Goal: Task Accomplishment & Management: Use online tool/utility

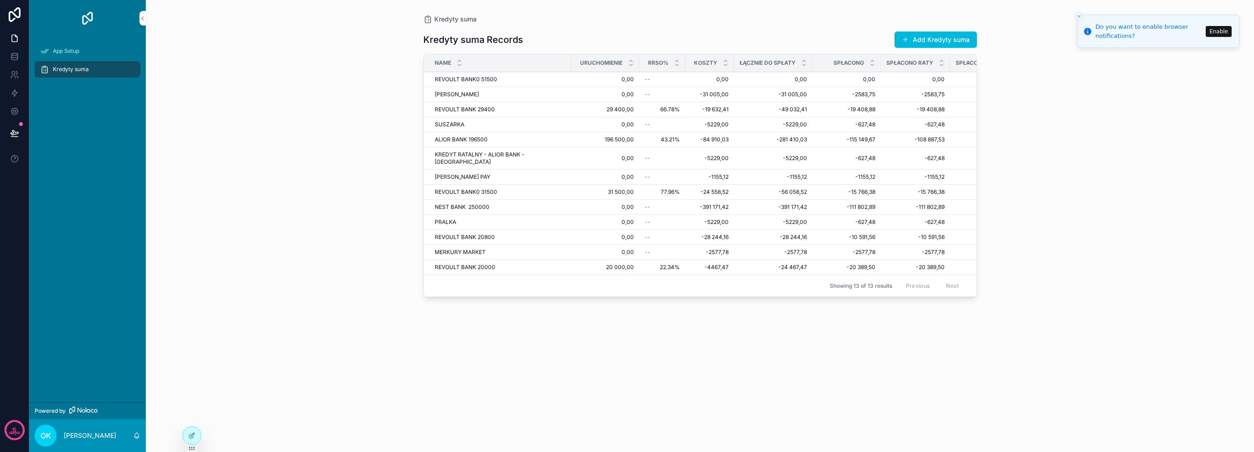
click at [532, 76] on div "REVOULT BANK0 51500 REVOULT BANK0 51500" at bounding box center [500, 79] width 131 height 7
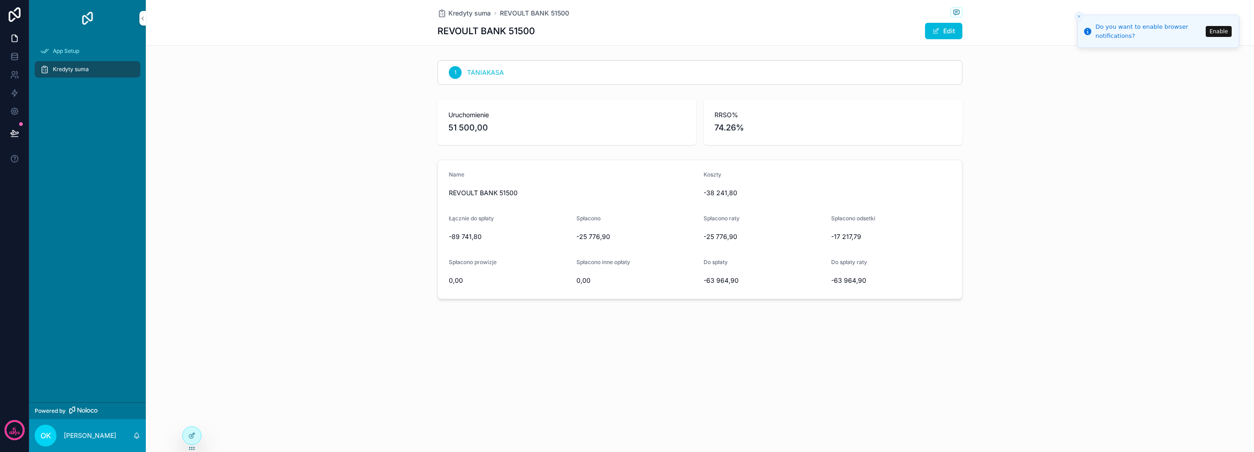
click at [1148, 75] on div "1 TANIAKASA" at bounding box center [700, 73] width 1108 height 32
click at [1080, 13] on button "Close toast" at bounding box center [1079, 16] width 9 height 9
click at [191, 444] on div at bounding box center [191, 435] width 19 height 18
click at [193, 444] on div at bounding box center [191, 435] width 19 height 18
click at [193, 436] on icon at bounding box center [191, 436] width 4 height 4
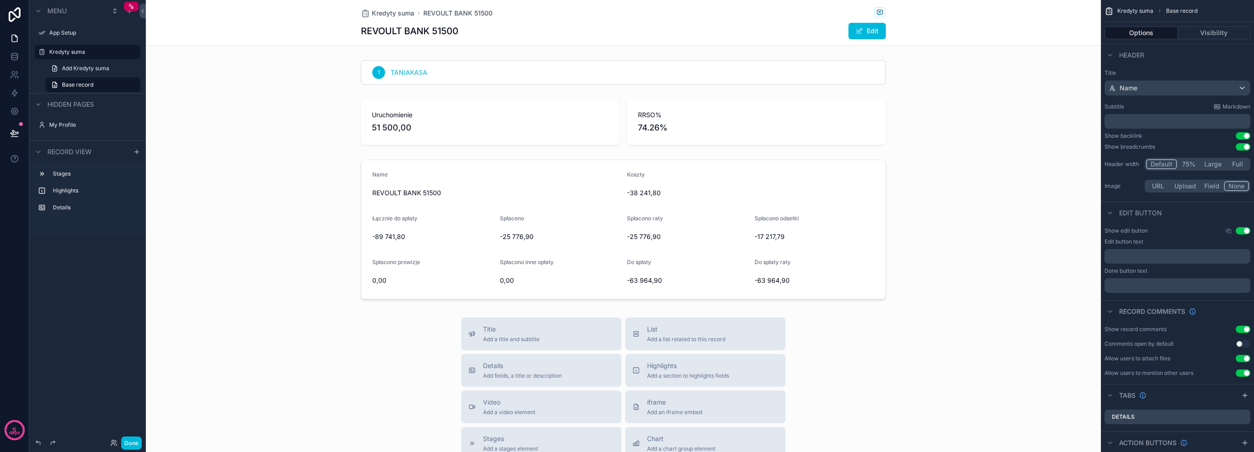
click at [670, 62] on div "scrollable content" at bounding box center [623, 73] width 955 height 32
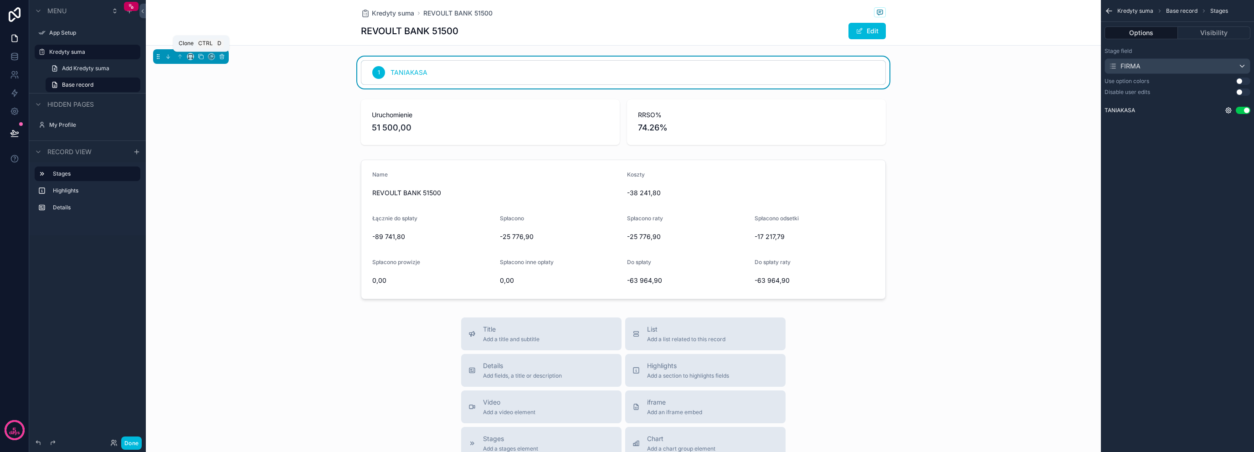
click at [200, 57] on icon "scrollable content" at bounding box center [201, 56] width 6 height 6
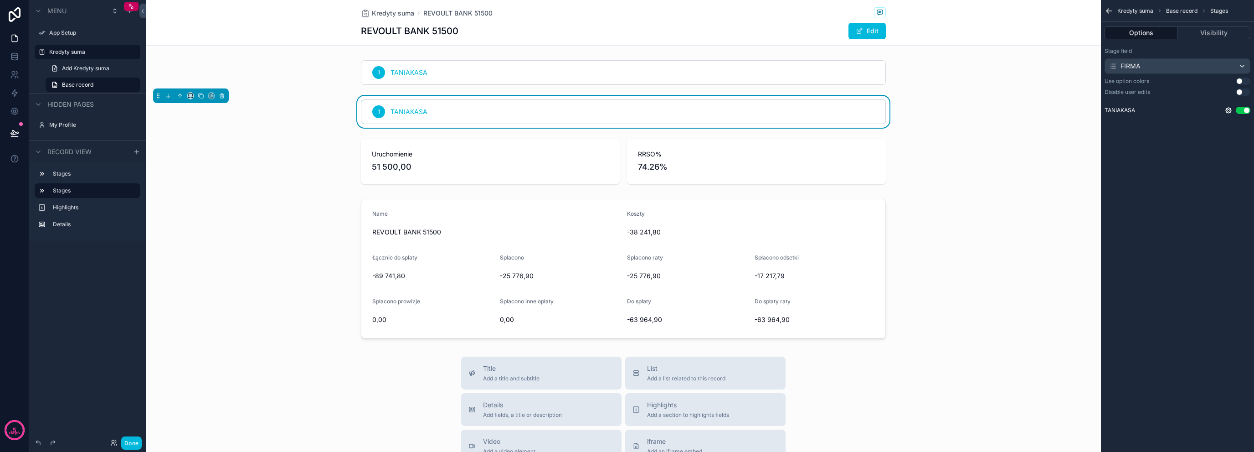
click at [798, 109] on div "1 TANIAKASA" at bounding box center [623, 112] width 524 height 24
click at [1209, 57] on div "Stage field FIRMA" at bounding box center [1178, 60] width 146 height 26
click at [1212, 64] on div "FIRMA" at bounding box center [1177, 66] width 145 height 15
click at [1175, 127] on div "KTO PŁACI?" at bounding box center [1188, 131] width 151 height 11
click at [589, 38] on div "REVOULT BANK 51500 Edit" at bounding box center [623, 30] width 525 height 17
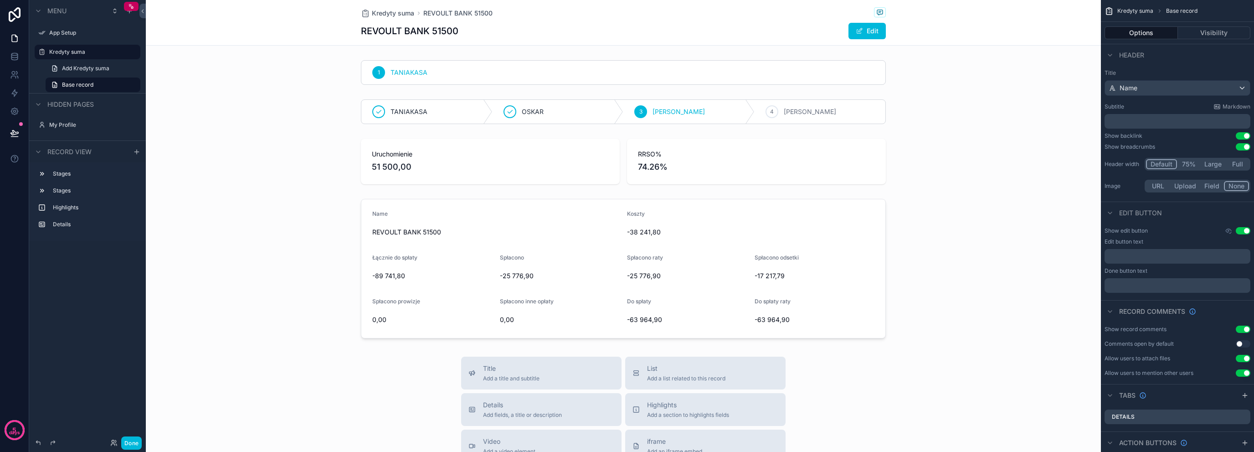
click at [469, 103] on div "scrollable content" at bounding box center [623, 112] width 955 height 32
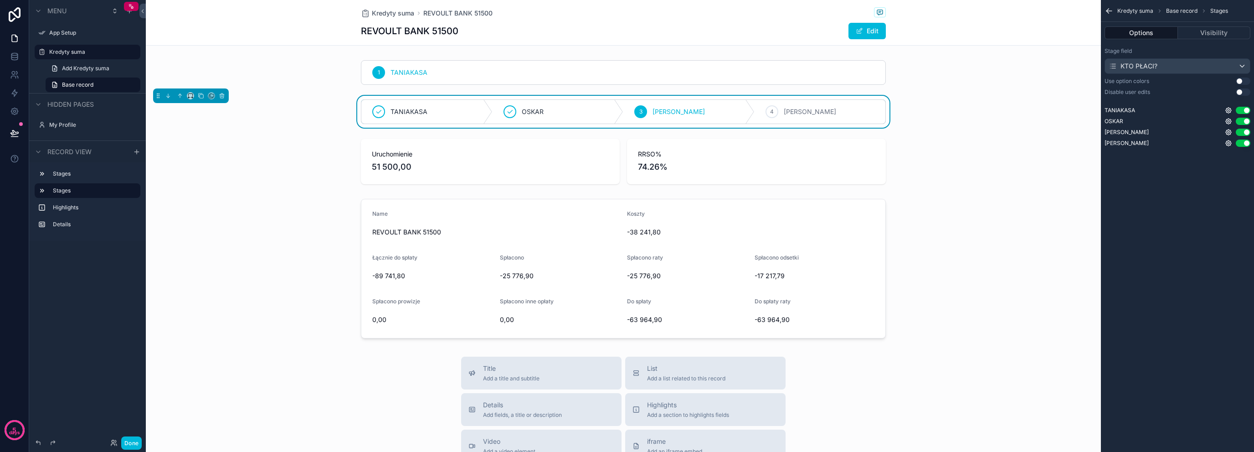
click at [311, 129] on div "1 TANIAKASA TANIAKASA OSKAR 3 [PERSON_NAME] 4 [PERSON_NAME] Uruchomienie 51 500…" at bounding box center [623, 199] width 955 height 285
click at [434, 138] on div "scrollable content" at bounding box center [623, 161] width 955 height 53
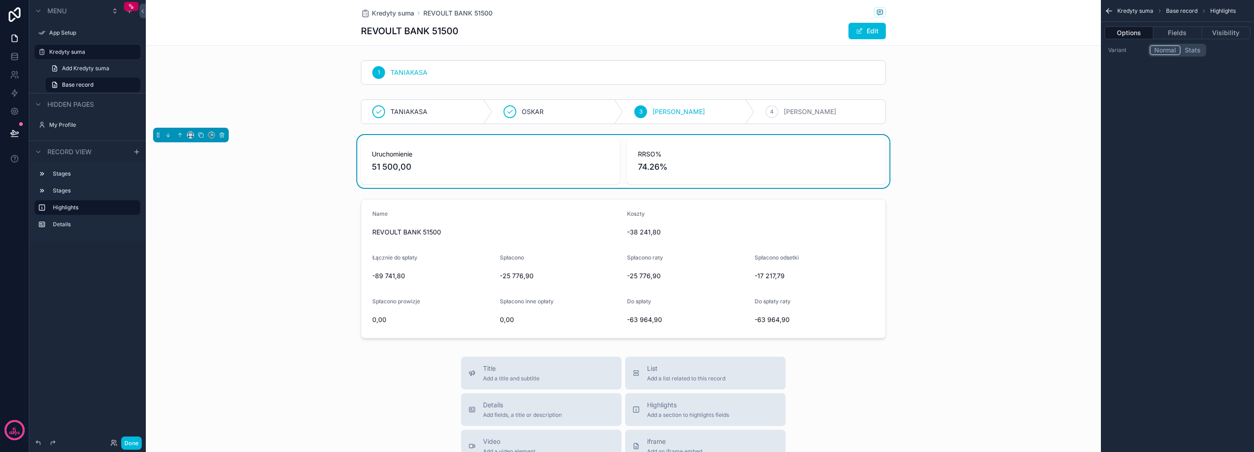
click at [471, 164] on span "51 500,00" at bounding box center [490, 166] width 237 height 13
click at [686, 159] on div "RRSO% 74.26%" at bounding box center [756, 162] width 237 height 24
click at [580, 189] on div "1 TANIAKASA TANIAKASA OSKAR 3 [PERSON_NAME] 4 [PERSON_NAME] Uruchomienie 51 500…" at bounding box center [623, 199] width 955 height 285
click at [668, 153] on span "RRSO%" at bounding box center [756, 154] width 237 height 9
click at [1111, 7] on icon "scrollable content" at bounding box center [1109, 10] width 9 height 9
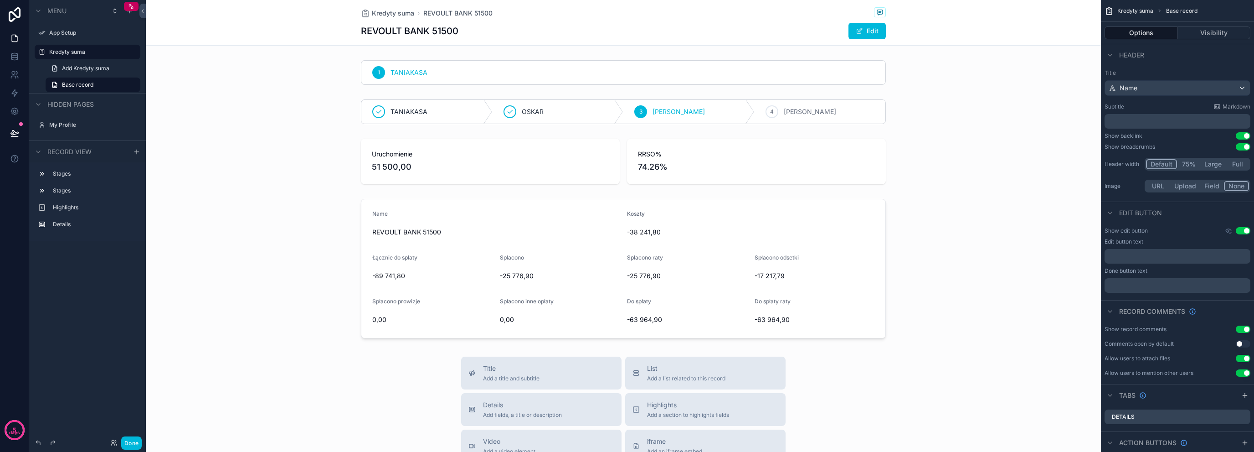
click at [705, 162] on div "scrollable content" at bounding box center [623, 161] width 955 height 53
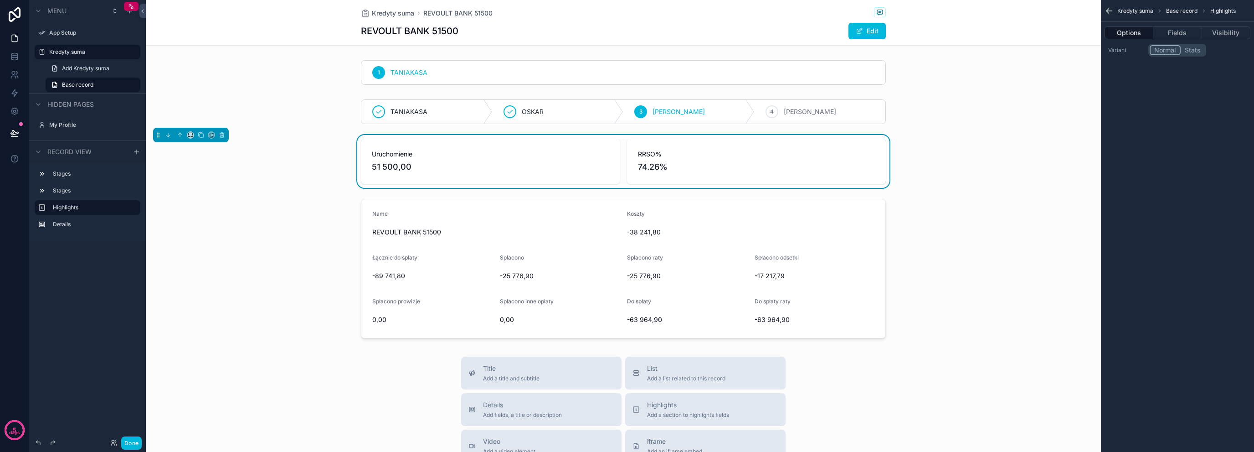
click at [1176, 33] on button "Fields" at bounding box center [1178, 32] width 48 height 13
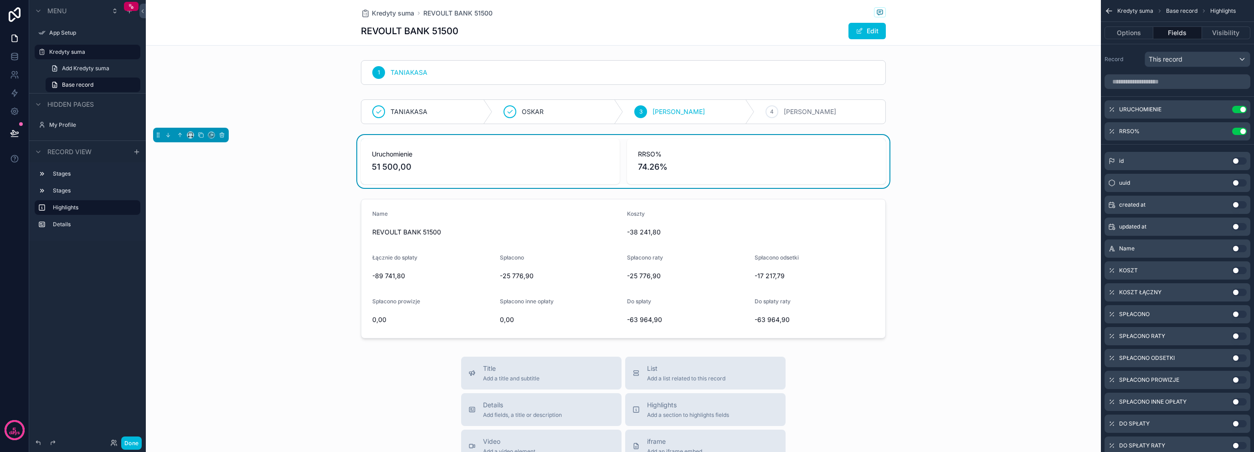
click at [0, 0] on icon "scrollable content" at bounding box center [0, 0] width 0 height 0
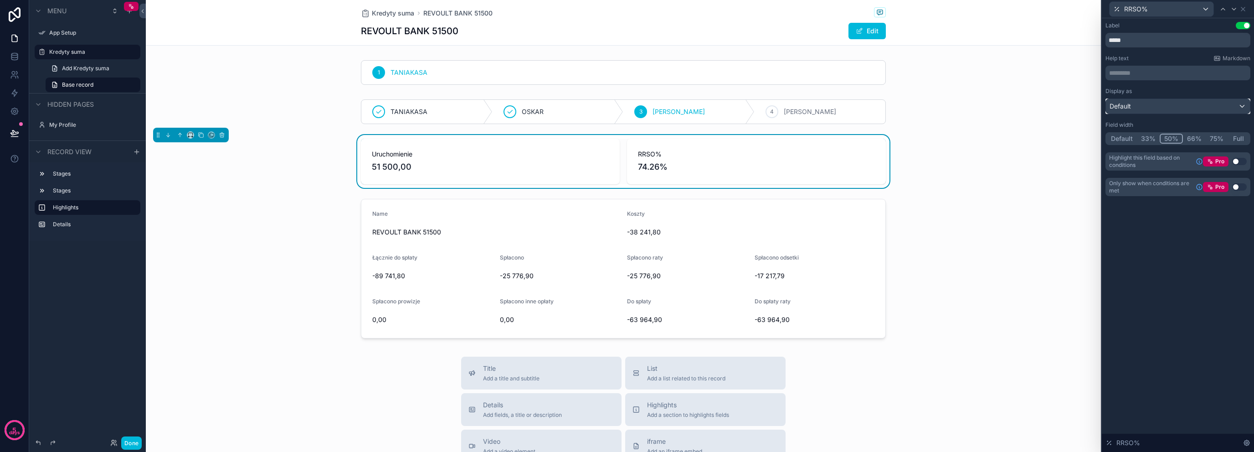
click at [1178, 109] on div "Default" at bounding box center [1178, 106] width 144 height 15
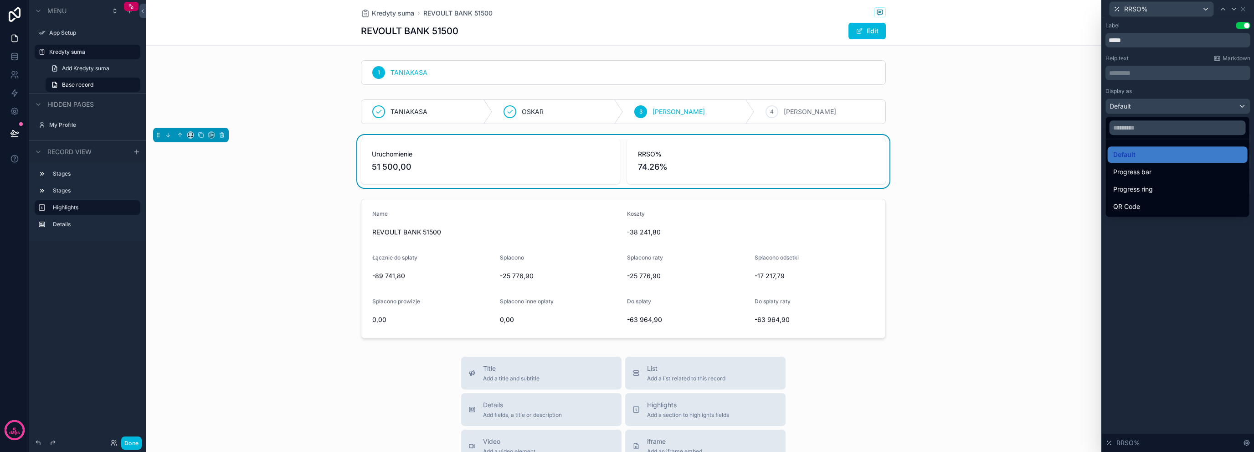
click at [1174, 169] on div "Progress bar" at bounding box center [1178, 171] width 129 height 11
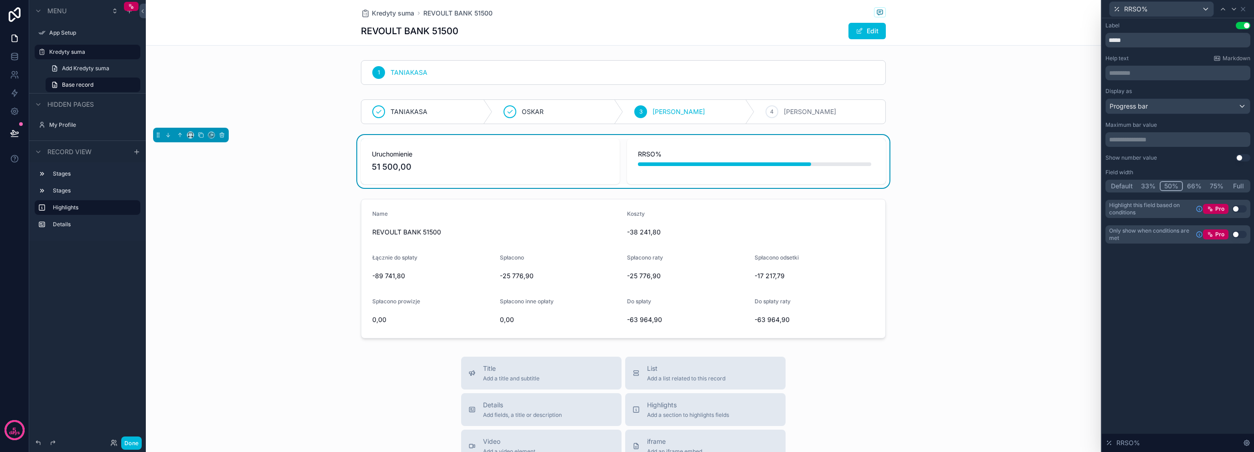
click at [1184, 141] on p "**********" at bounding box center [1178, 139] width 139 height 9
click at [1213, 397] on div "Label Use setting ***** Help text Markdown ********* ﻿ Display as Progress bar …" at bounding box center [1178, 234] width 152 height 433
click at [738, 119] on div "scrollable content" at bounding box center [623, 112] width 955 height 32
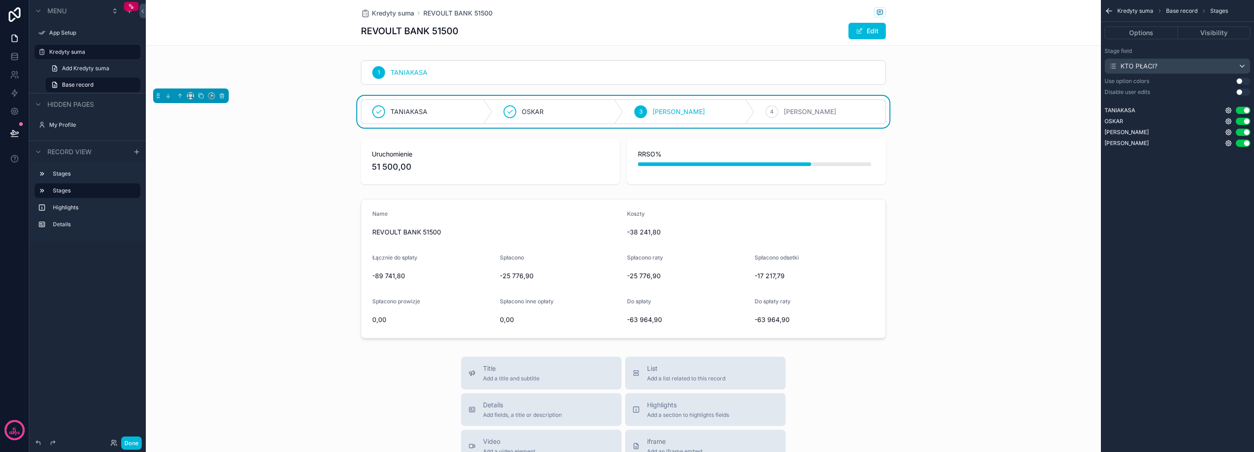
click at [723, 157] on div "scrollable content" at bounding box center [623, 161] width 955 height 53
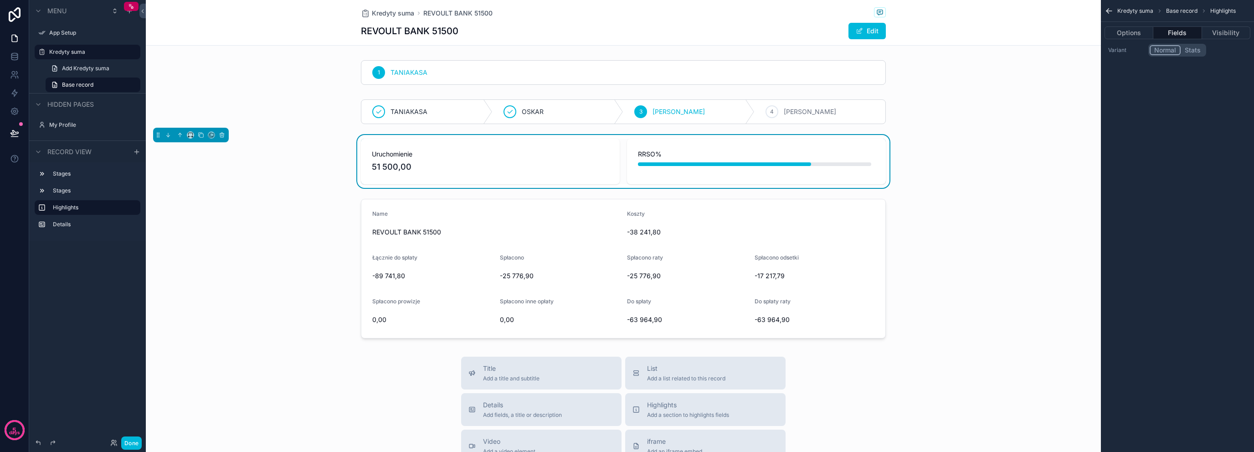
click at [557, 262] on div "scrollable content" at bounding box center [623, 268] width 955 height 147
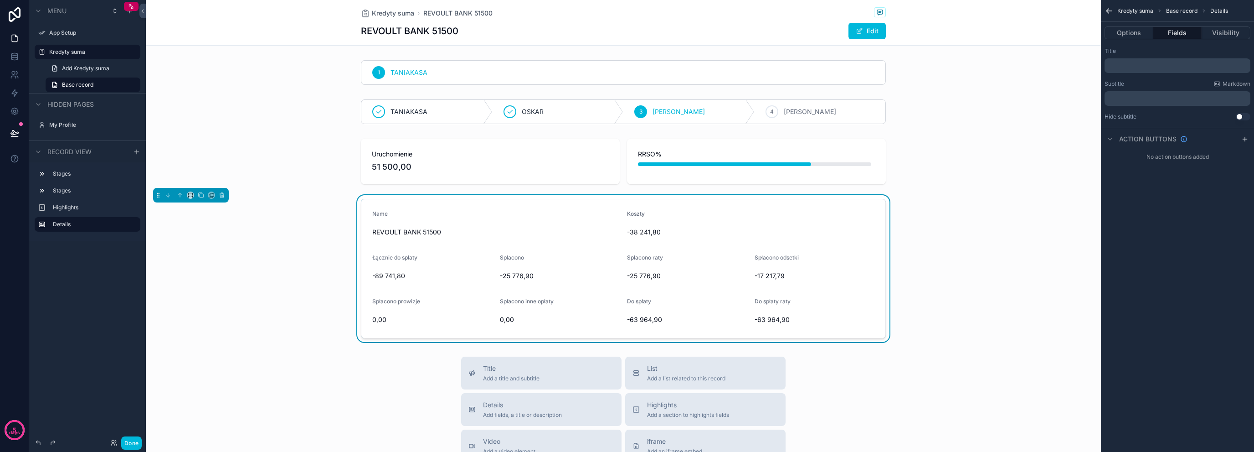
click at [329, 247] on div "Name REVOULT BANK 51500 Koszty -38 241,80 Łącznie do spłaty -89 741,80 Spłacono…" at bounding box center [623, 268] width 955 height 147
click at [388, 148] on div "scrollable content" at bounding box center [623, 161] width 955 height 53
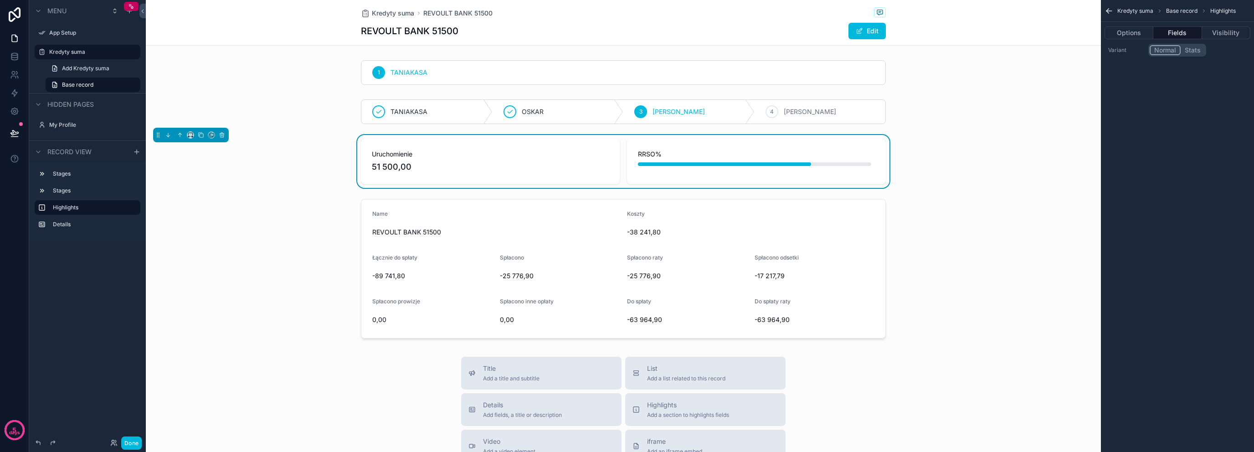
click at [423, 107] on div "scrollable content" at bounding box center [623, 112] width 955 height 32
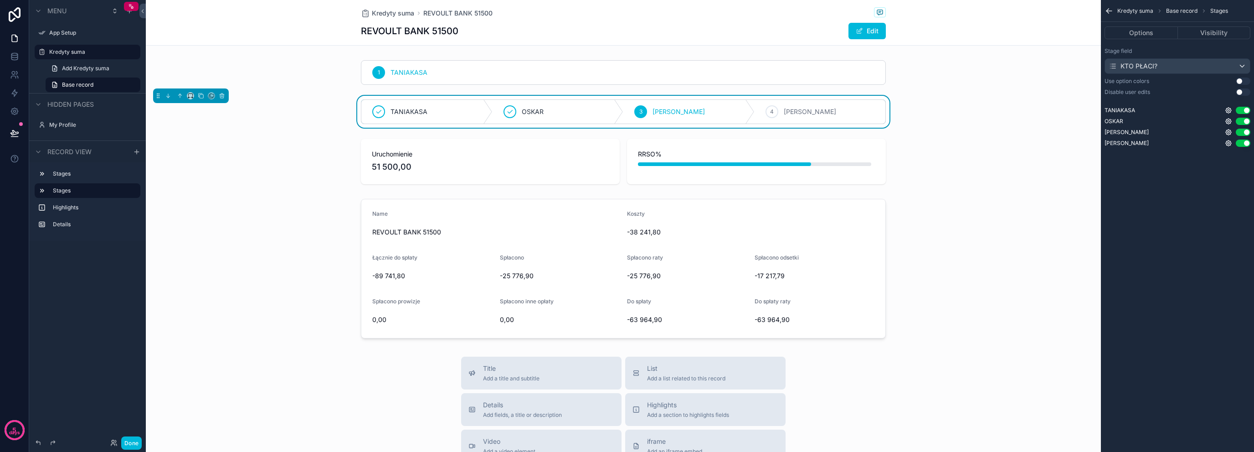
click at [386, 195] on div "scrollable content" at bounding box center [623, 268] width 955 height 147
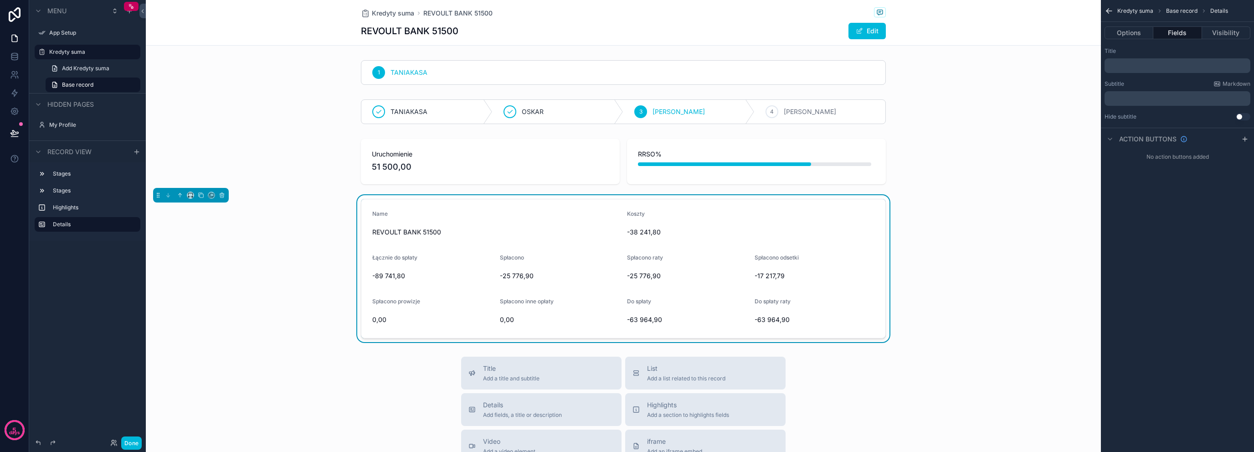
click at [335, 235] on div "Name REVOULT BANK 51500 Koszty -38 241,80 Łącznie do spłaty -89 741,80 Spłacono…" at bounding box center [623, 268] width 955 height 147
click at [523, 152] on div "scrollable content" at bounding box center [623, 161] width 955 height 53
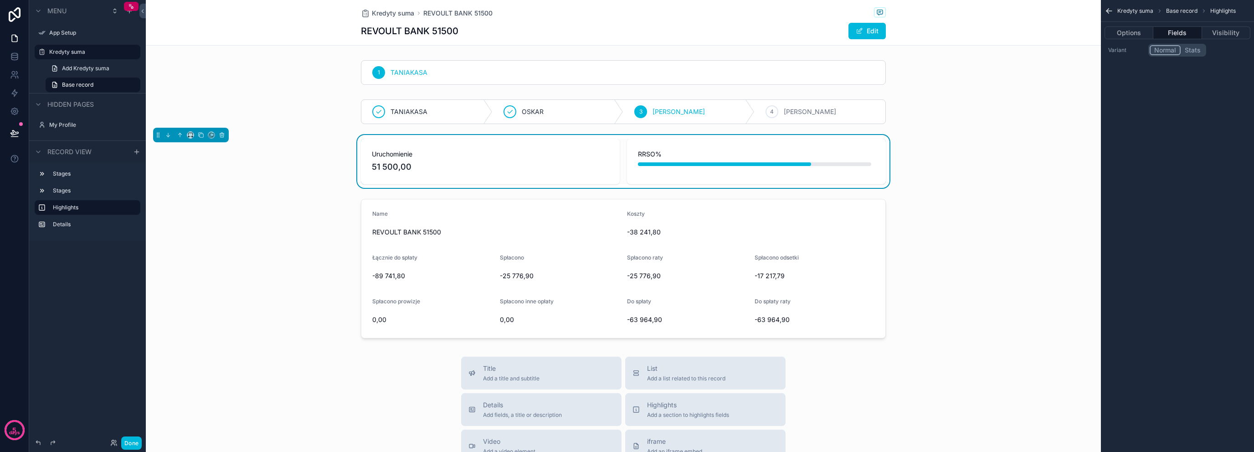
click at [1238, 36] on button "Visibility" at bounding box center [1226, 32] width 48 height 13
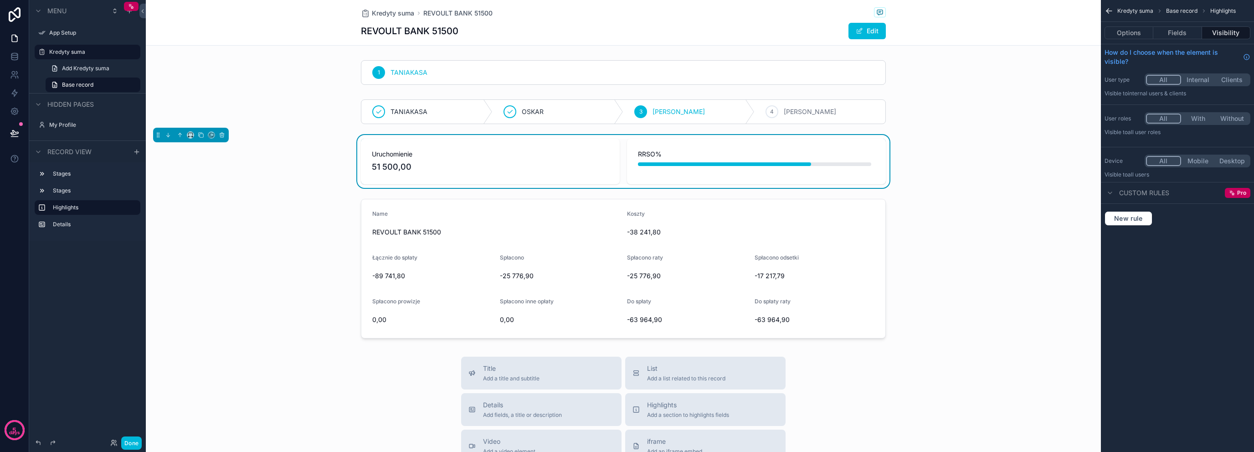
drag, startPoint x: 1152, startPoint y: 191, endPoint x: 1143, endPoint y: 202, distance: 14.5
click at [1152, 191] on span "Custom rules" at bounding box center [1144, 192] width 50 height 9
click at [1141, 193] on span "Custom rules" at bounding box center [1144, 192] width 50 height 9
click at [1129, 218] on span "New rule" at bounding box center [1129, 218] width 36 height 8
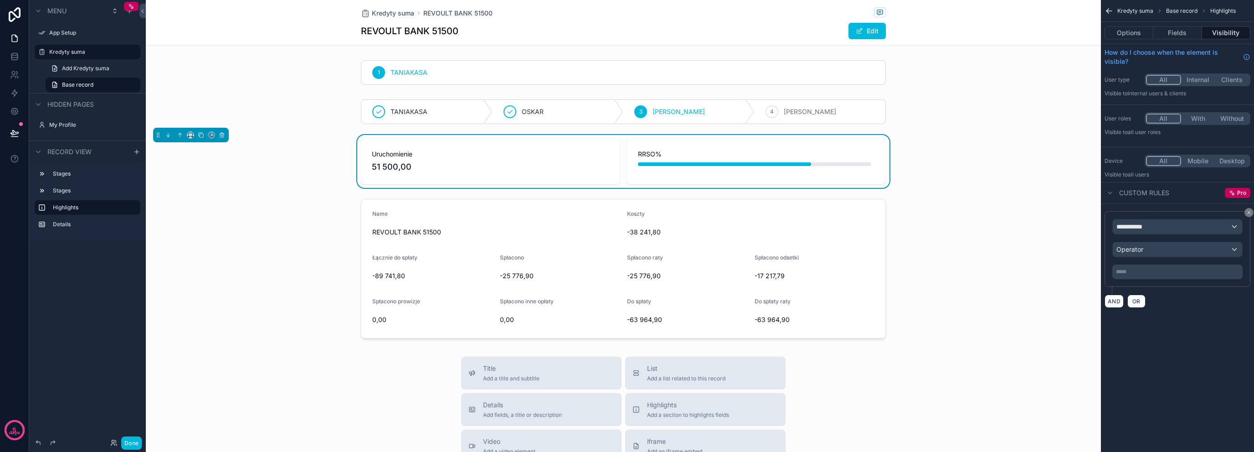
click at [1139, 236] on div "**********" at bounding box center [1178, 249] width 130 height 60
click at [1141, 227] on span "**********" at bounding box center [1134, 226] width 34 height 9
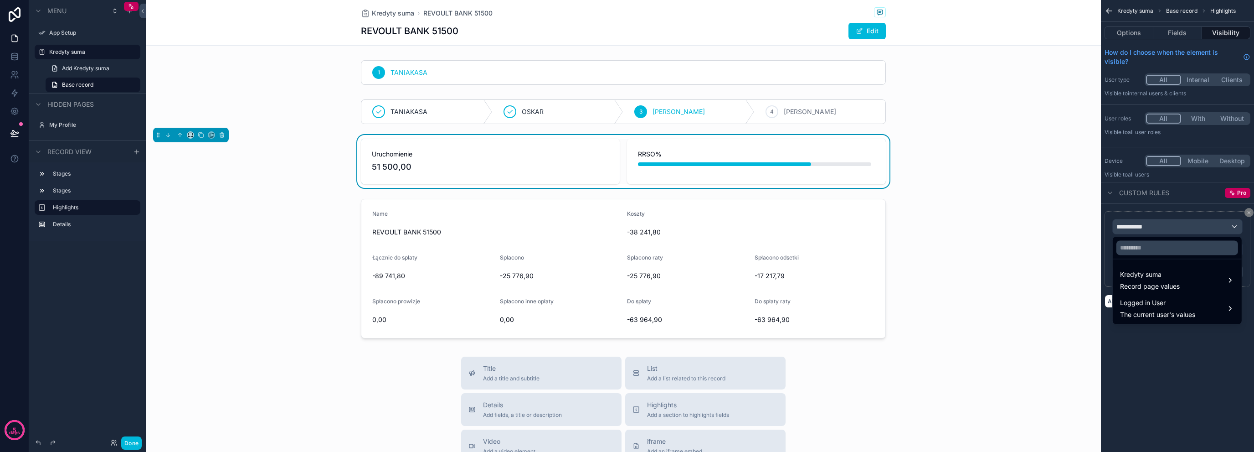
click at [1246, 211] on div "scrollable content" at bounding box center [627, 226] width 1254 height 452
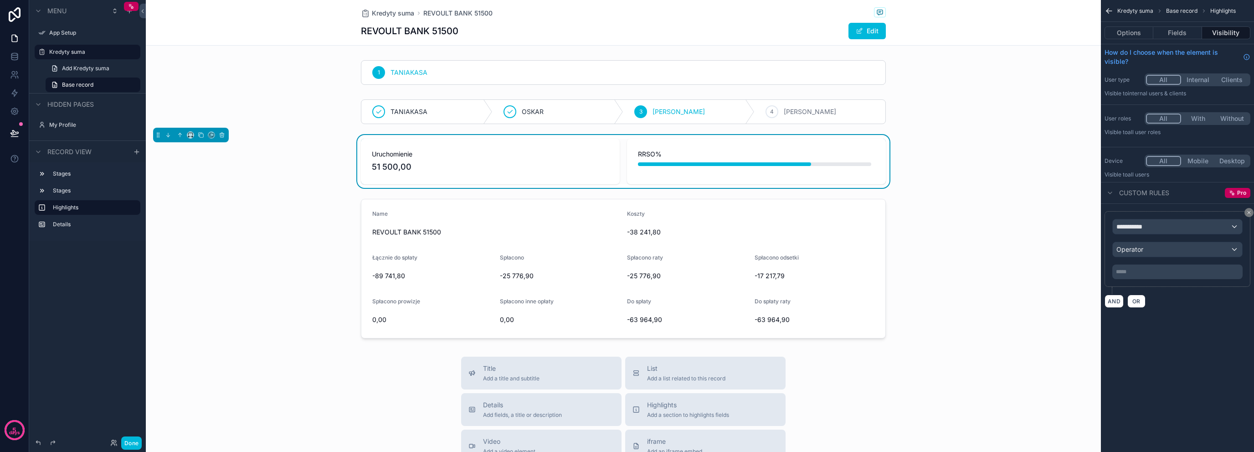
click at [1249, 209] on button "scrollable content" at bounding box center [1249, 212] width 9 height 9
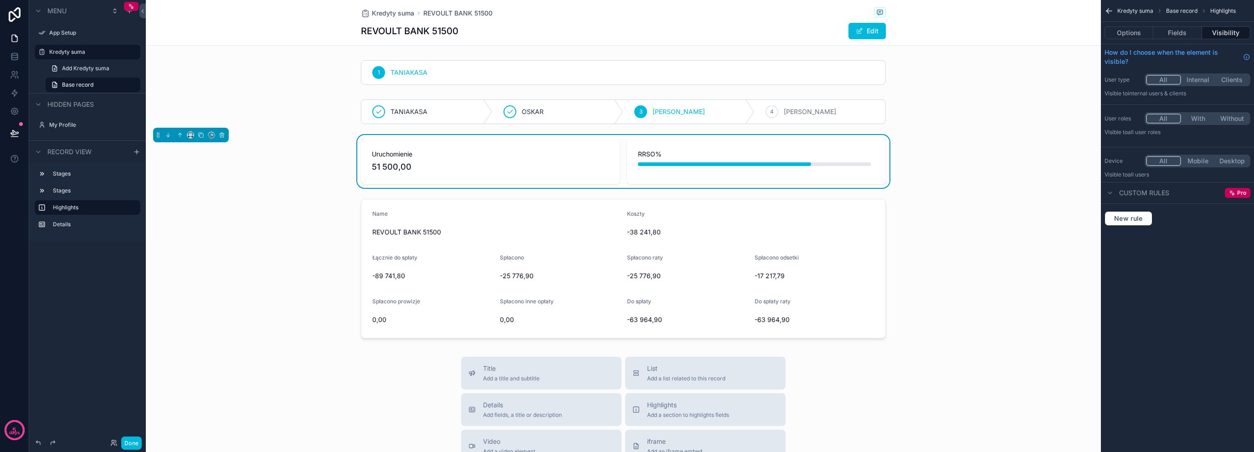
click at [1174, 30] on button "Fields" at bounding box center [1178, 32] width 48 height 13
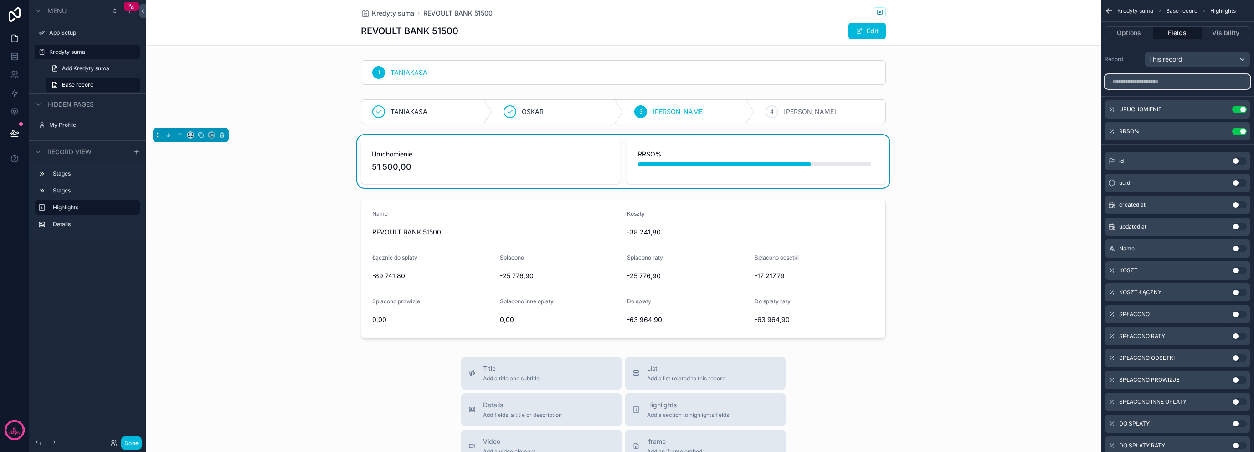
click at [1158, 82] on input "scrollable content" at bounding box center [1178, 81] width 146 height 15
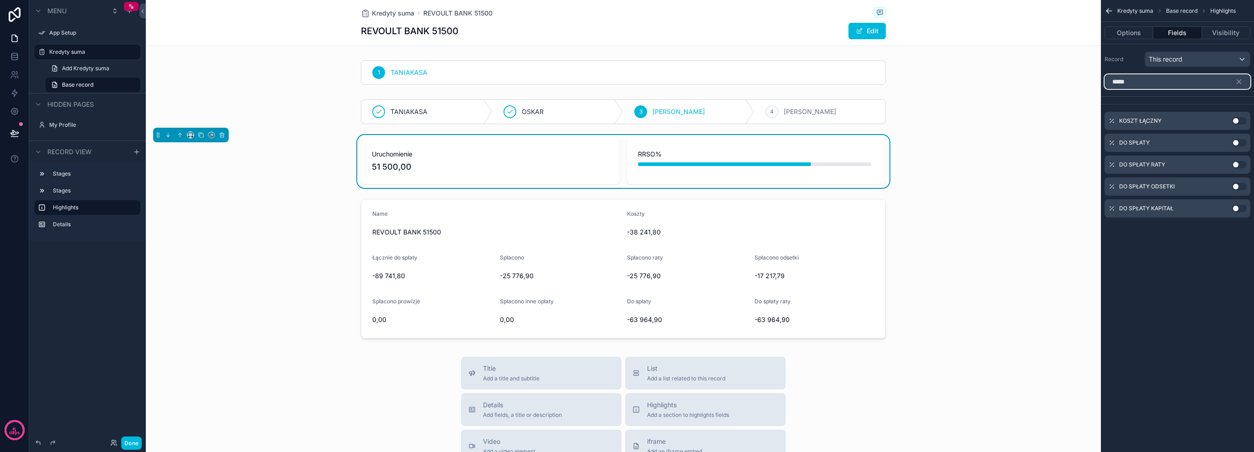
type input "*****"
click at [1235, 140] on button "Use setting" at bounding box center [1239, 142] width 15 height 7
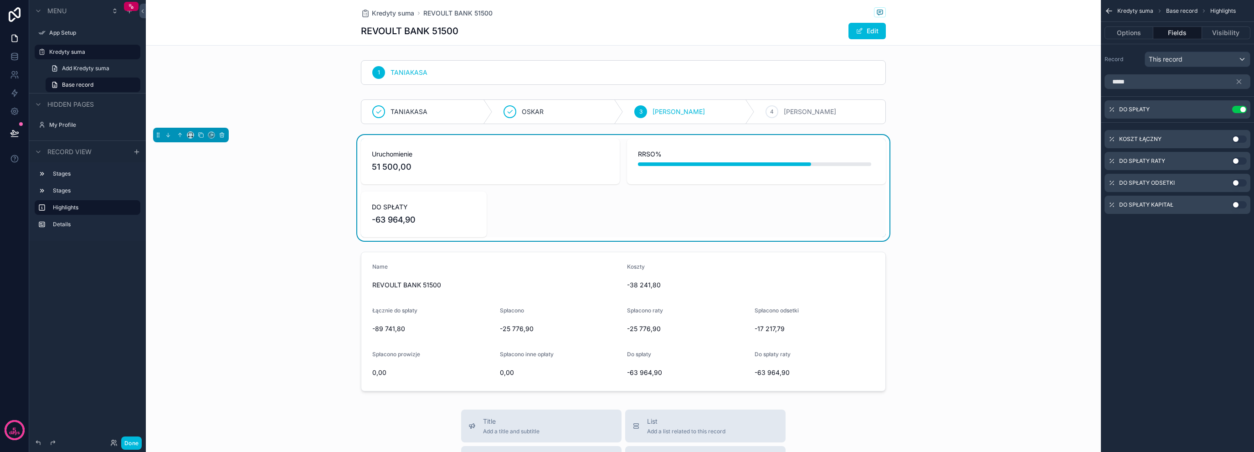
click at [1112, 9] on icon "scrollable content" at bounding box center [1109, 10] width 9 height 9
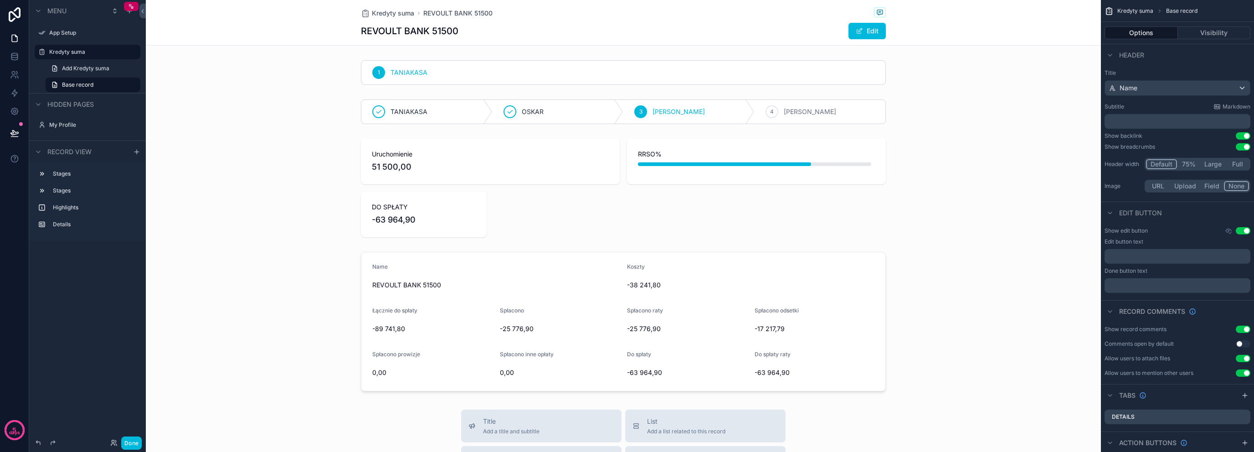
click at [457, 151] on div "scrollable content" at bounding box center [623, 188] width 955 height 106
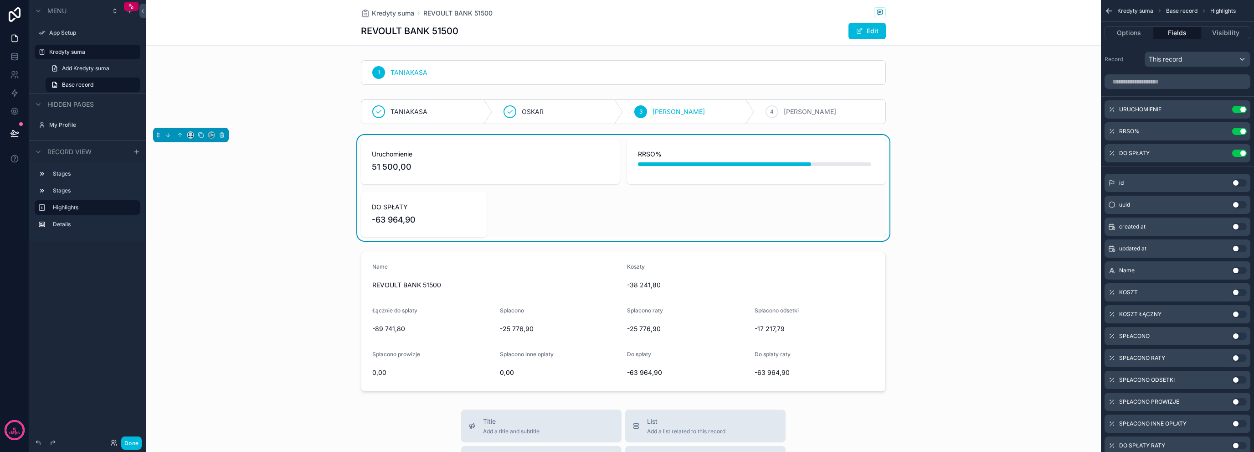
click at [0, 0] on icon "scrollable content" at bounding box center [0, 0] width 0 height 0
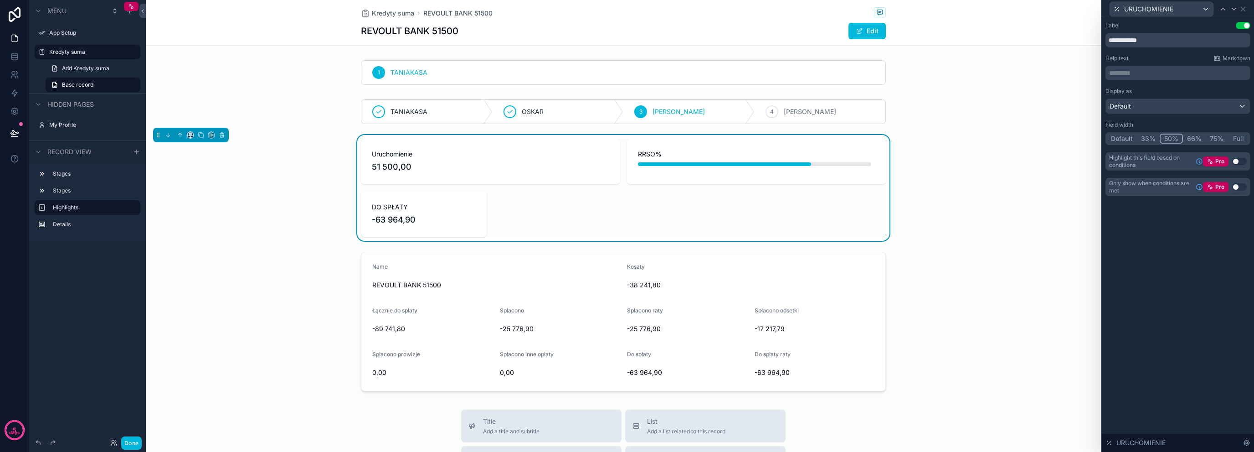
click at [1148, 137] on button "33%" at bounding box center [1148, 139] width 23 height 10
click at [1242, 7] on icon at bounding box center [1244, 9] width 4 height 4
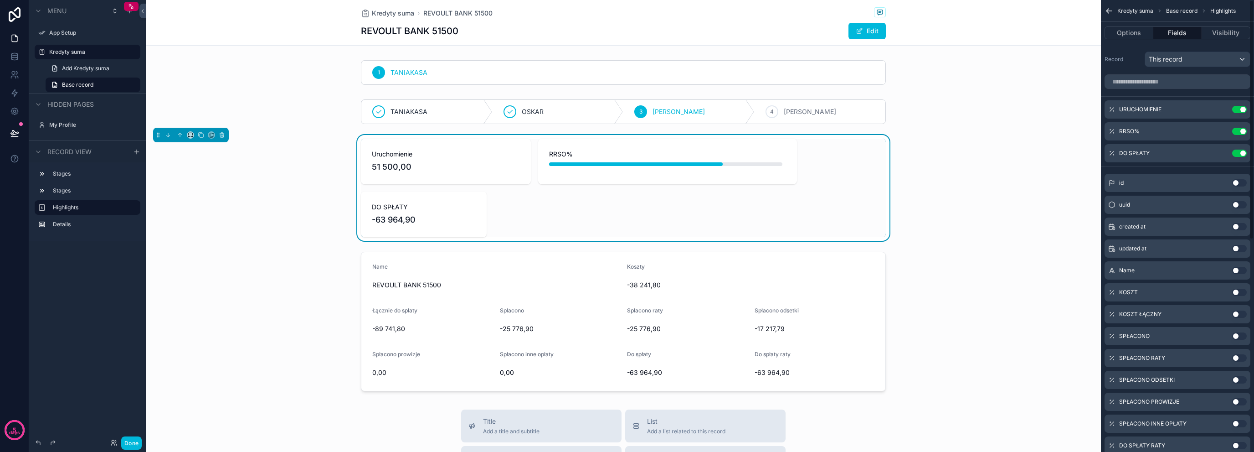
click at [0, 0] on button "scrollable content" at bounding box center [0, 0] width 0 height 0
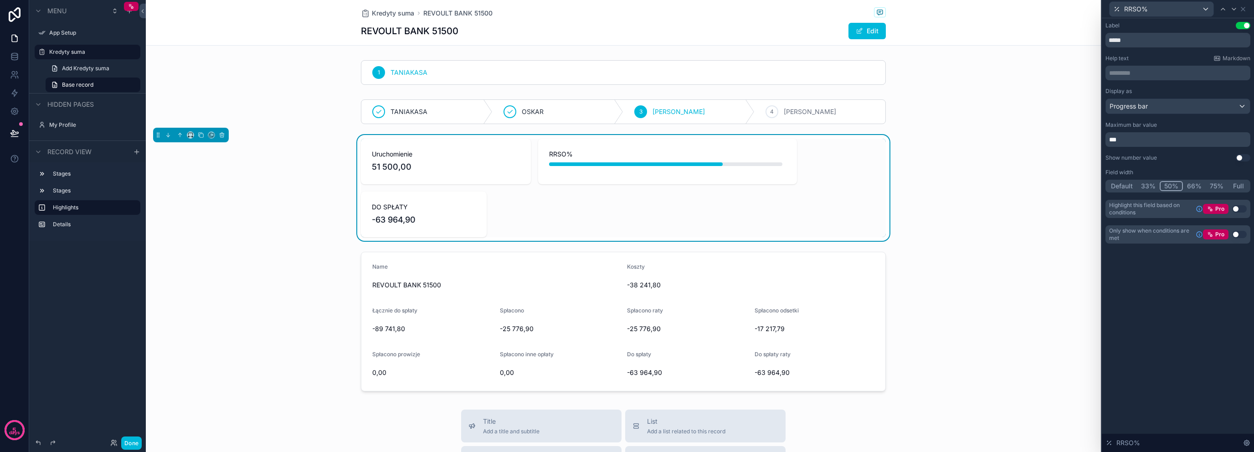
click at [1145, 183] on button "33%" at bounding box center [1148, 186] width 23 height 10
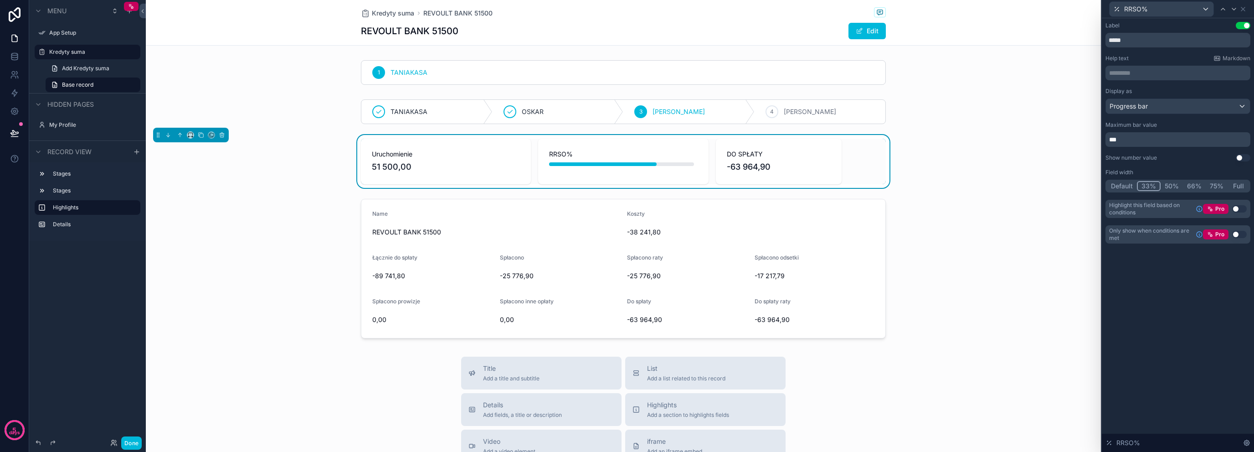
click at [778, 155] on span "DO SPŁATY" at bounding box center [779, 154] width 104 height 9
click at [1240, 6] on icon at bounding box center [1243, 8] width 7 height 7
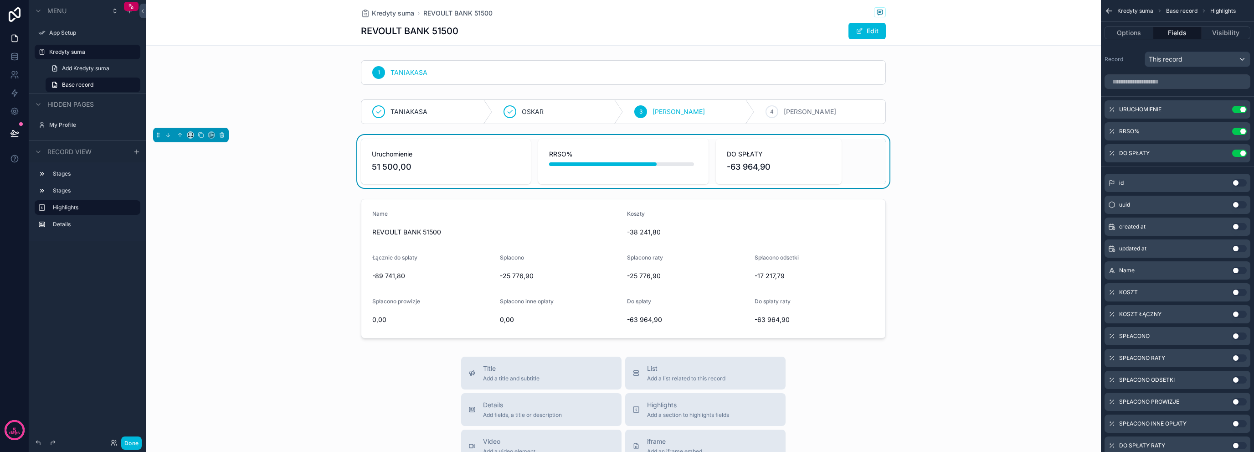
click at [0, 0] on icon "scrollable content" at bounding box center [0, 0] width 0 height 0
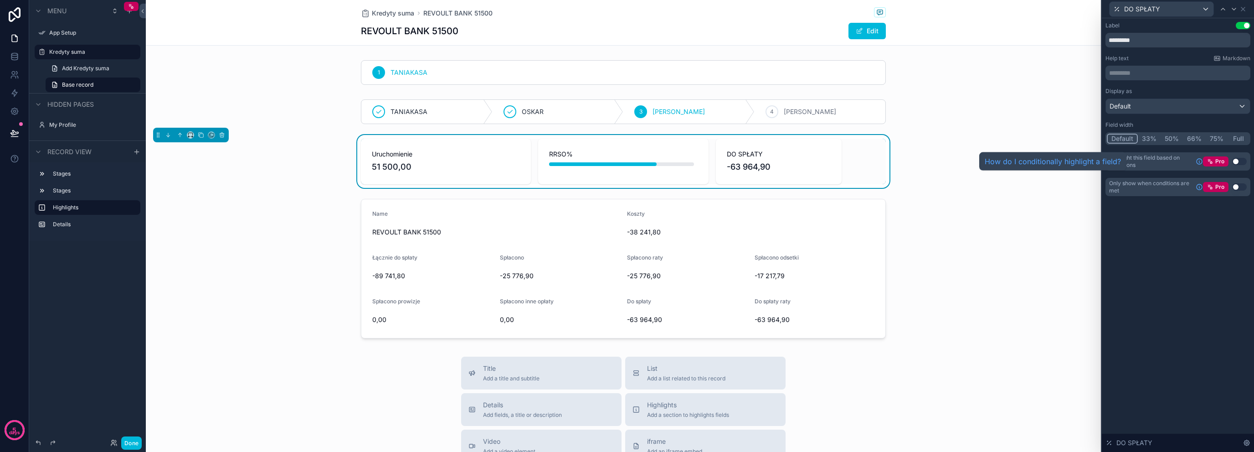
click at [1142, 134] on button "33%" at bounding box center [1149, 139] width 23 height 10
click at [366, 210] on div "scrollable content" at bounding box center [623, 268] width 955 height 147
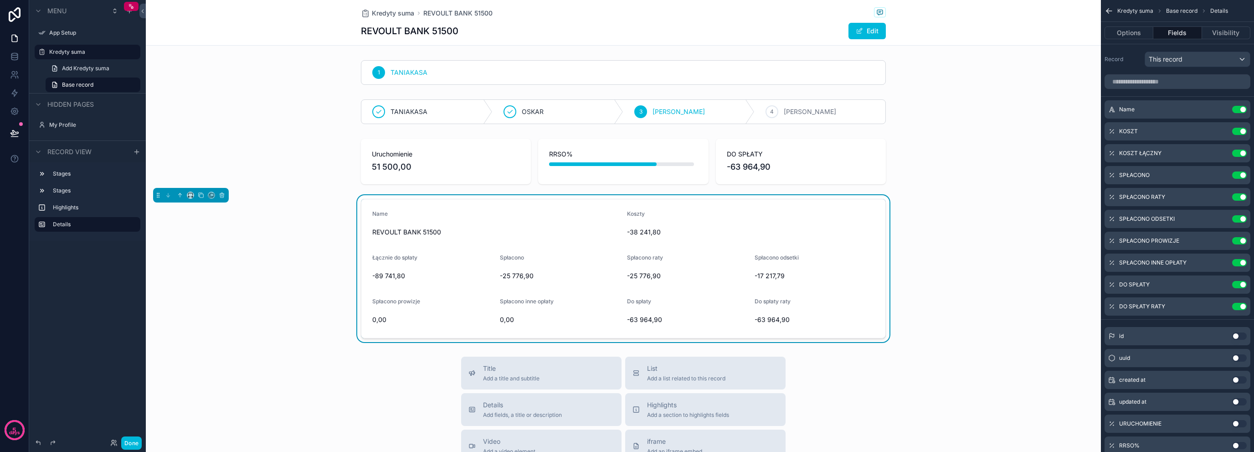
click at [536, 258] on div "Spłacono" at bounding box center [560, 259] width 120 height 11
click at [410, 177] on div "scrollable content" at bounding box center [623, 161] width 955 height 53
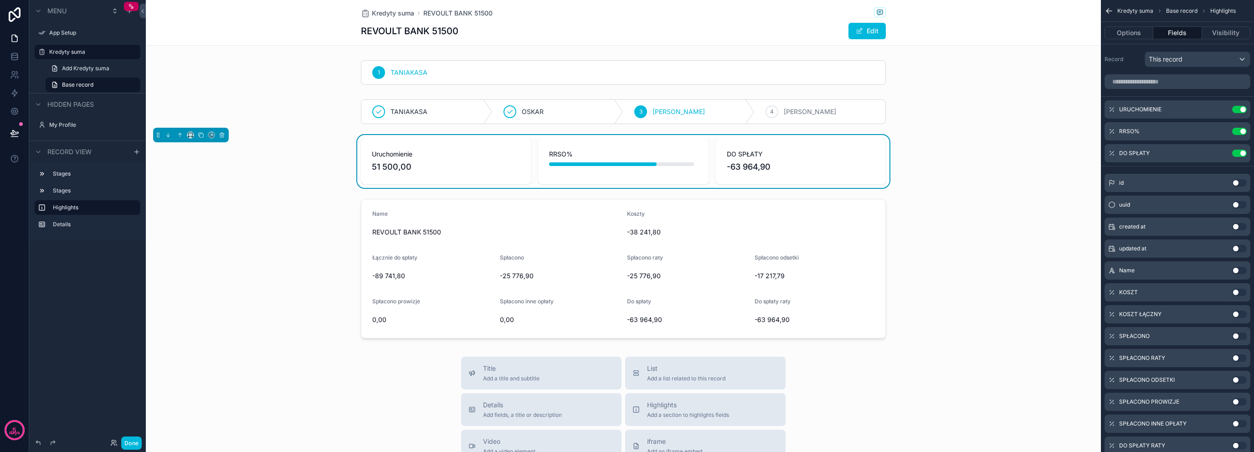
click at [396, 240] on div "scrollable content" at bounding box center [623, 268] width 955 height 147
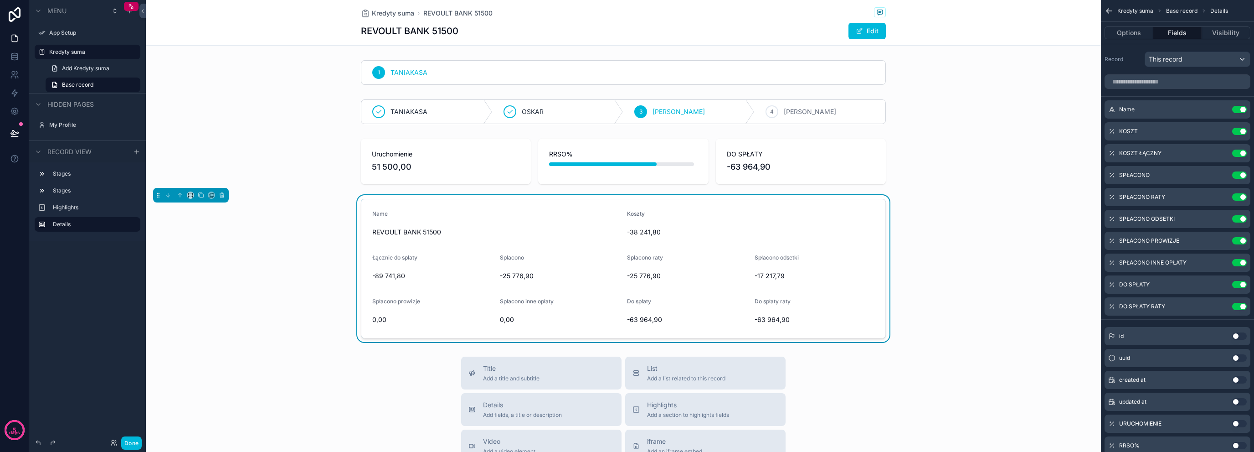
click at [723, 149] on div "scrollable content" at bounding box center [623, 161] width 955 height 53
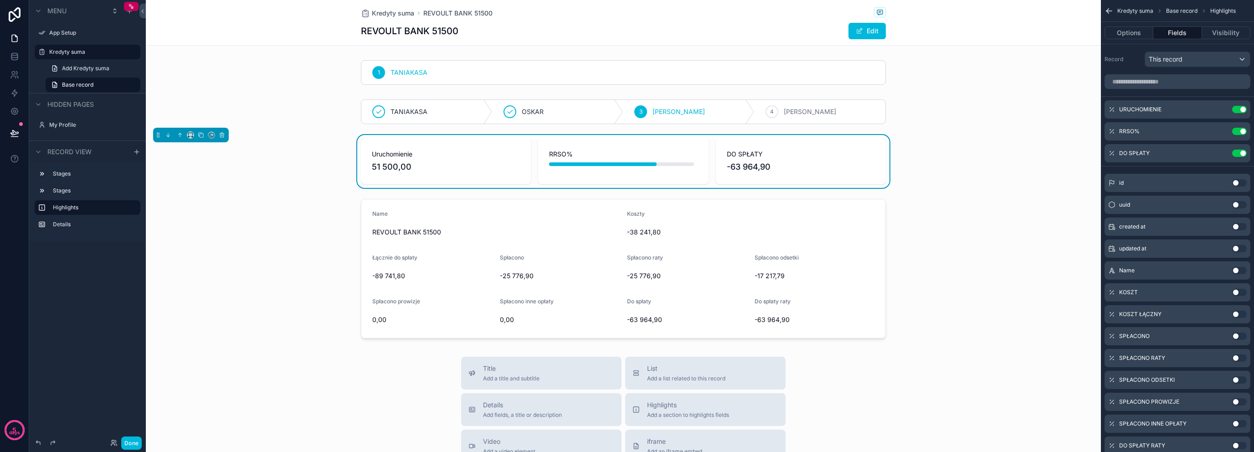
click at [541, 215] on div "scrollable content" at bounding box center [623, 268] width 955 height 147
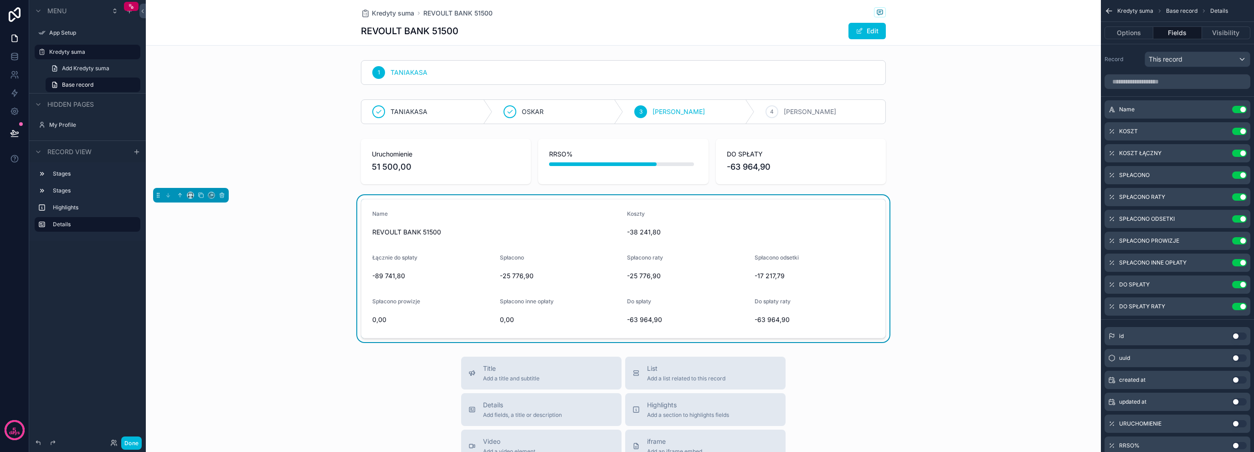
click at [480, 166] on div "scrollable content" at bounding box center [623, 161] width 955 height 53
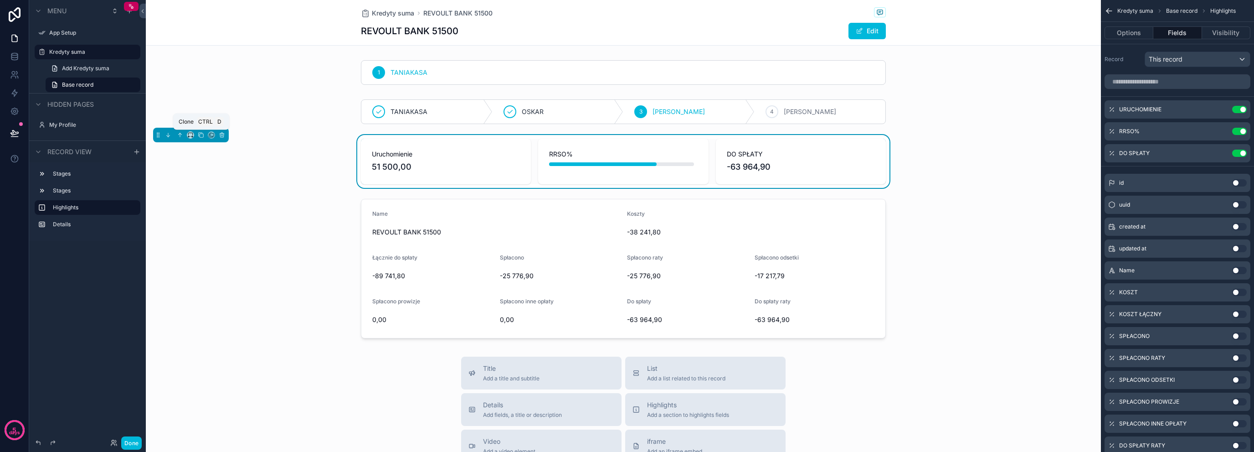
click at [199, 135] on icon "scrollable content" at bounding box center [201, 135] width 6 height 6
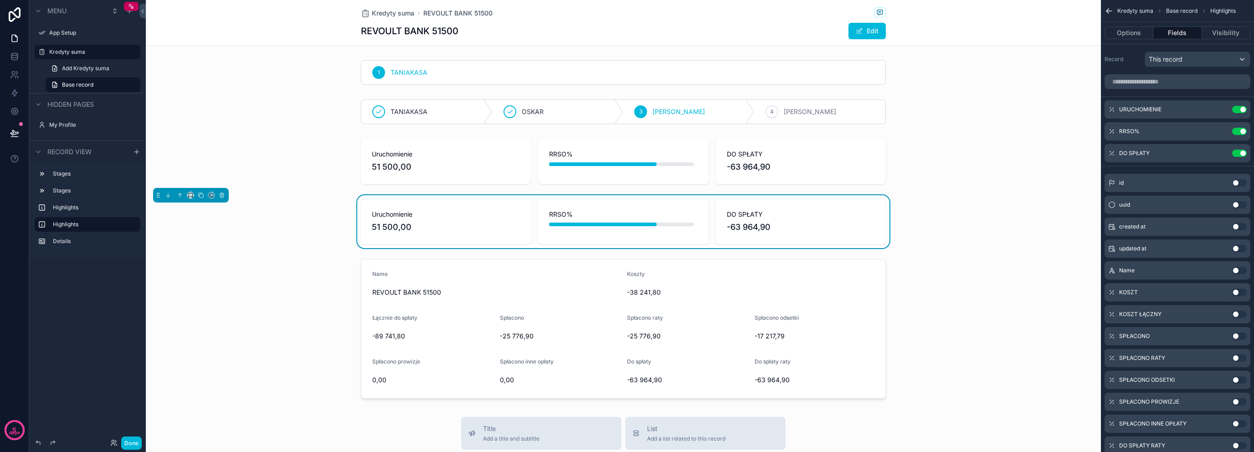
click at [495, 224] on span "51 500,00" at bounding box center [446, 227] width 148 height 13
click at [1240, 131] on button "Use setting" at bounding box center [1239, 131] width 15 height 7
click at [1243, 112] on button "Use setting" at bounding box center [1239, 109] width 15 height 7
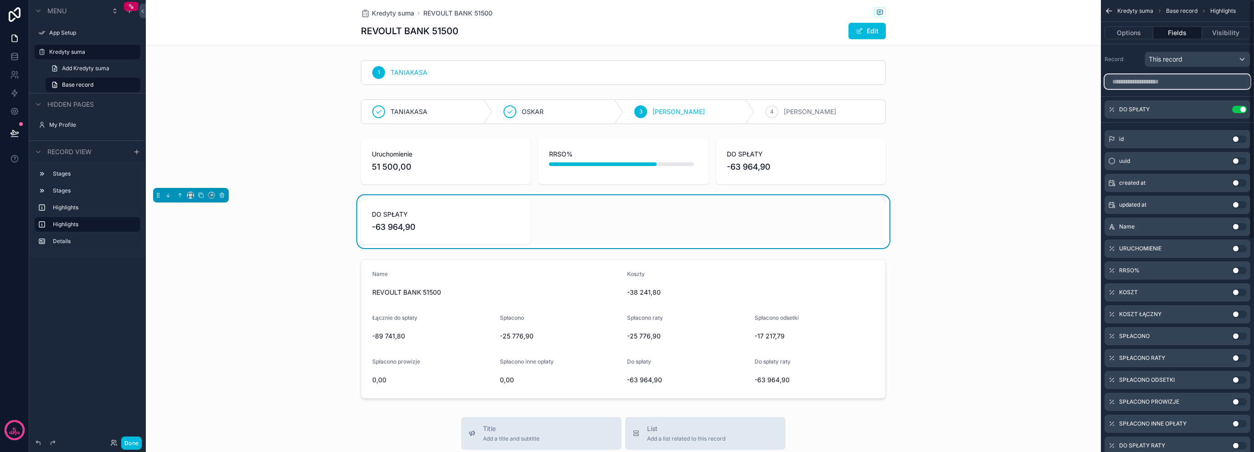
click at [1218, 79] on input "scrollable content" at bounding box center [1178, 81] width 146 height 15
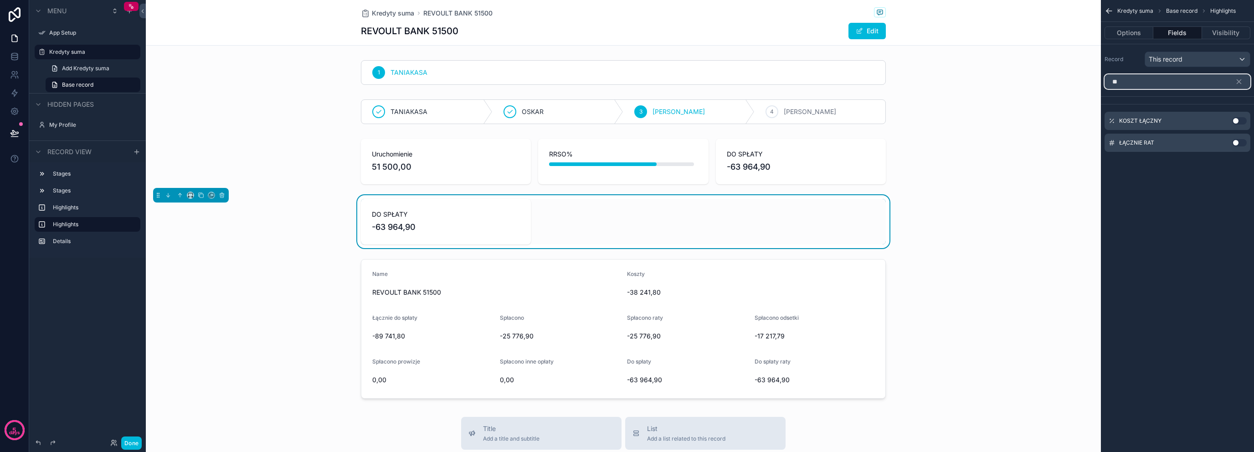
click at [1202, 83] on input "**" at bounding box center [1178, 81] width 146 height 15
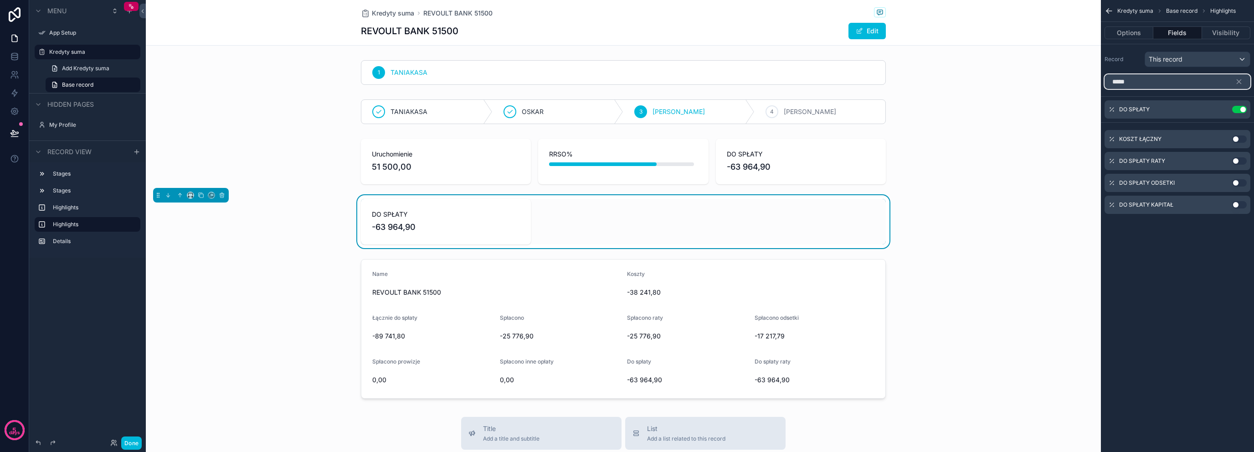
type input "*****"
click at [1237, 160] on button "Use setting" at bounding box center [1239, 160] width 15 height 7
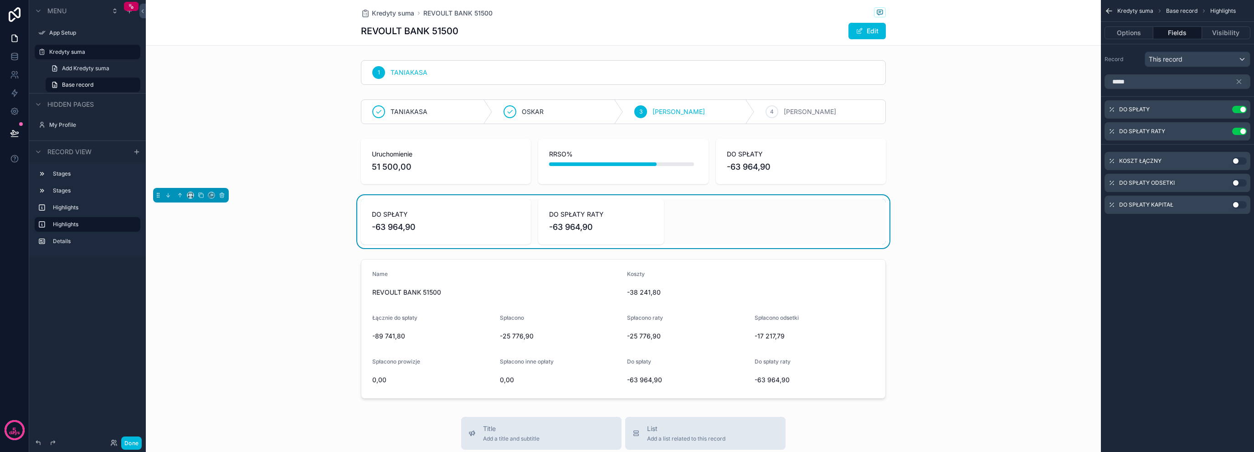
click at [1237, 179] on button "Use setting" at bounding box center [1239, 182] width 15 height 7
click at [1234, 202] on button "Use setting" at bounding box center [1239, 204] width 15 height 7
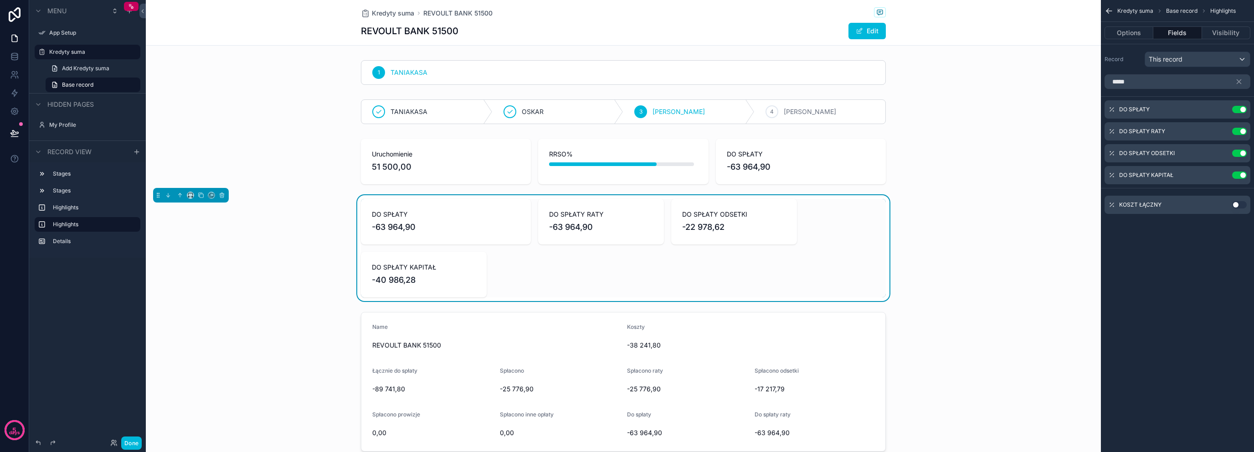
click at [0, 0] on icon "scrollable content" at bounding box center [0, 0] width 0 height 0
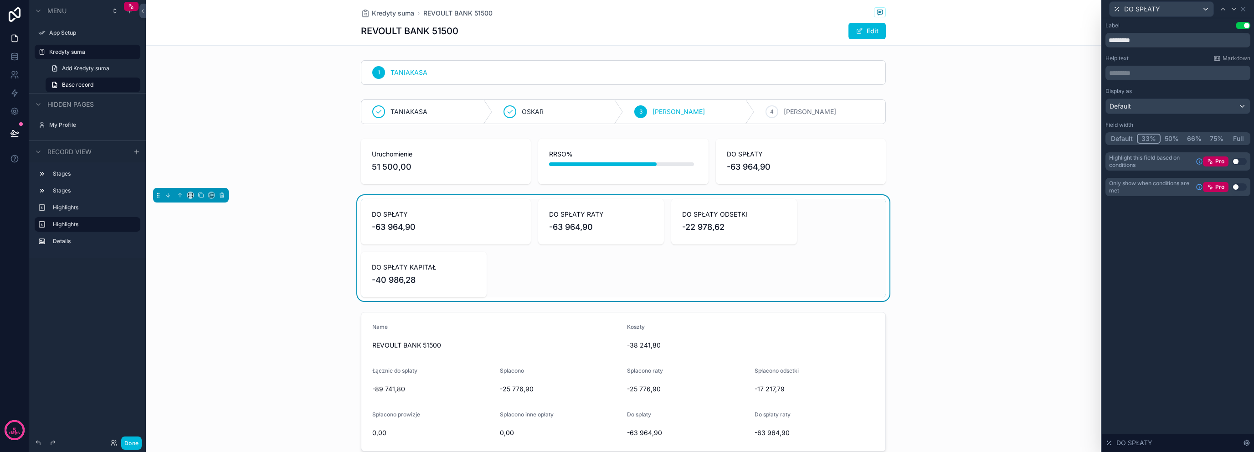
click at [1151, 143] on button "33%" at bounding box center [1149, 139] width 24 height 10
click at [1246, 8] on icon at bounding box center [1243, 8] width 7 height 7
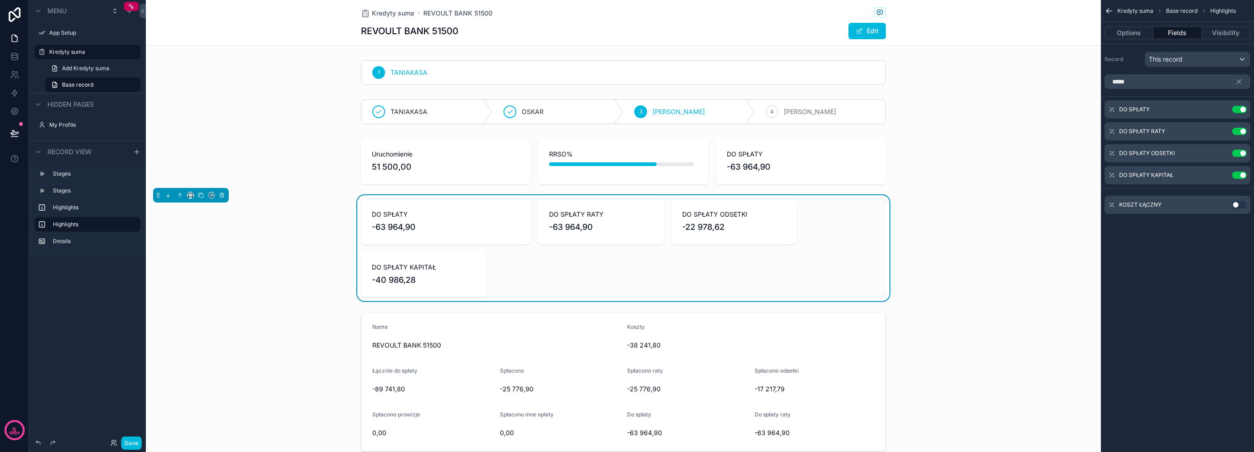
click at [1236, 107] on button "Use setting" at bounding box center [1239, 109] width 15 height 7
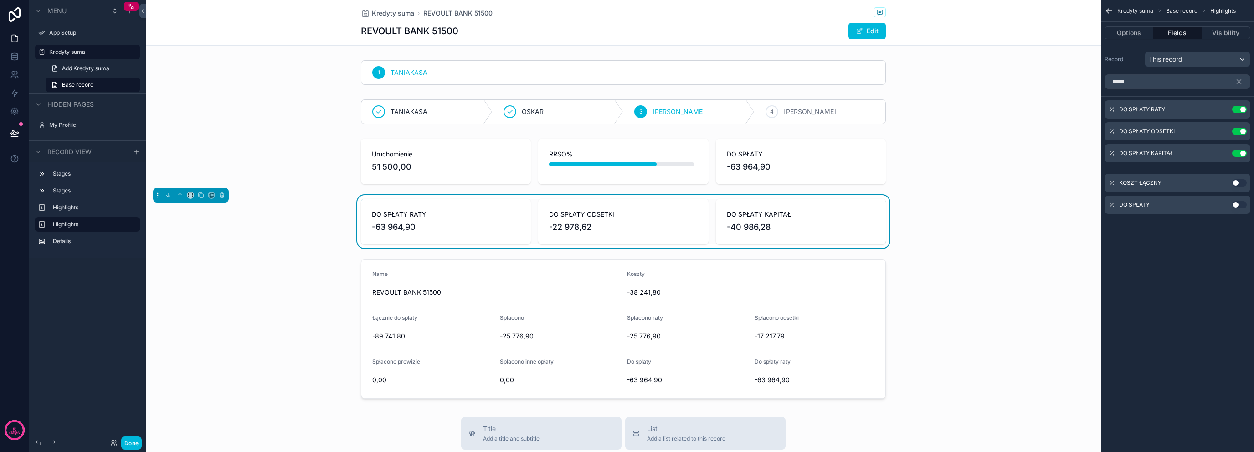
click at [1234, 182] on button "Use setting" at bounding box center [1239, 182] width 15 height 7
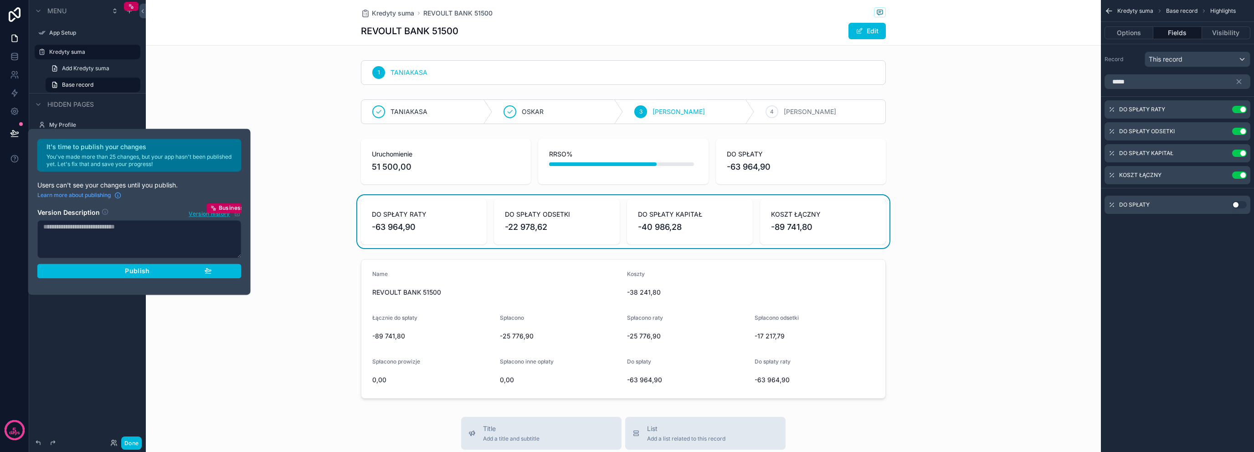
click at [691, 164] on div "scrollable content" at bounding box center [623, 161] width 955 height 53
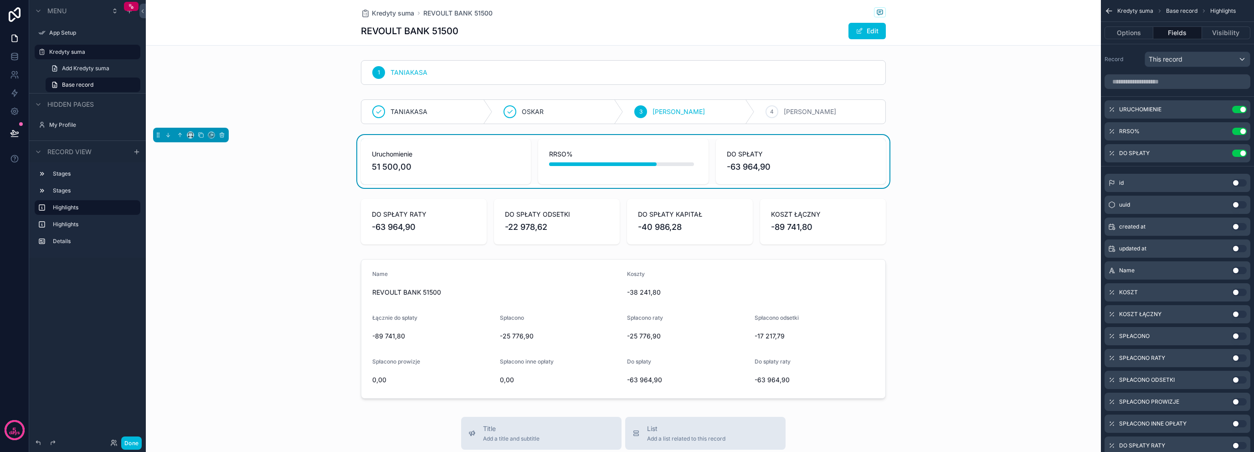
click at [686, 223] on div "scrollable content" at bounding box center [623, 221] width 955 height 53
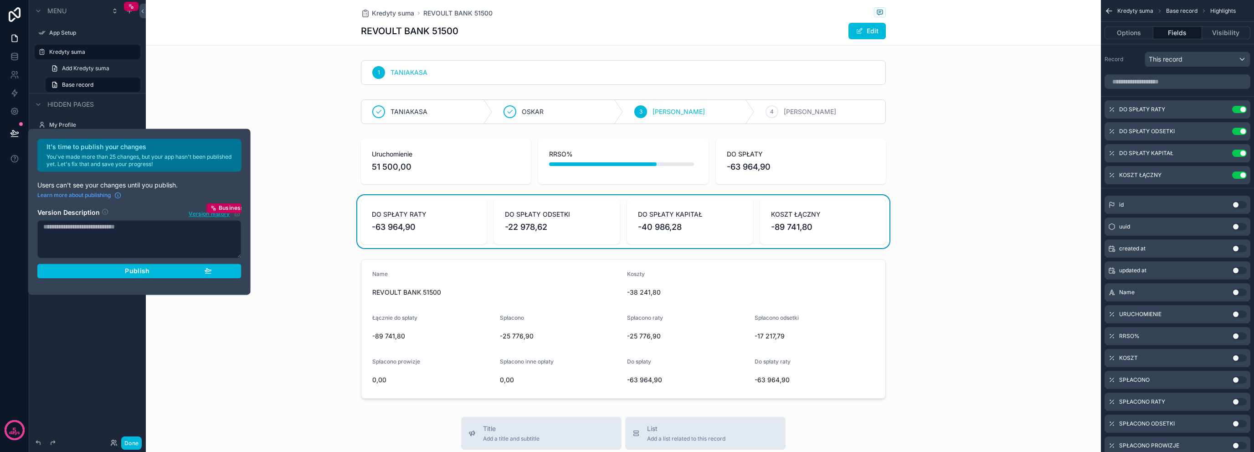
click at [191, 275] on button "Publish" at bounding box center [139, 270] width 204 height 15
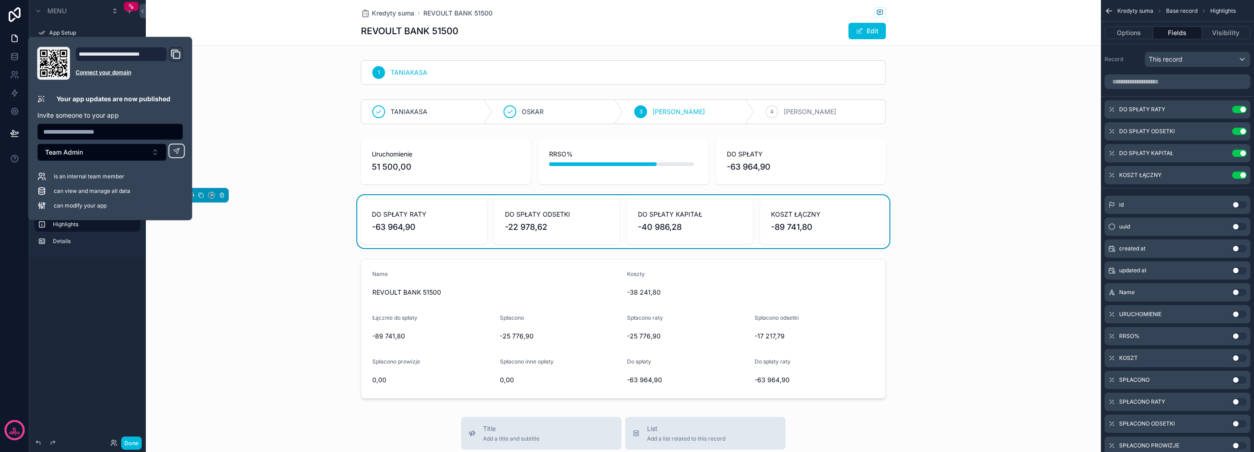
click at [514, 163] on div "scrollable content" at bounding box center [623, 161] width 955 height 53
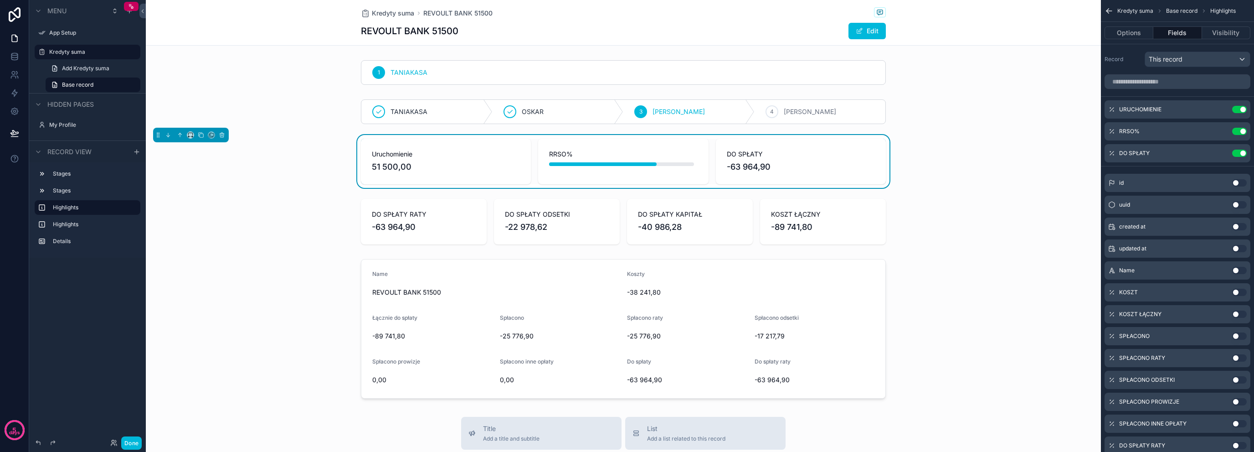
drag, startPoint x: 523, startPoint y: 122, endPoint x: 529, endPoint y: 105, distance: 17.4
click at [523, 122] on div "scrollable content" at bounding box center [623, 112] width 955 height 32
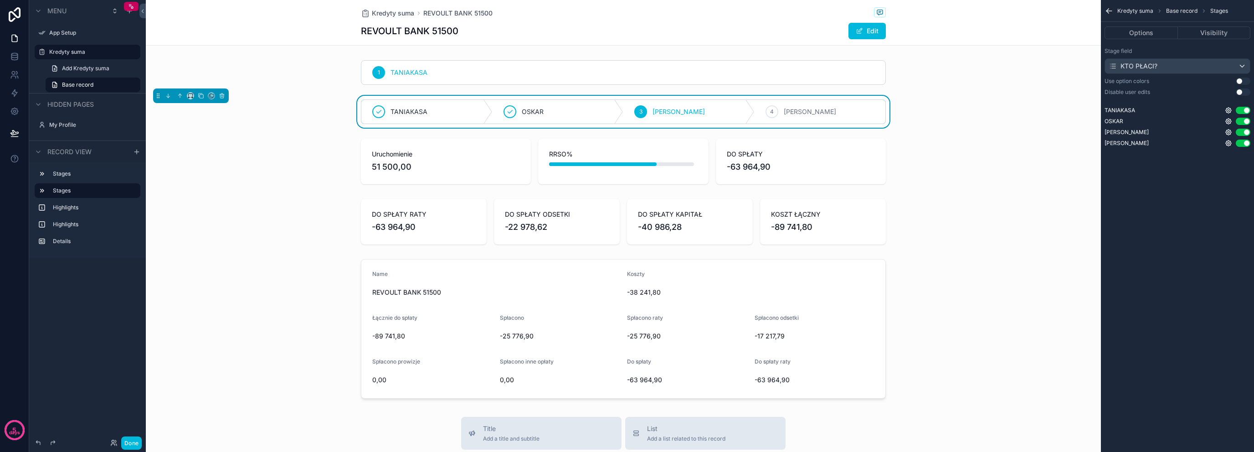
click at [531, 88] on div "scrollable content" at bounding box center [623, 73] width 955 height 32
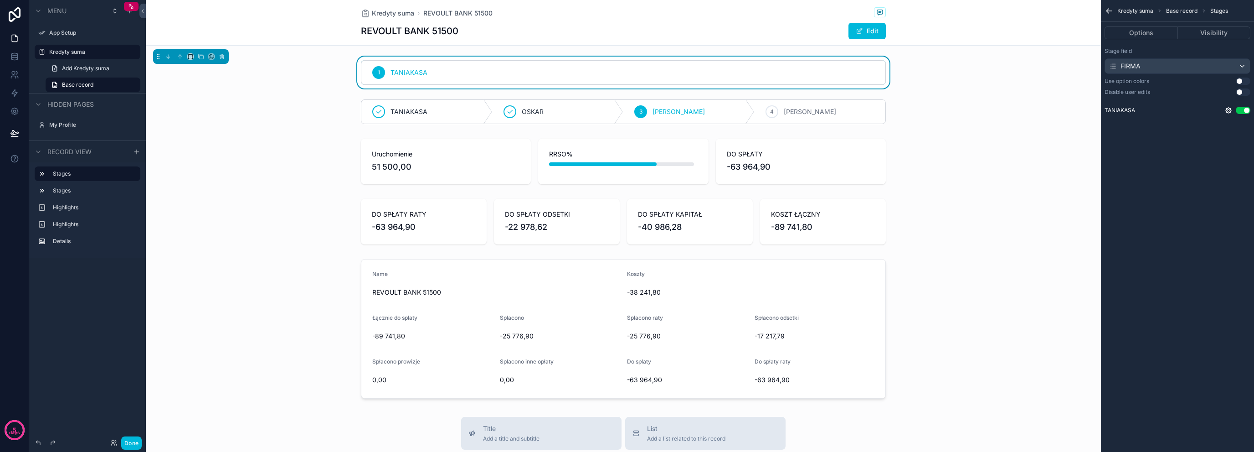
click at [511, 227] on div "scrollable content" at bounding box center [623, 221] width 955 height 53
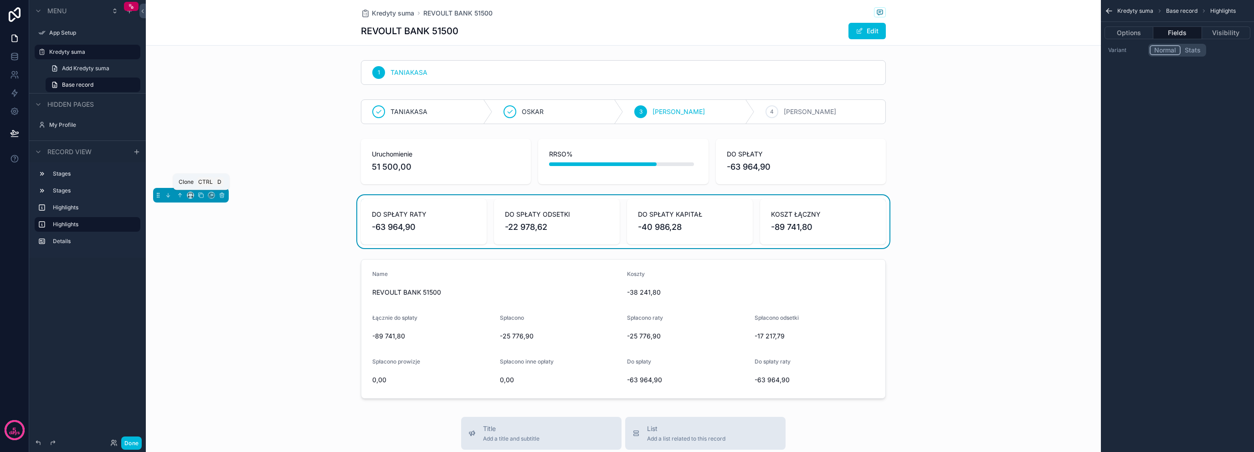
click at [201, 196] on icon "scrollable content" at bounding box center [201, 195] width 6 height 6
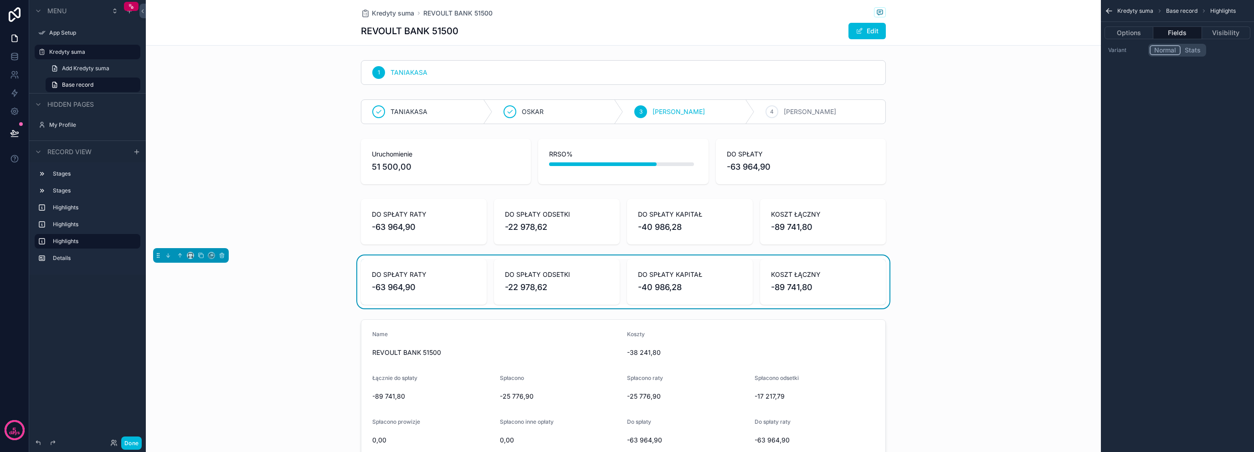
click at [663, 239] on div "scrollable content" at bounding box center [623, 221] width 955 height 53
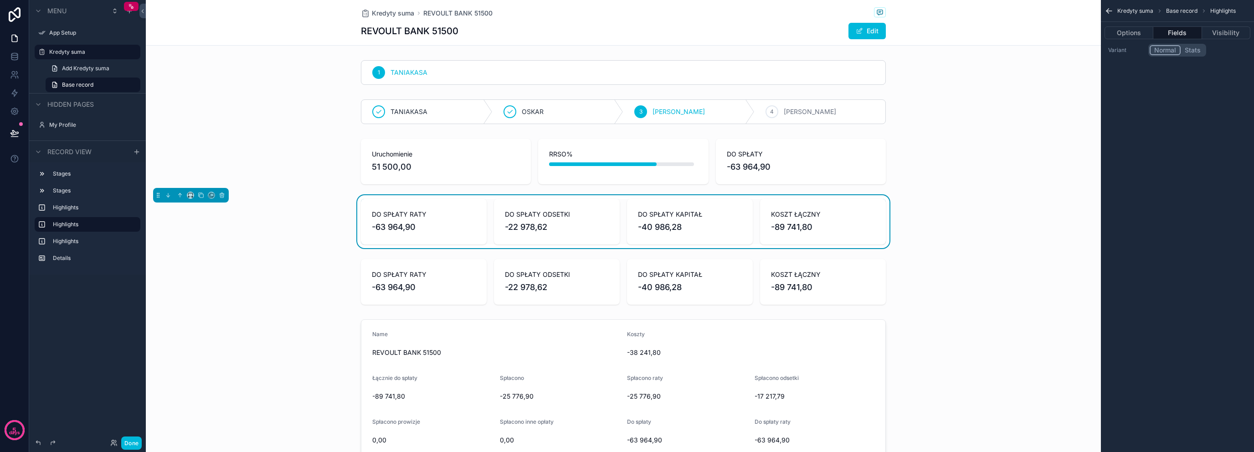
click at [1193, 35] on button "Fields" at bounding box center [1178, 32] width 48 height 13
click at [1194, 32] on button "Fields" at bounding box center [1178, 32] width 48 height 13
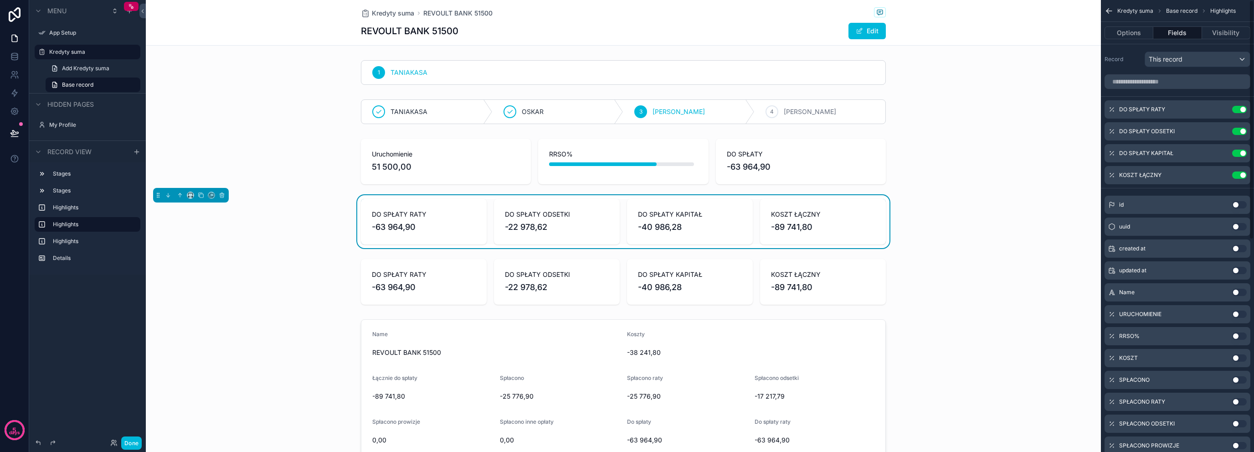
click at [1240, 111] on button "Use setting" at bounding box center [1239, 109] width 15 height 7
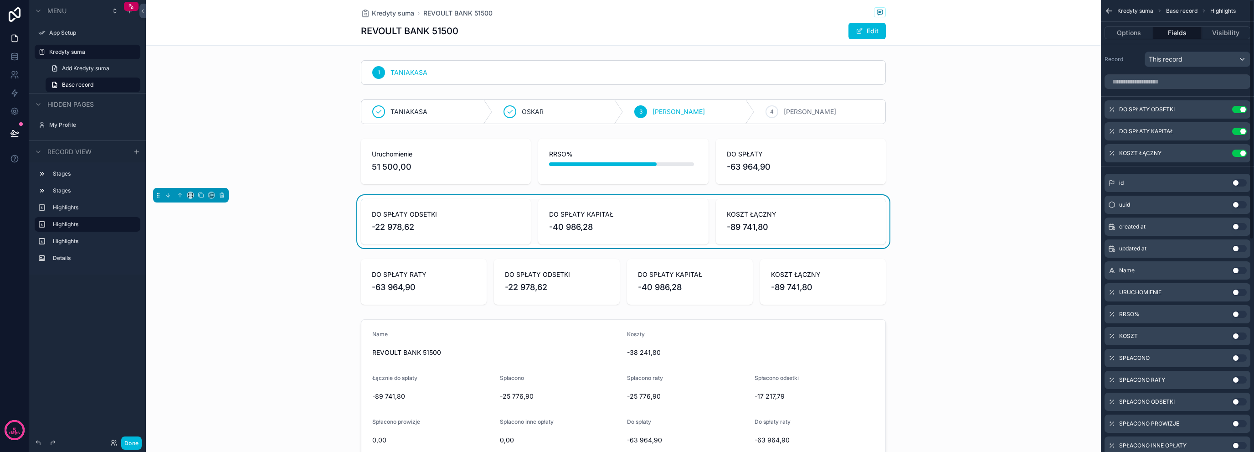
click at [1241, 117] on div "DO SPŁATY ODSETKI Use setting" at bounding box center [1178, 109] width 146 height 18
click at [1240, 112] on button "Use setting" at bounding box center [1239, 109] width 15 height 7
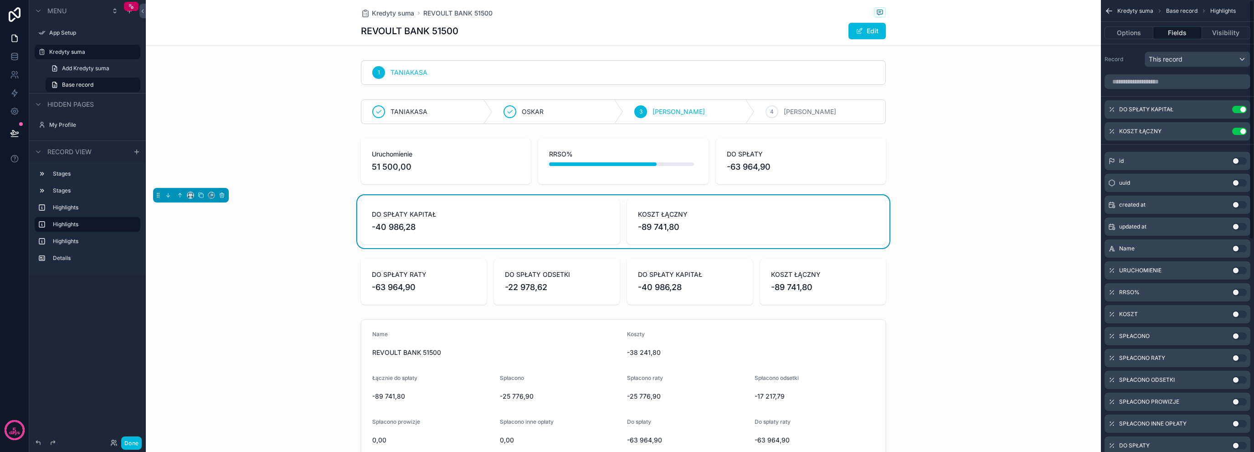
click at [1240, 112] on button "Use setting" at bounding box center [1239, 109] width 15 height 7
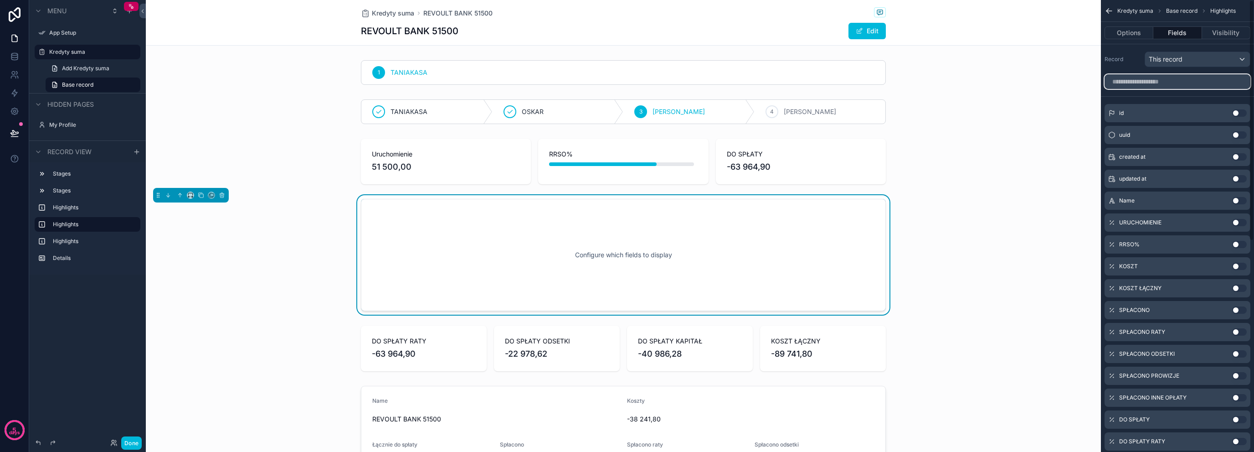
click at [1210, 82] on input "scrollable content" at bounding box center [1178, 81] width 146 height 15
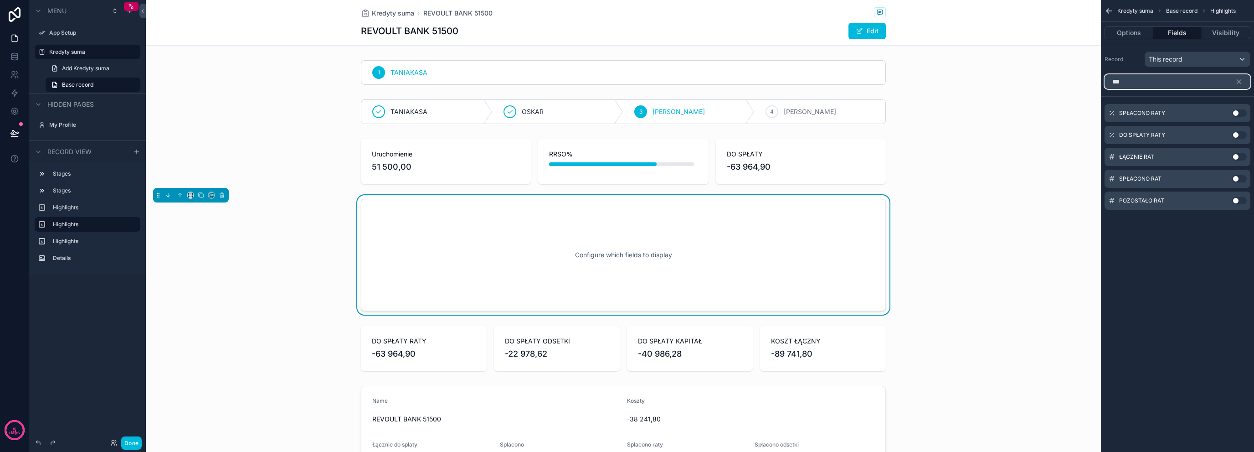
type input "***"
click at [1240, 155] on button "Use setting" at bounding box center [1239, 156] width 15 height 7
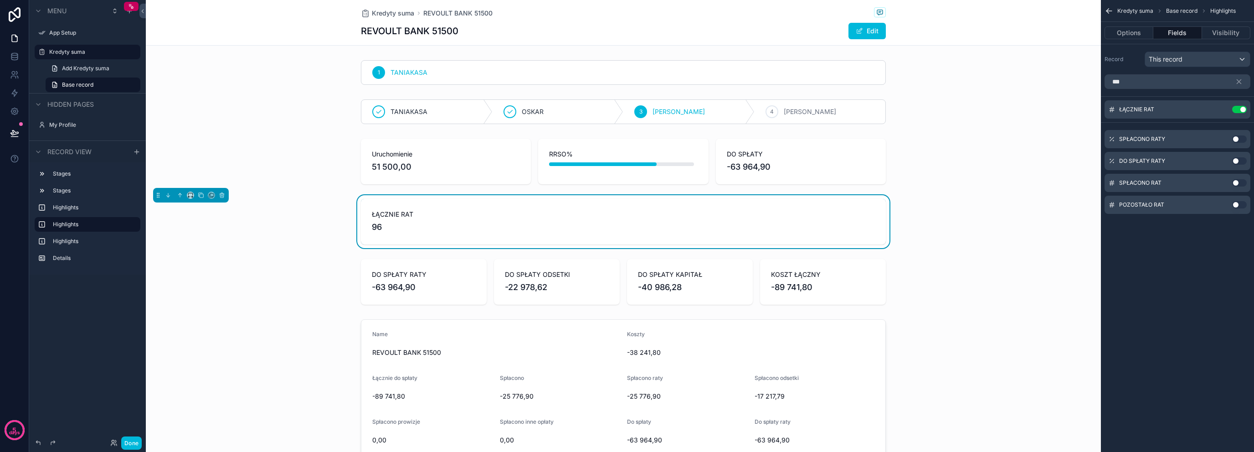
click at [1237, 186] on button "Use setting" at bounding box center [1239, 182] width 15 height 7
click at [1237, 206] on button "Use setting" at bounding box center [1239, 204] width 15 height 7
click at [335, 159] on div "scrollable content" at bounding box center [623, 161] width 955 height 53
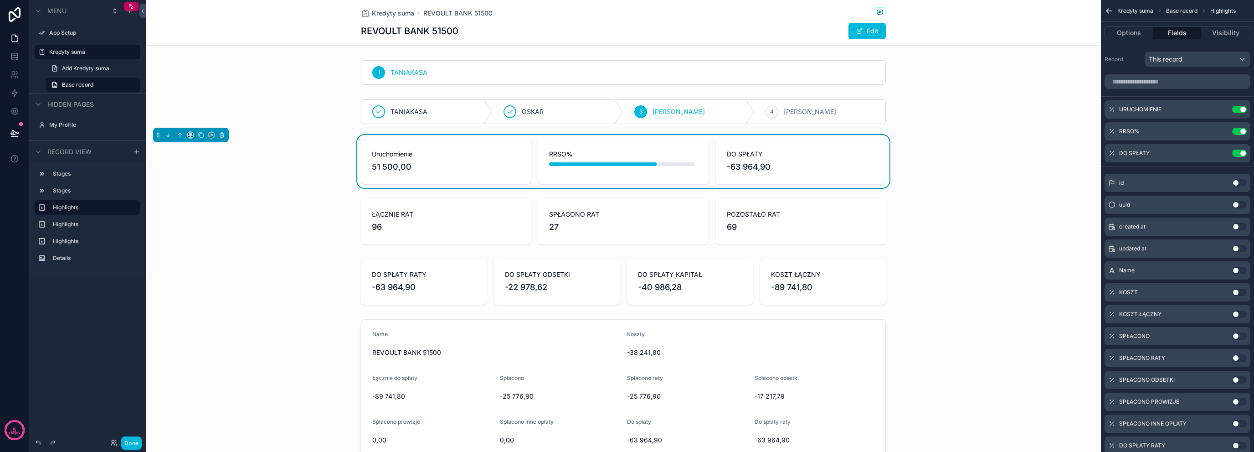
click at [319, 110] on div "scrollable content" at bounding box center [623, 112] width 955 height 32
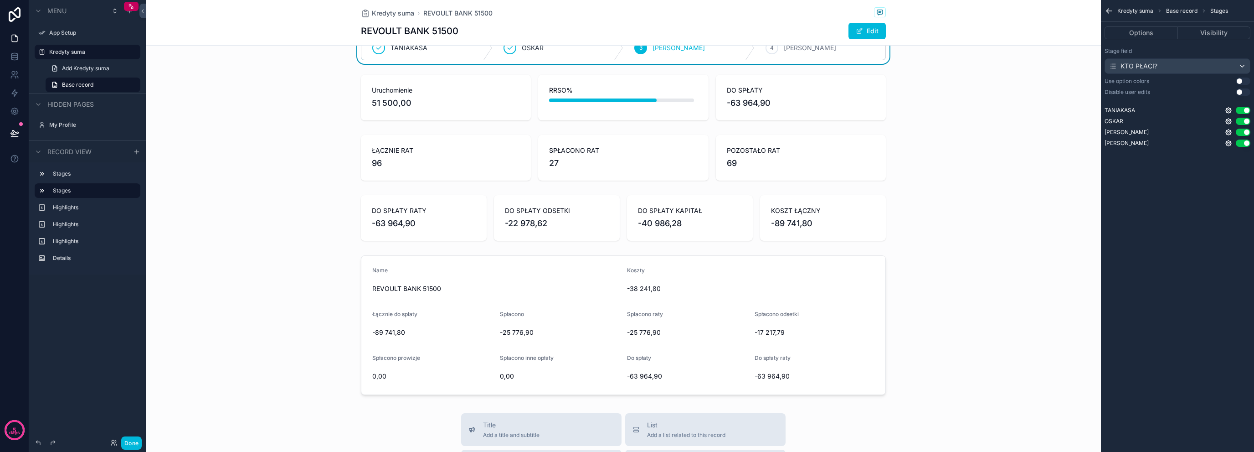
scroll to position [91, 0]
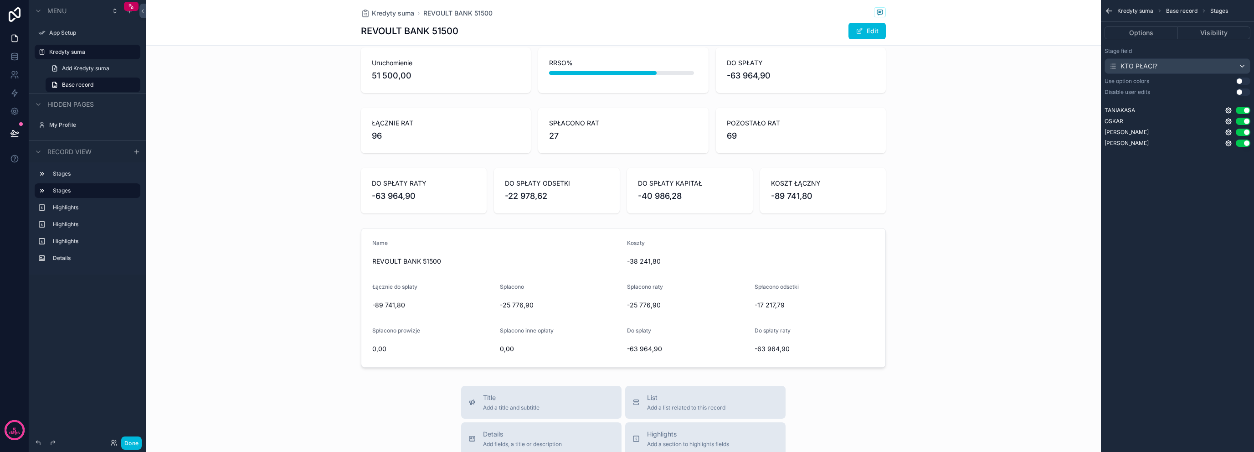
click at [636, 193] on div "scrollable content" at bounding box center [623, 190] width 955 height 53
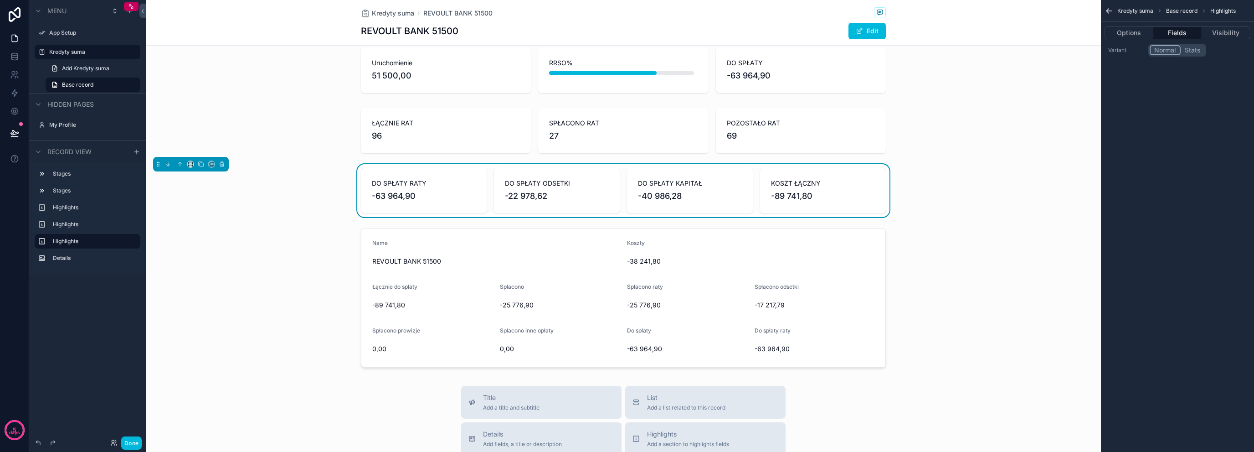
click at [554, 186] on span "DO SPŁATY ODSETKI" at bounding box center [557, 183] width 104 height 9
click at [445, 198] on span "-63 964,90" at bounding box center [424, 196] width 104 height 13
click at [196, 164] on button "scrollable content" at bounding box center [201, 164] width 10 height 10
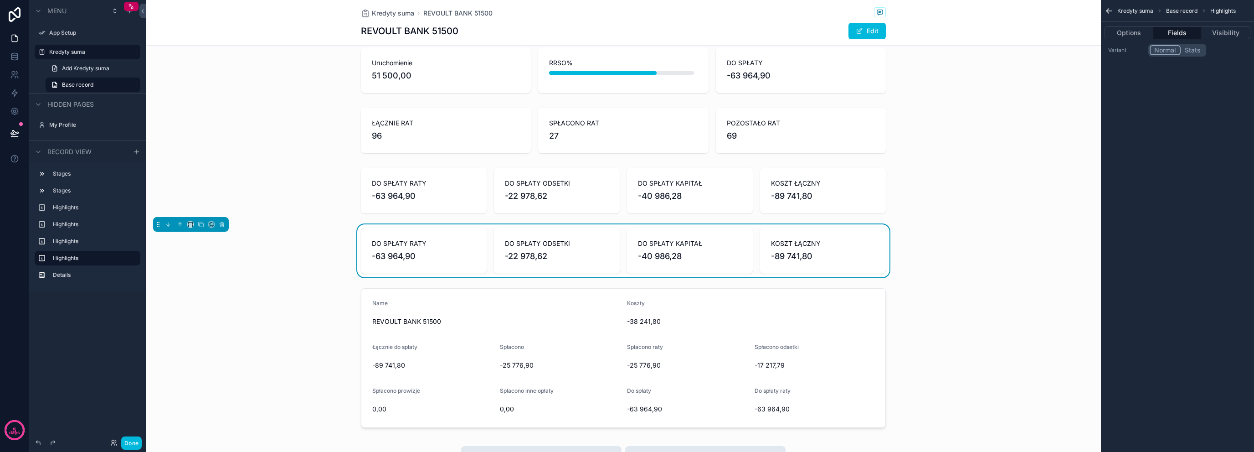
click at [1135, 29] on button "Options" at bounding box center [1129, 32] width 49 height 13
click at [1226, 34] on button "Visibility" at bounding box center [1226, 32] width 48 height 13
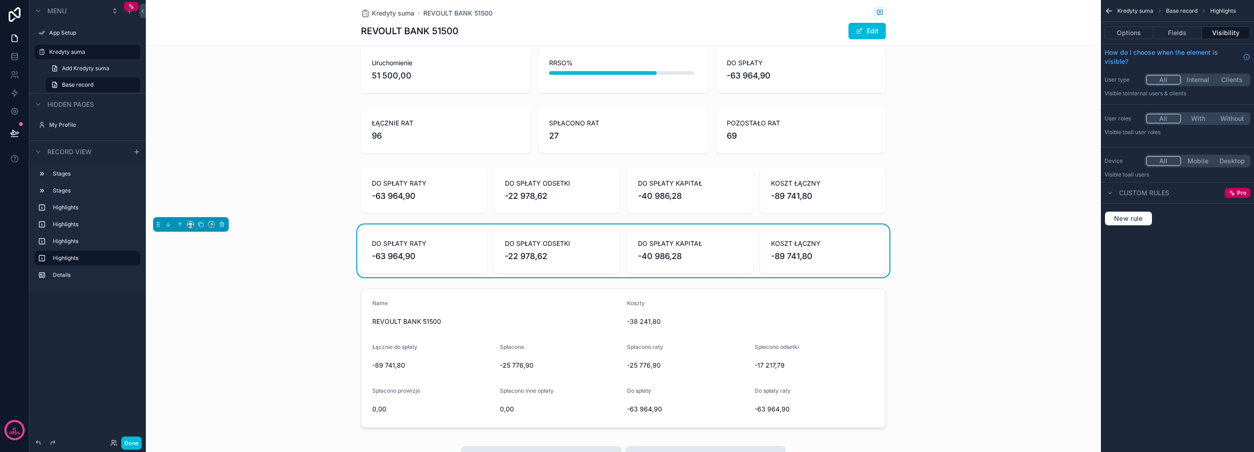
click at [1178, 29] on button "Fields" at bounding box center [1178, 32] width 48 height 13
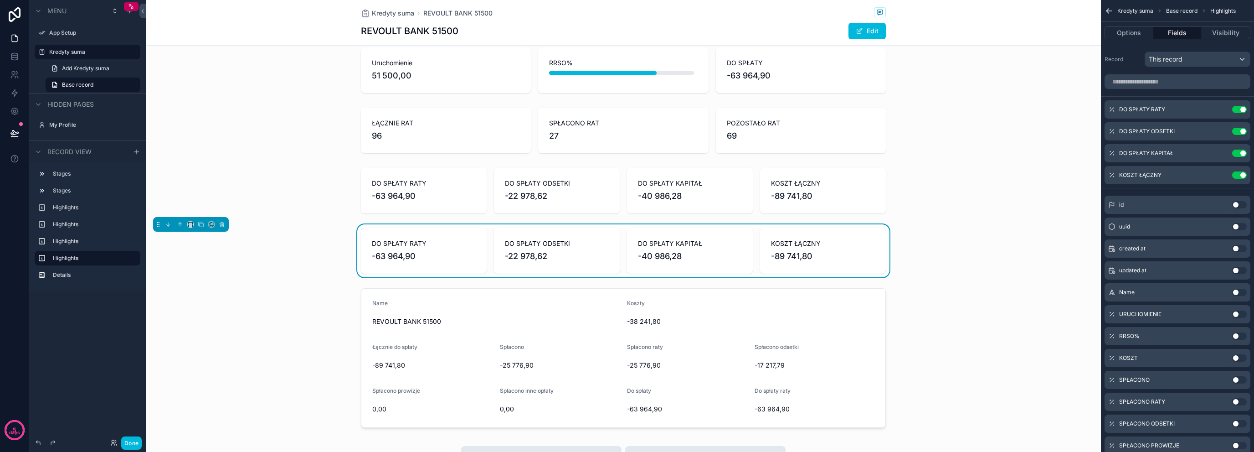
click at [1242, 107] on button "Use setting" at bounding box center [1239, 109] width 15 height 7
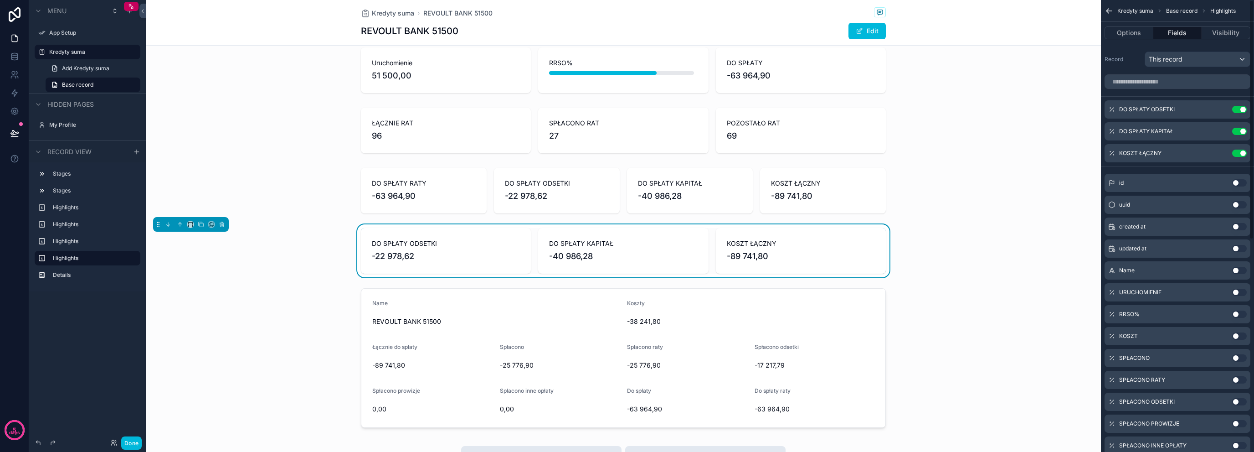
click at [1242, 108] on button "Use setting" at bounding box center [1239, 109] width 15 height 7
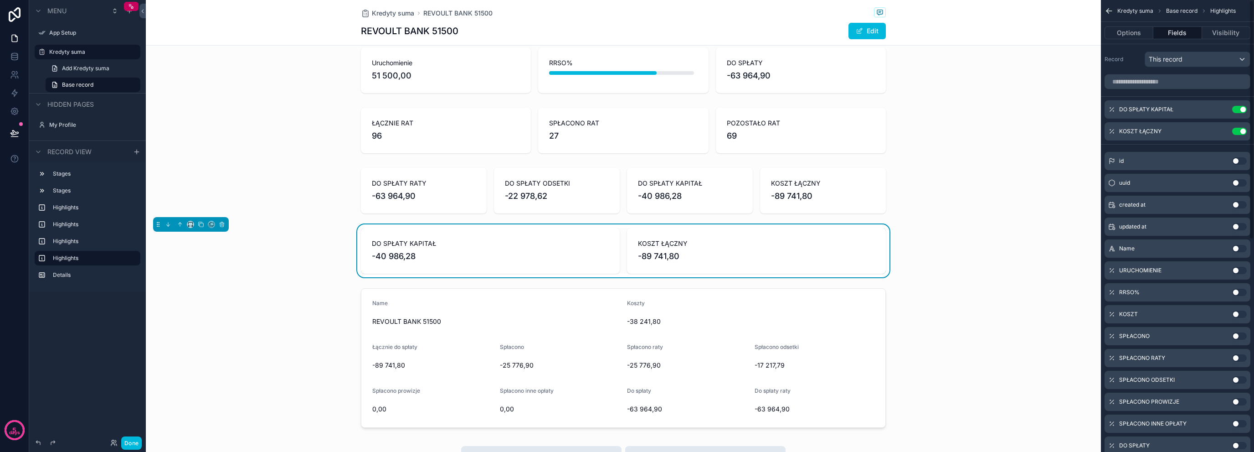
click at [1242, 108] on button "Use setting" at bounding box center [1239, 109] width 15 height 7
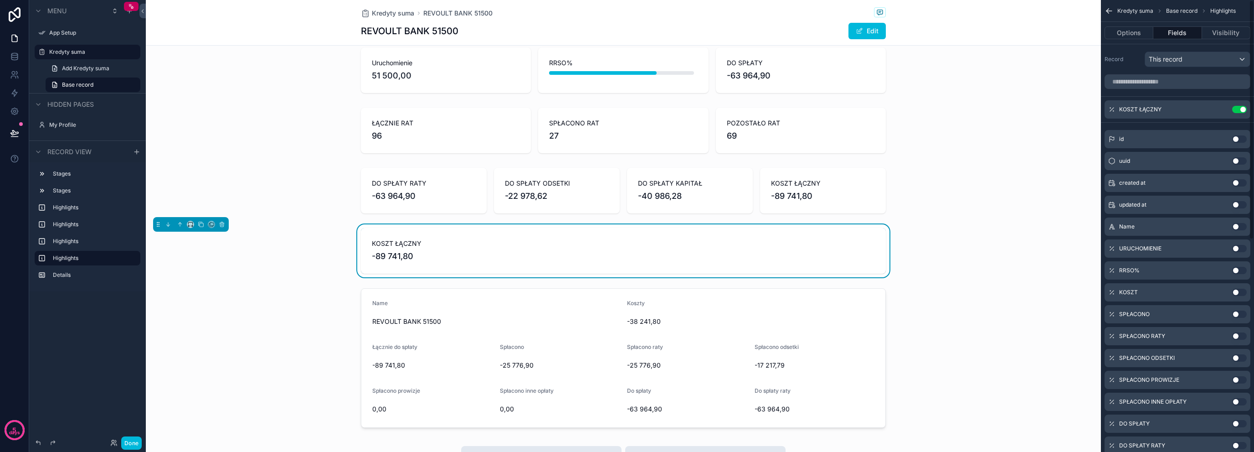
click at [1242, 108] on button "Use setting" at bounding box center [1239, 109] width 15 height 7
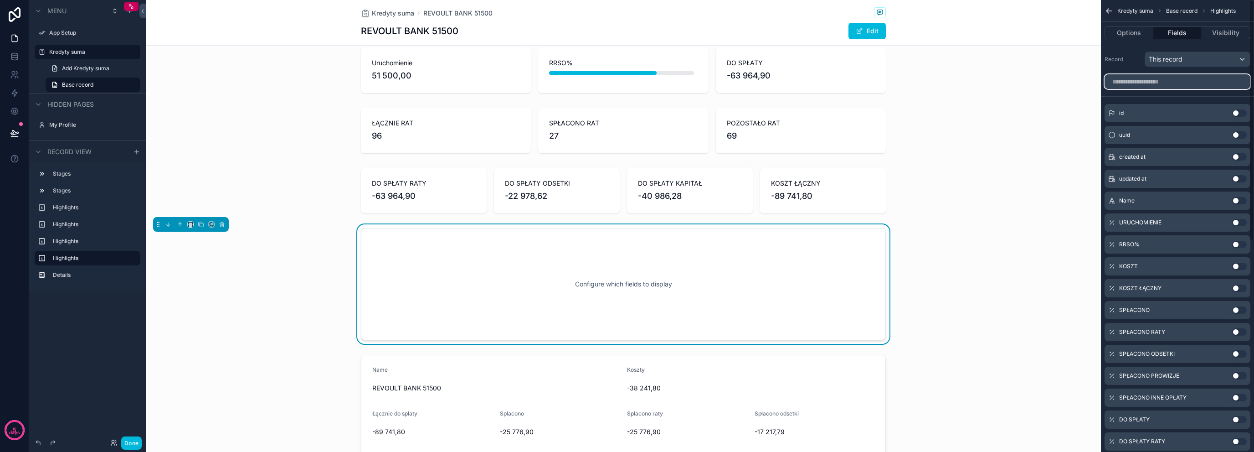
click at [1222, 82] on input "scrollable content" at bounding box center [1178, 81] width 146 height 15
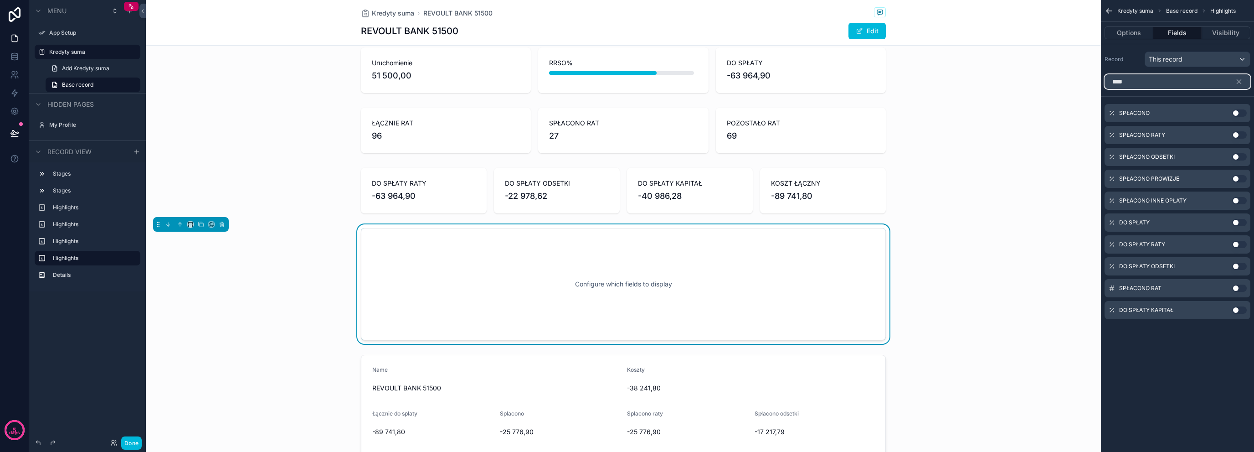
type input "****"
click at [1234, 111] on button "Use setting" at bounding box center [1239, 112] width 15 height 7
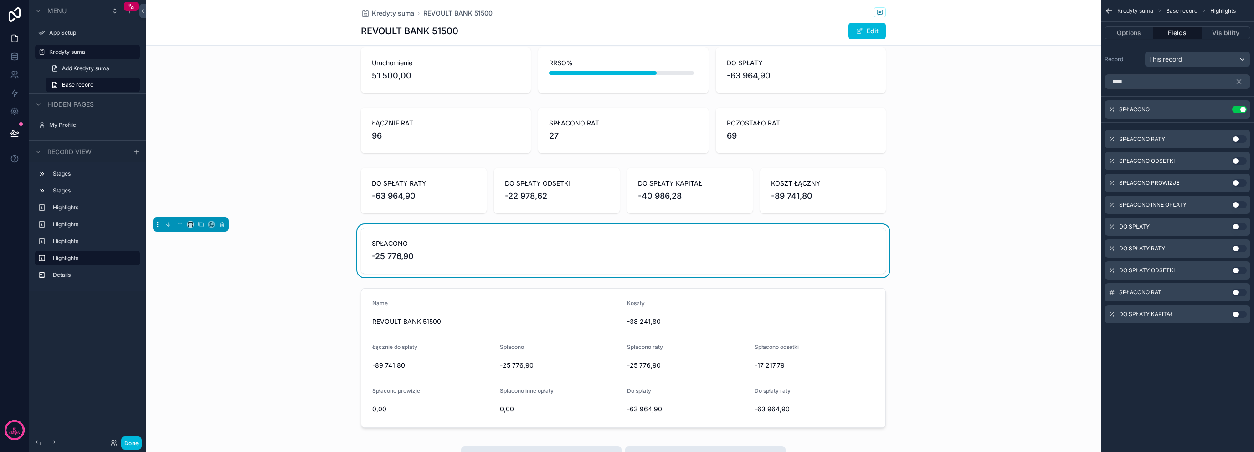
click at [1237, 139] on button "Use setting" at bounding box center [1239, 138] width 15 height 7
click at [1238, 162] on button "Use setting" at bounding box center [1239, 160] width 15 height 7
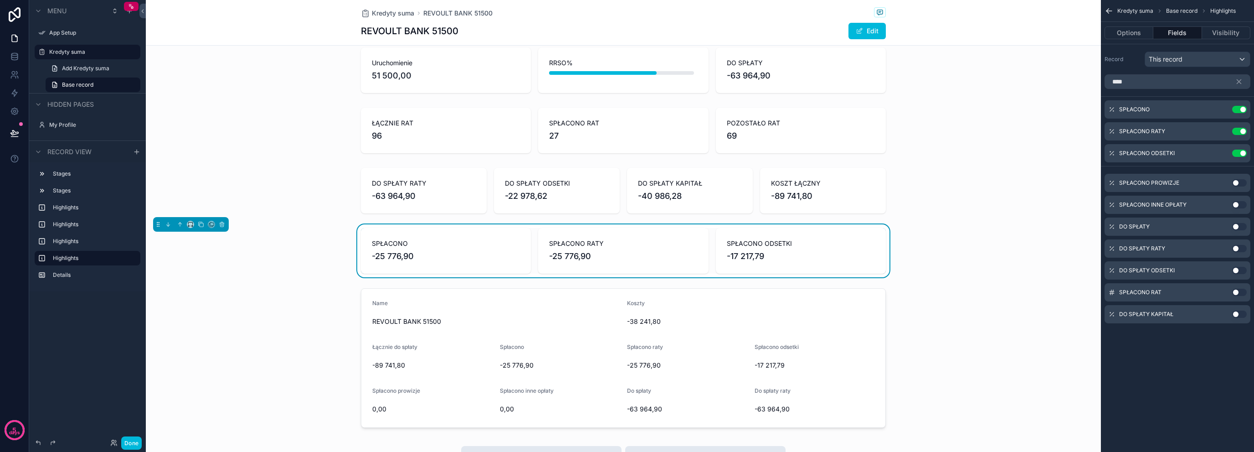
click at [1238, 183] on button "Use setting" at bounding box center [1239, 182] width 15 height 7
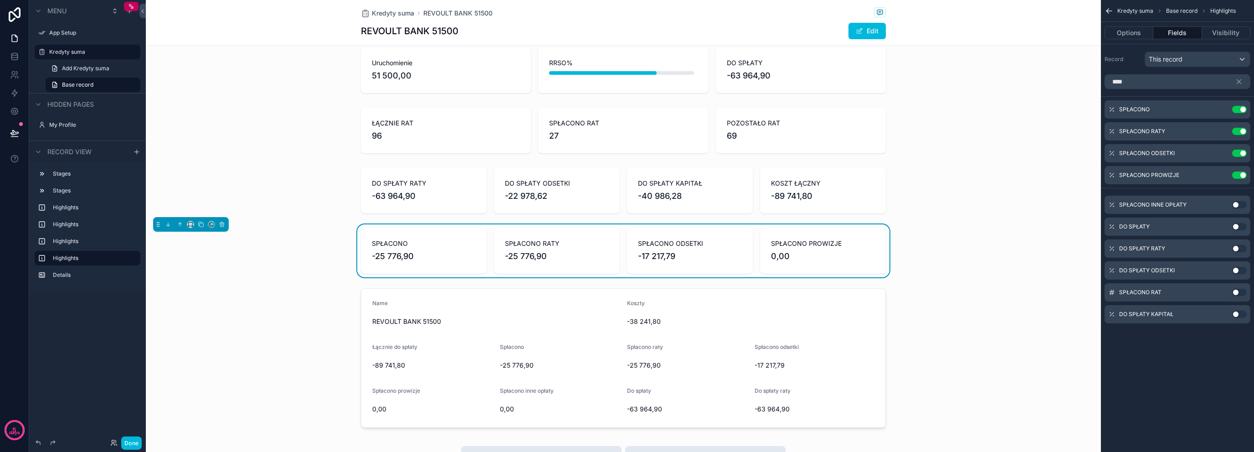
click at [1240, 205] on button "Use setting" at bounding box center [1239, 204] width 15 height 7
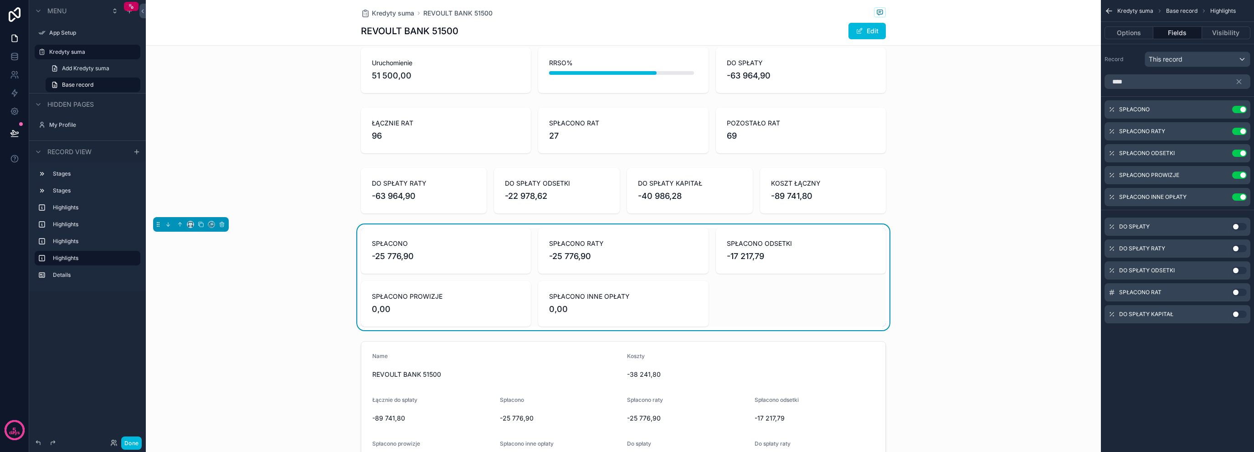
click at [390, 191] on div "scrollable content" at bounding box center [623, 190] width 955 height 53
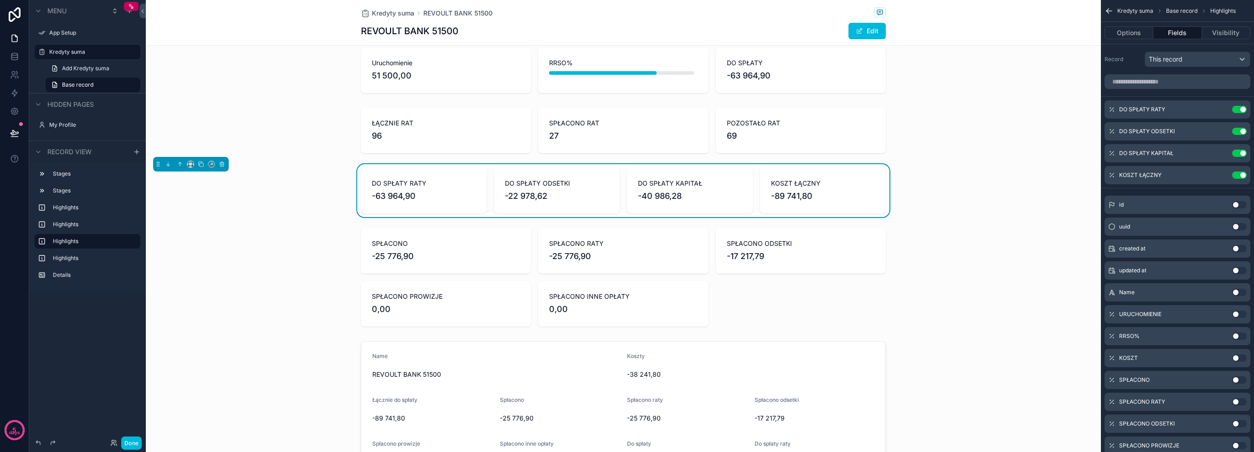
click at [408, 243] on div "scrollable content" at bounding box center [623, 277] width 955 height 106
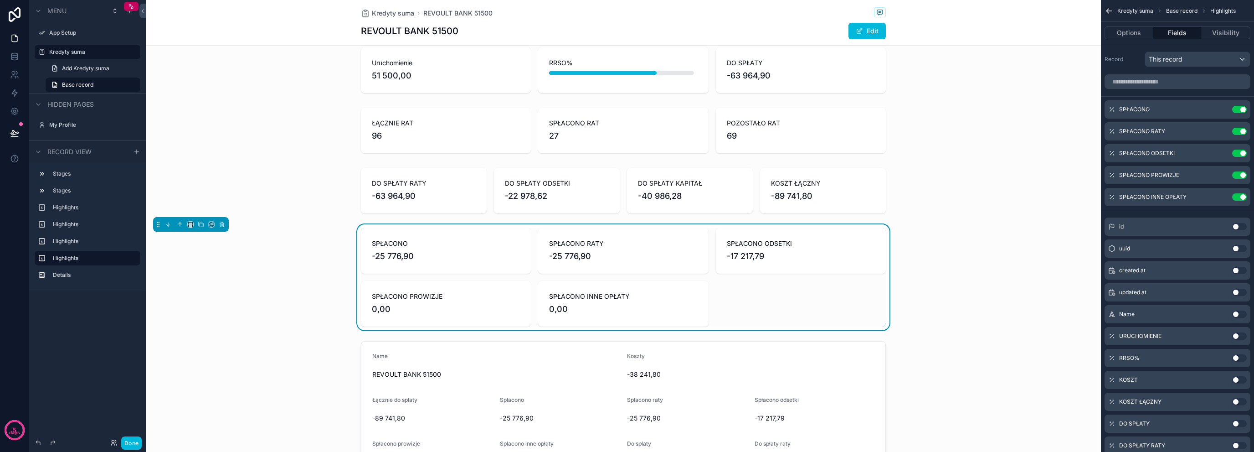
click at [412, 204] on div "scrollable content" at bounding box center [623, 190] width 955 height 53
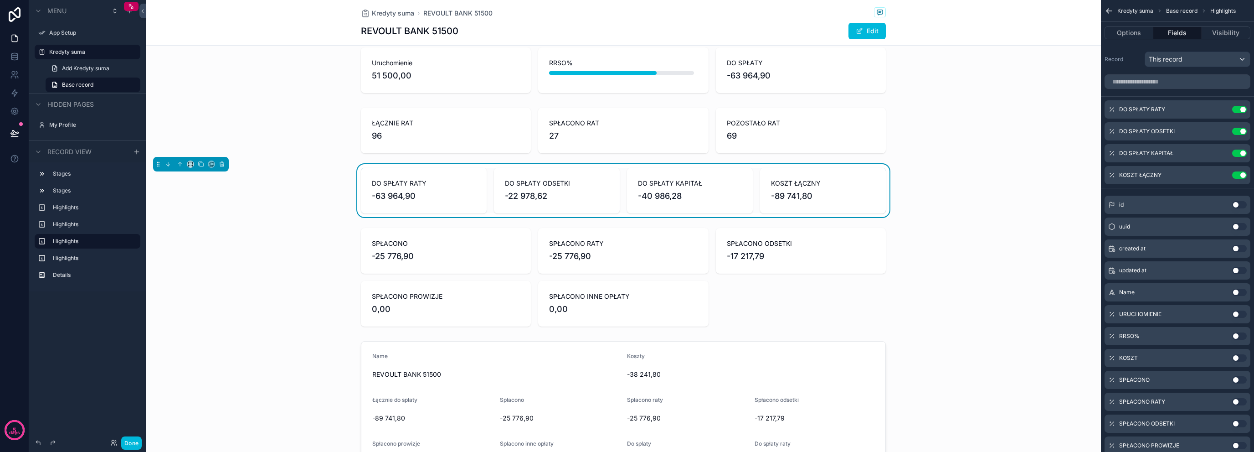
click at [414, 247] on div "scrollable content" at bounding box center [623, 277] width 955 height 106
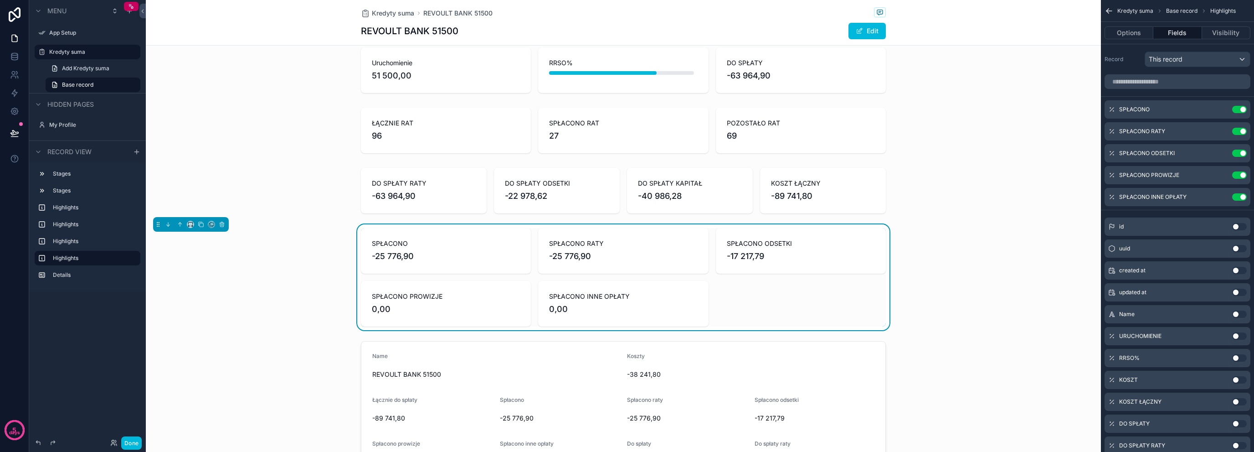
click at [425, 202] on div "scrollable content" at bounding box center [623, 190] width 955 height 53
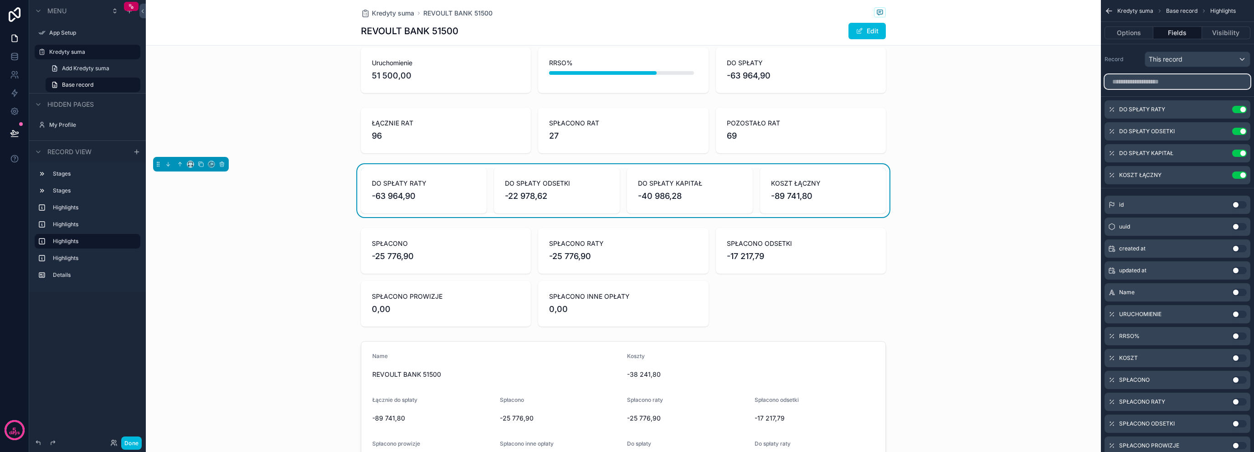
click at [1187, 77] on input "scrollable content" at bounding box center [1178, 81] width 146 height 15
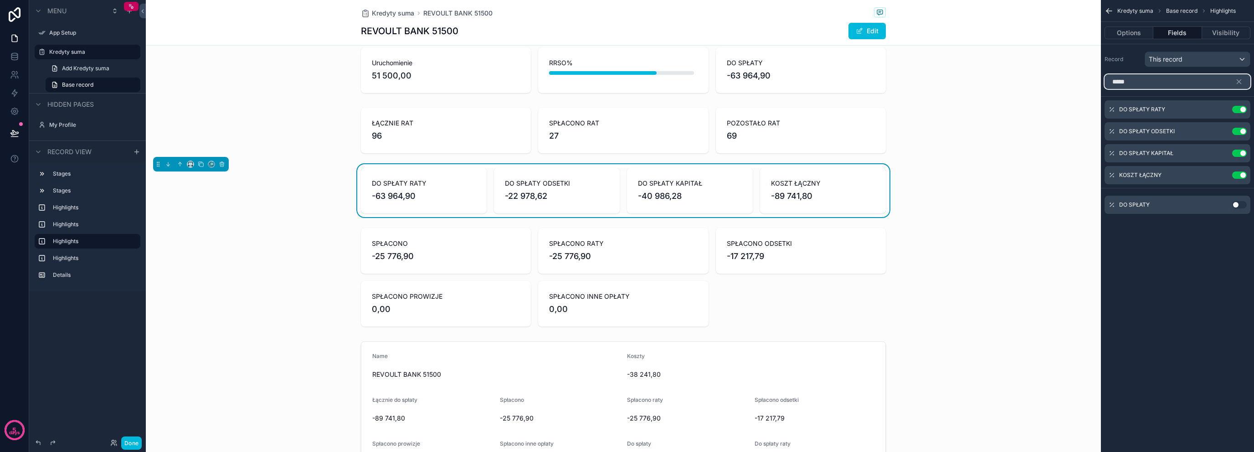
type input "*****"
click at [1235, 203] on button "Use setting" at bounding box center [1239, 204] width 15 height 7
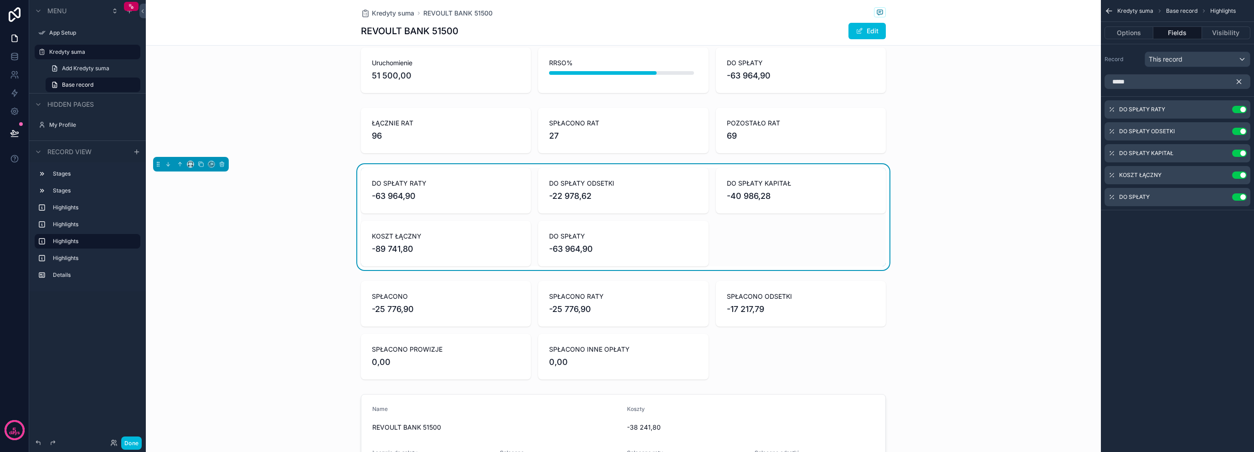
click at [1243, 86] on button "scrollable content" at bounding box center [1242, 81] width 15 height 15
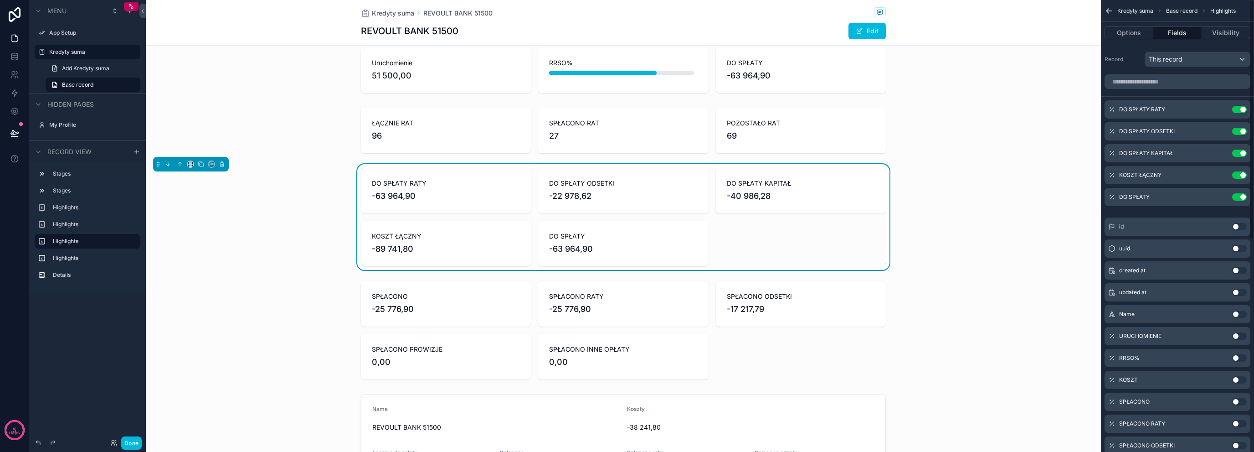
click at [0, 0] on icon "scrollable content" at bounding box center [0, 0] width 0 height 0
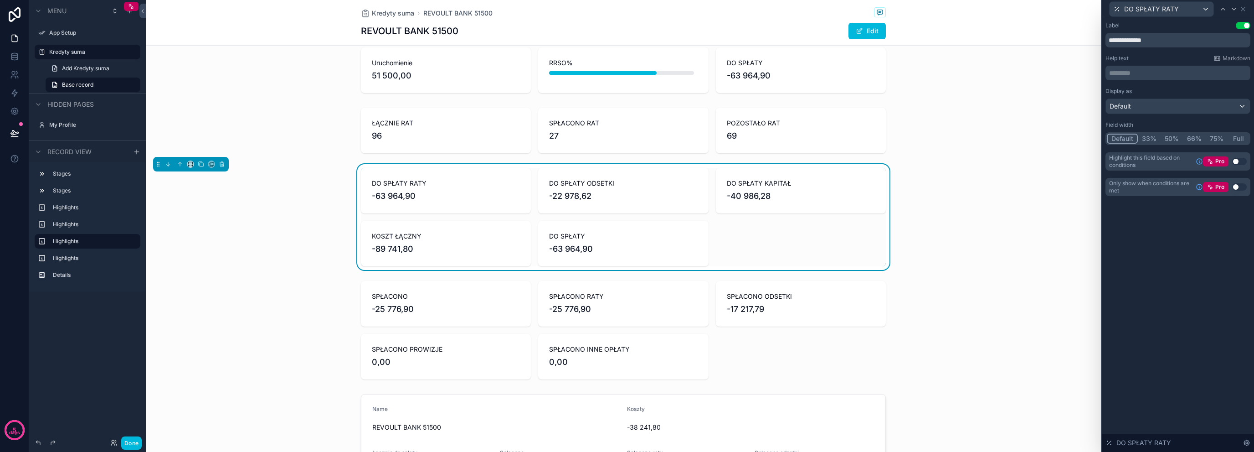
drag, startPoint x: 1114, startPoint y: 136, endPoint x: 1108, endPoint y: 146, distance: 11.5
click at [1108, 146] on div "Display as Default Field width Default 33% 50% 66% 75% Full Highlight this fiel…" at bounding box center [1178, 129] width 145 height 83
click at [1247, 6] on icon at bounding box center [1243, 8] width 7 height 7
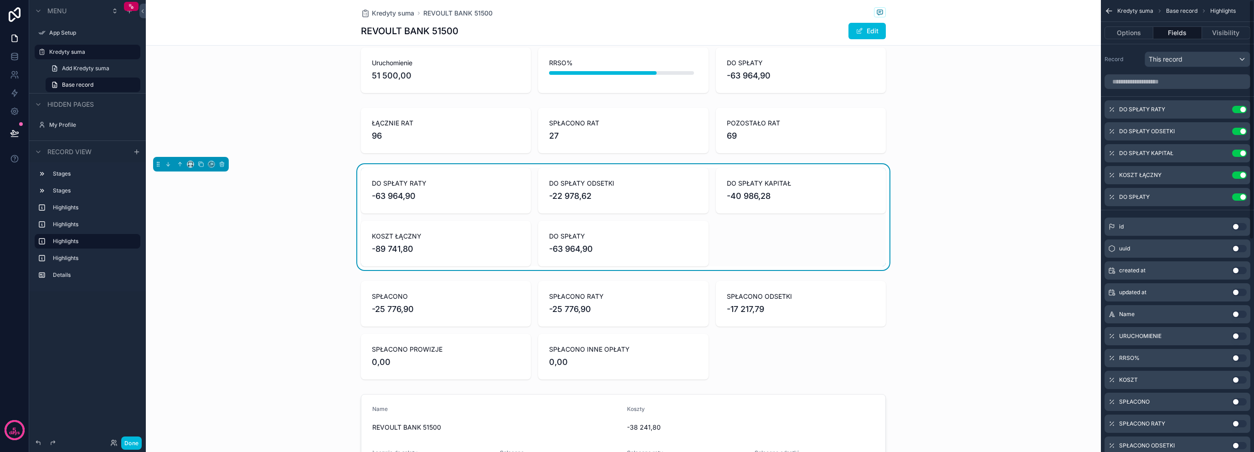
click at [0, 0] on icon "scrollable content" at bounding box center [0, 0] width 0 height 0
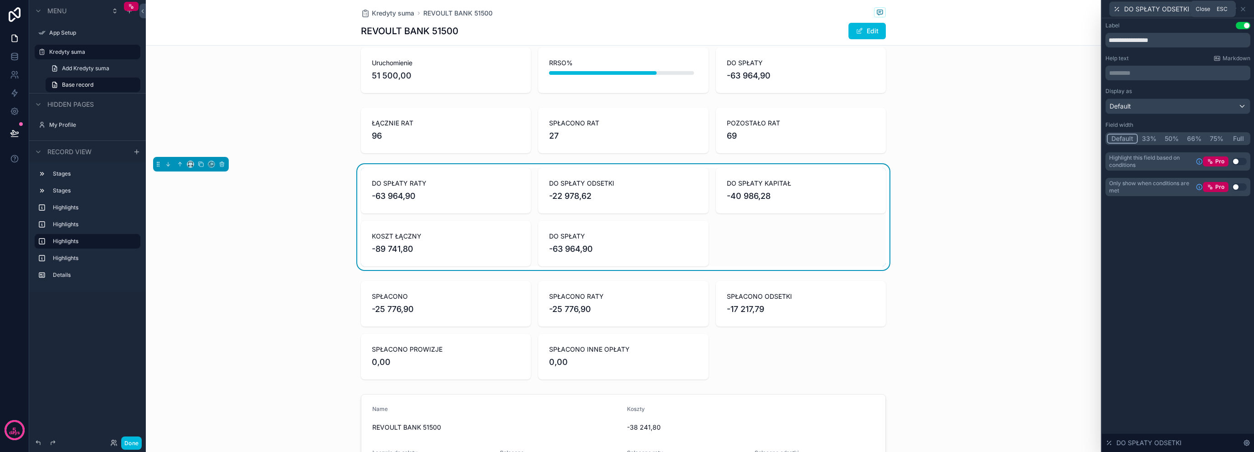
click at [1242, 9] on icon at bounding box center [1243, 8] width 7 height 7
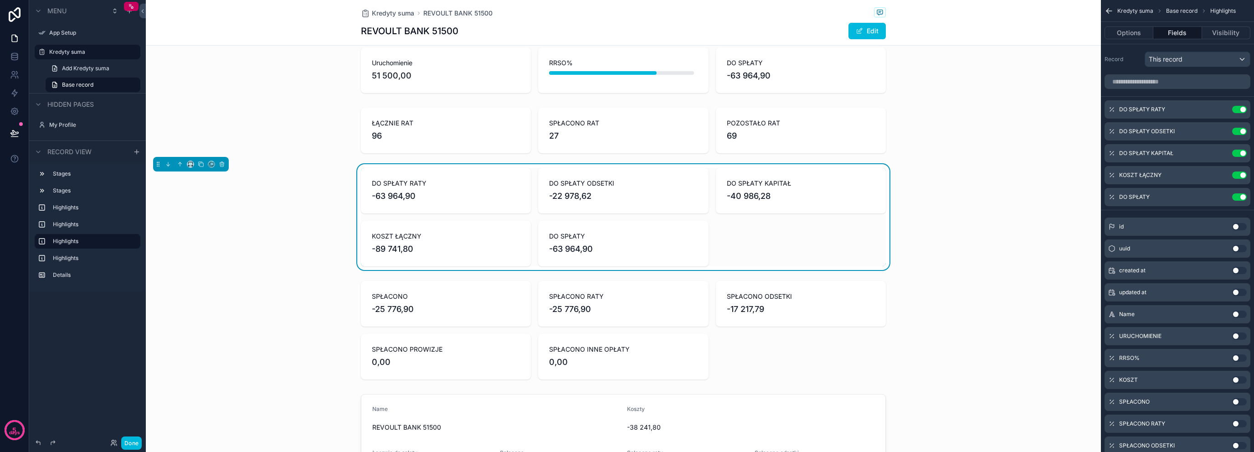
click at [0, 0] on icon "scrollable content" at bounding box center [0, 0] width 0 height 0
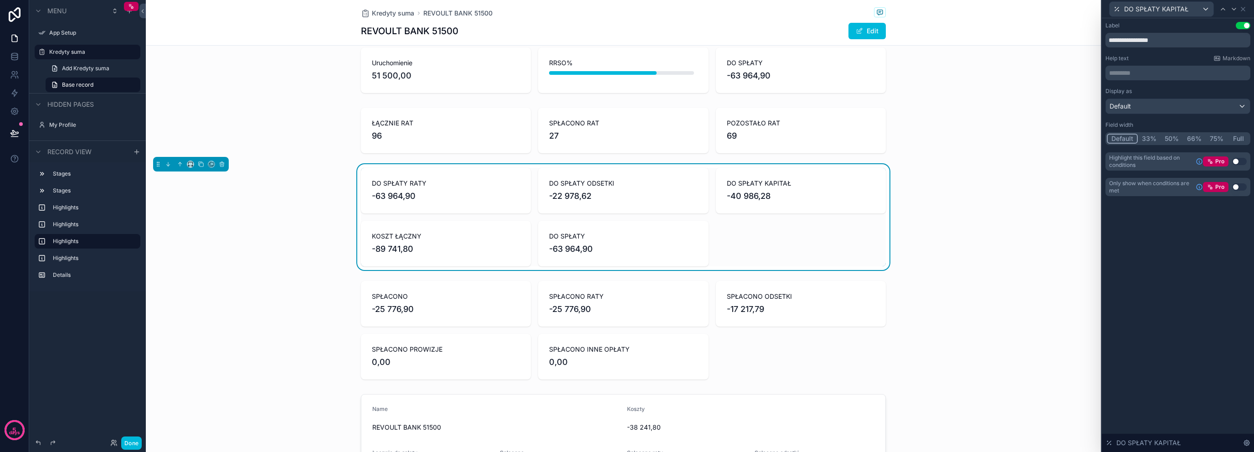
click at [1130, 138] on button "Default" at bounding box center [1122, 139] width 31 height 10
click at [1246, 9] on icon at bounding box center [1243, 8] width 7 height 7
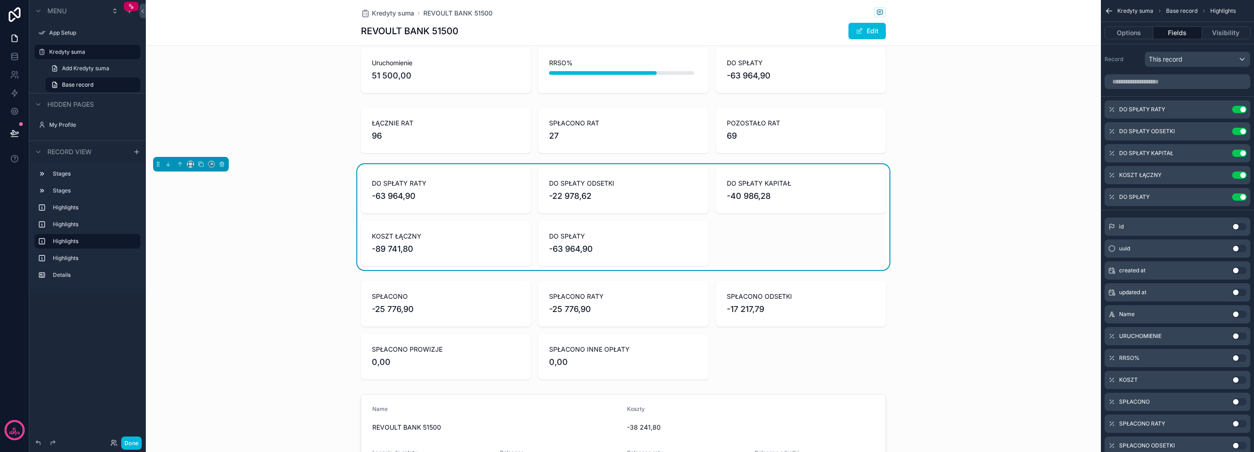
click at [0, 0] on icon "scrollable content" at bounding box center [0, 0] width 0 height 0
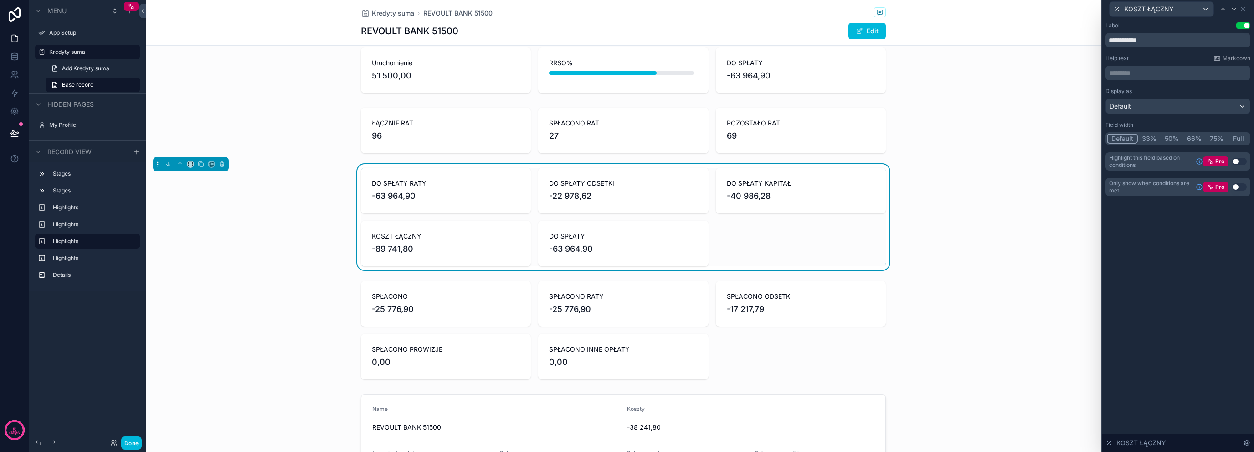
click at [1123, 142] on button "Default" at bounding box center [1122, 139] width 31 height 10
click at [1245, 7] on icon at bounding box center [1243, 8] width 7 height 7
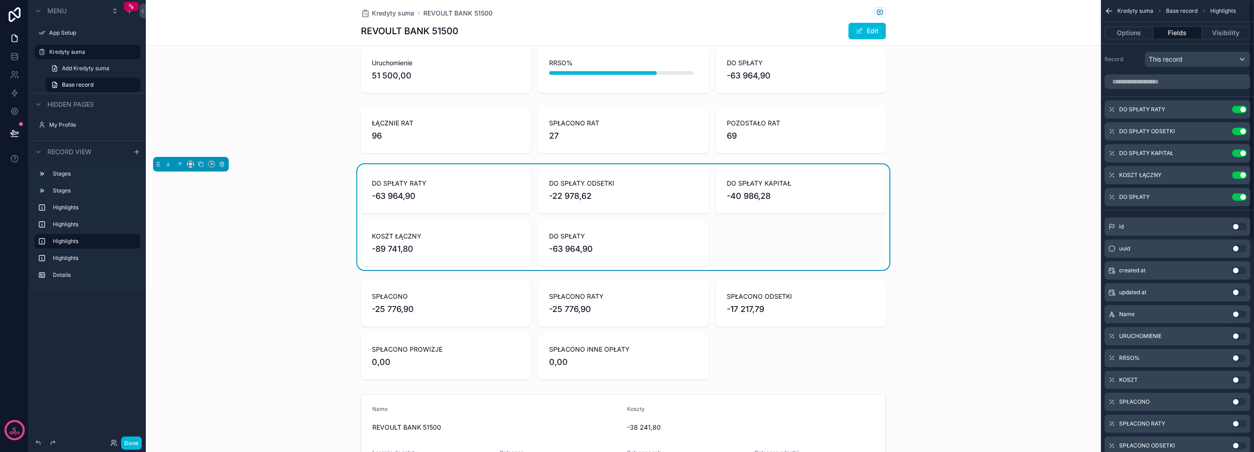
click at [1221, 191] on div "DO SPŁATY Use setting" at bounding box center [1178, 197] width 146 height 18
click at [0, 0] on icon "scrollable content" at bounding box center [0, 0] width 0 height 0
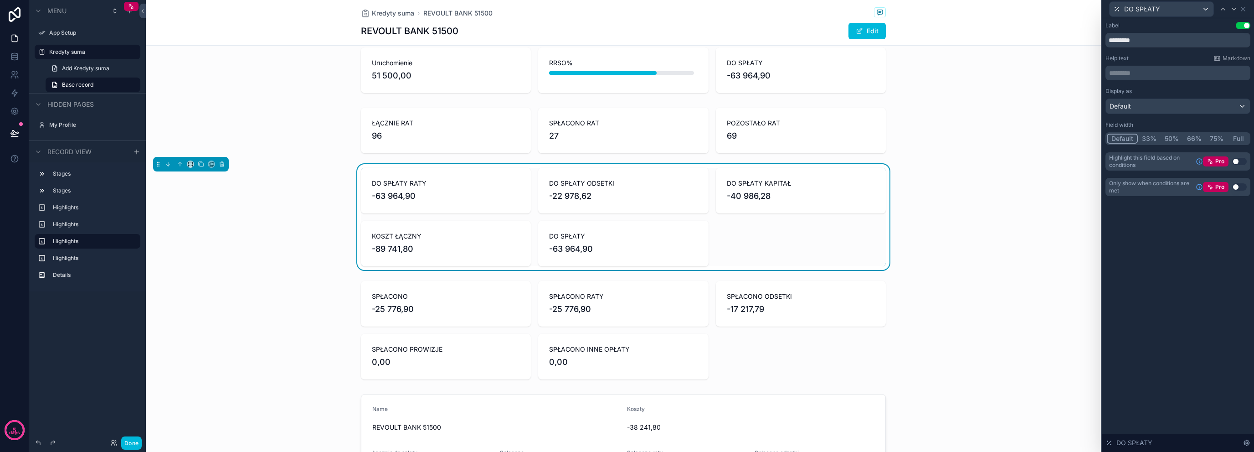
click at [1129, 136] on button "Default" at bounding box center [1122, 139] width 31 height 10
click at [1248, 7] on div "DO SPŁATY" at bounding box center [1178, 9] width 145 height 18
click at [1245, 9] on icon at bounding box center [1243, 8] width 7 height 7
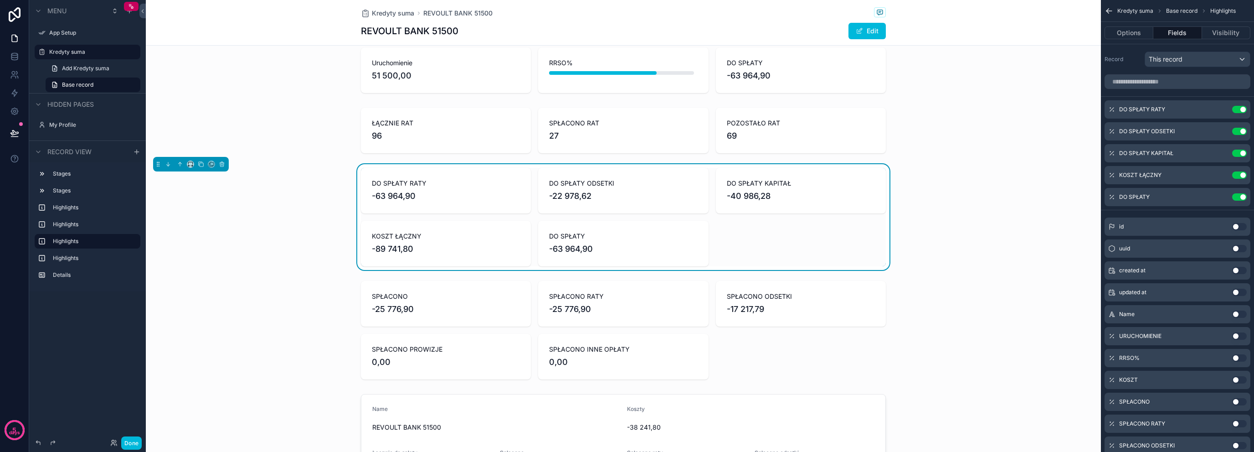
click at [360, 316] on div "scrollable content" at bounding box center [623, 330] width 955 height 106
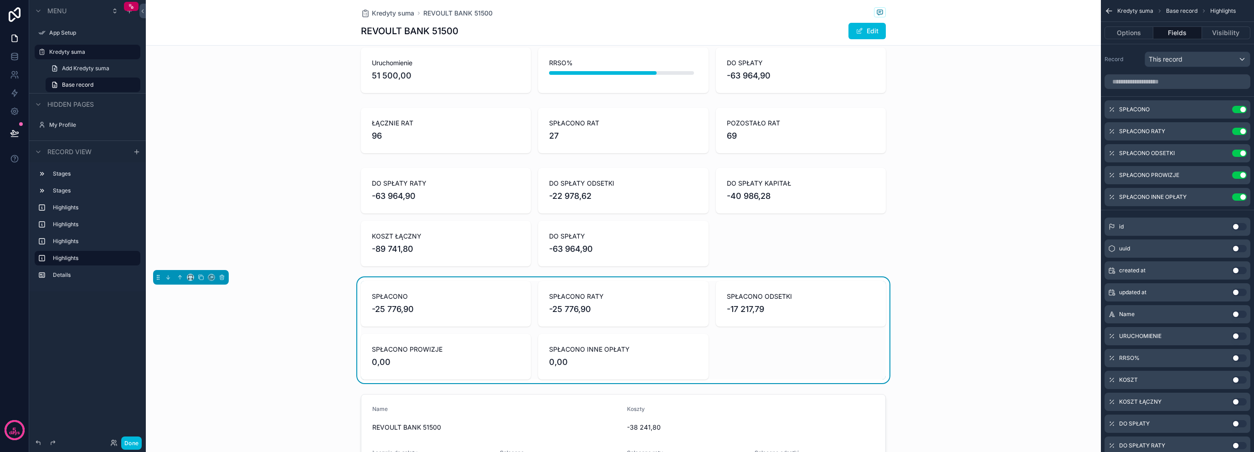
click at [385, 222] on div "scrollable content" at bounding box center [623, 217] width 955 height 106
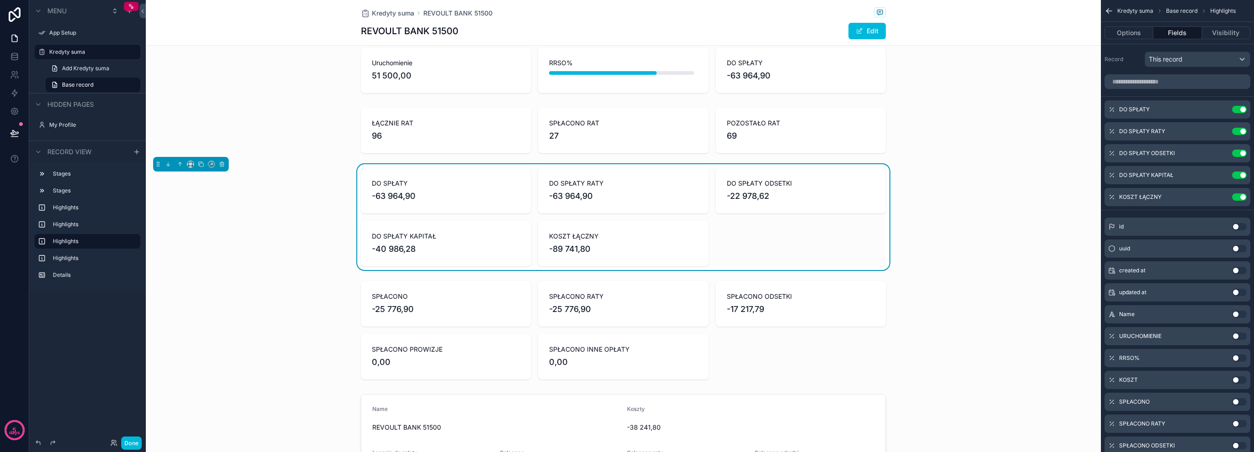
click at [0, 0] on icon "scrollable content" at bounding box center [0, 0] width 0 height 0
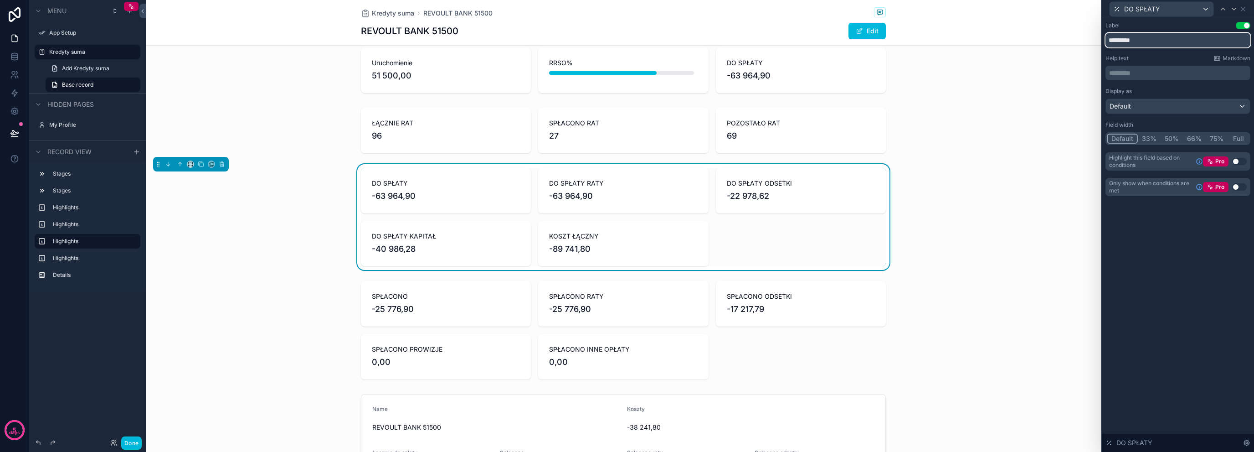
click at [1180, 43] on input "*********" at bounding box center [1178, 40] width 145 height 15
click at [1181, 42] on input "*********" at bounding box center [1178, 40] width 145 height 15
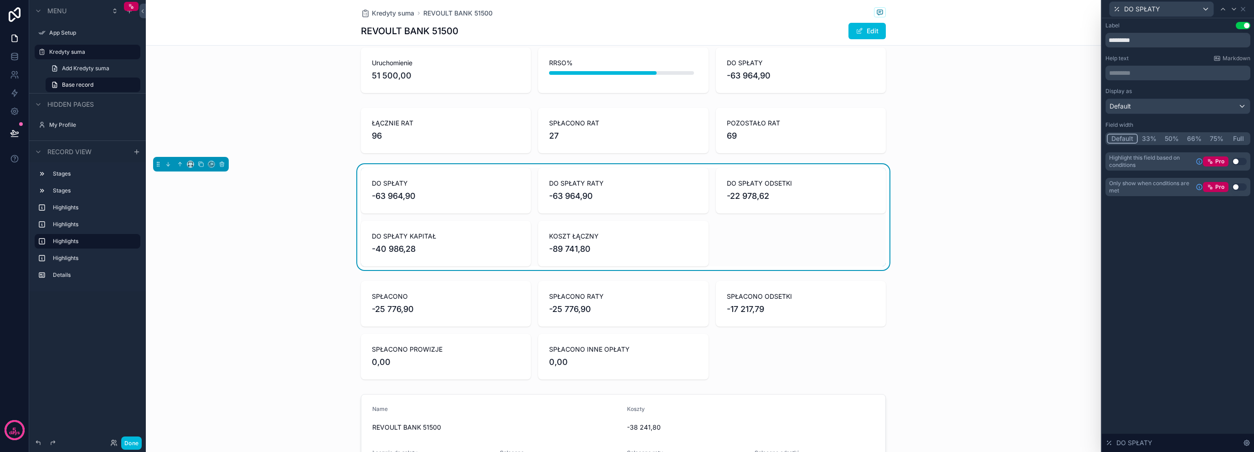
click at [304, 288] on div "scrollable content" at bounding box center [623, 330] width 955 height 106
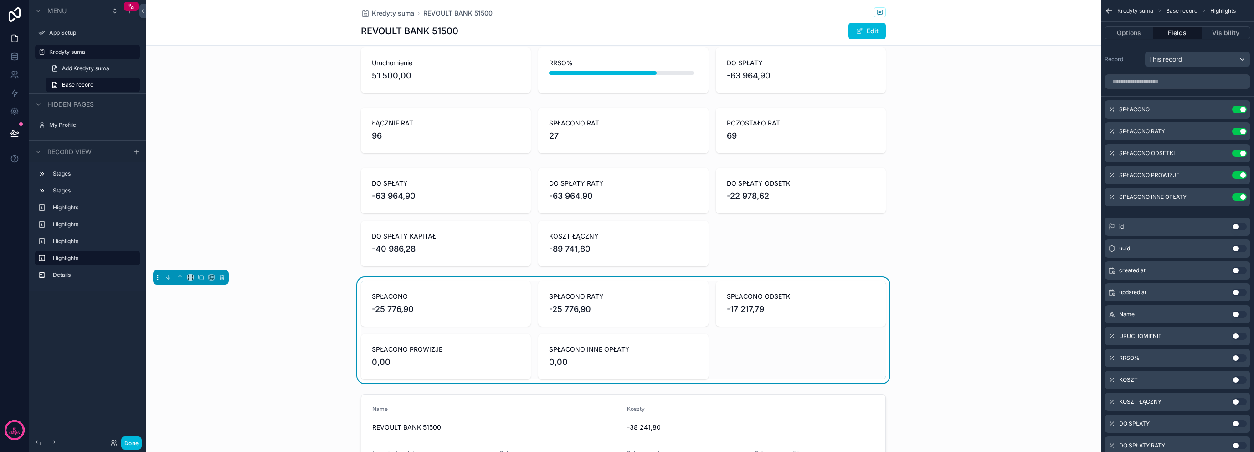
click at [315, 289] on div "SPŁACONO -25 776,90 SPŁACONO RATY -25 776,90 SPŁACONO ODSETKI -17 217,79 SPŁACO…" at bounding box center [623, 330] width 955 height 106
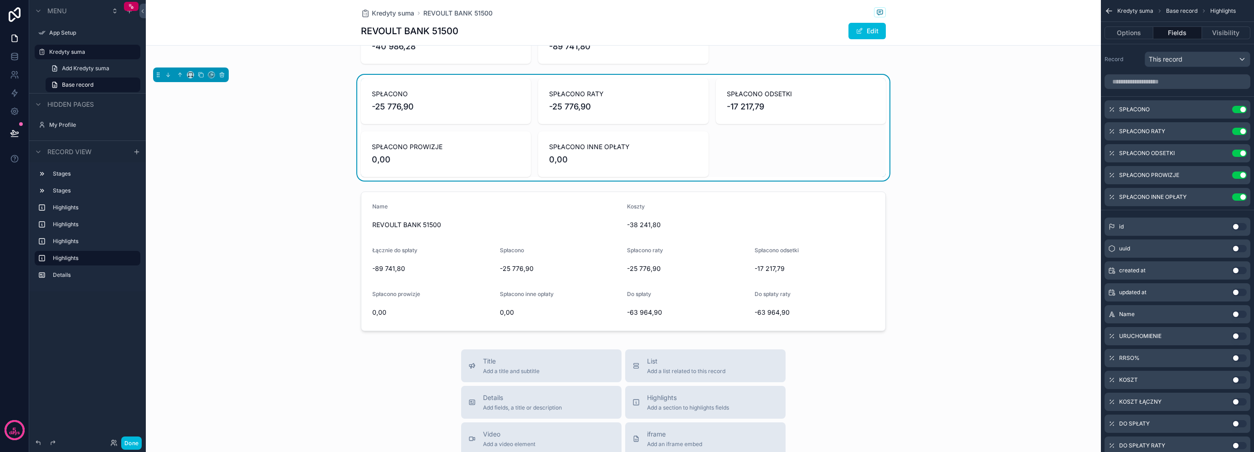
scroll to position [304, 0]
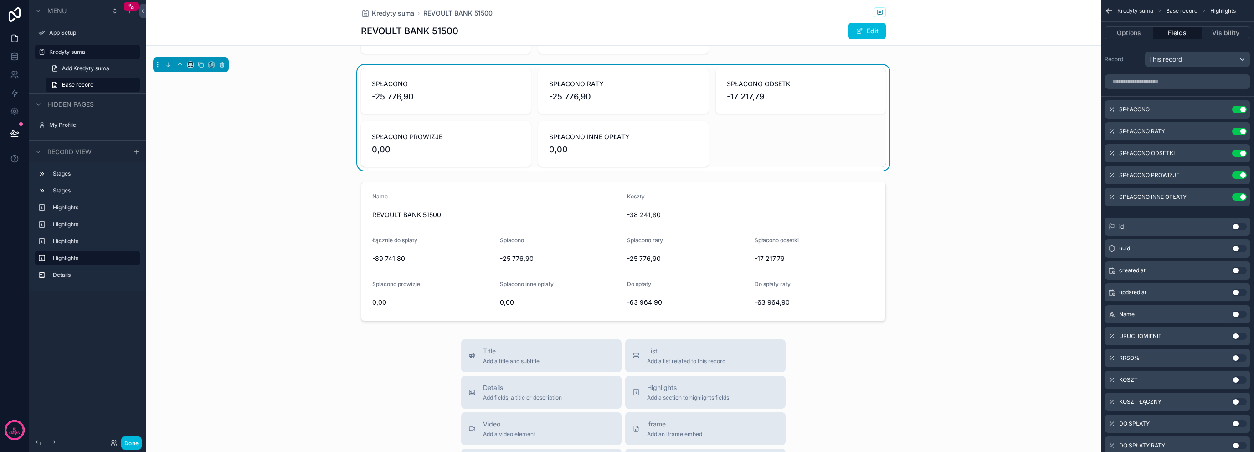
click at [531, 362] on span "Add a title and subtitle" at bounding box center [511, 360] width 57 height 7
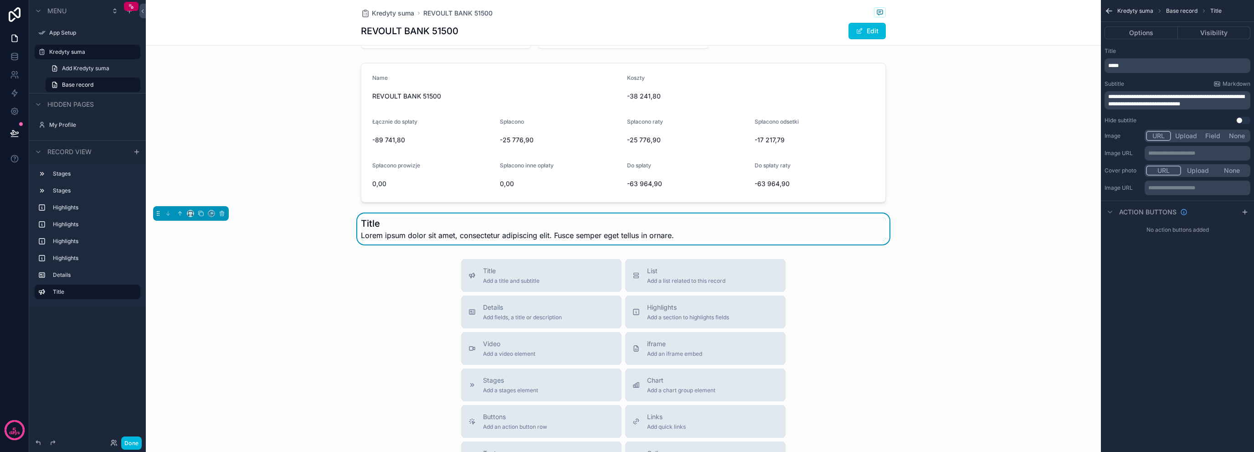
scroll to position [424, 0]
click at [179, 208] on icon "scrollable content" at bounding box center [180, 211] width 6 height 6
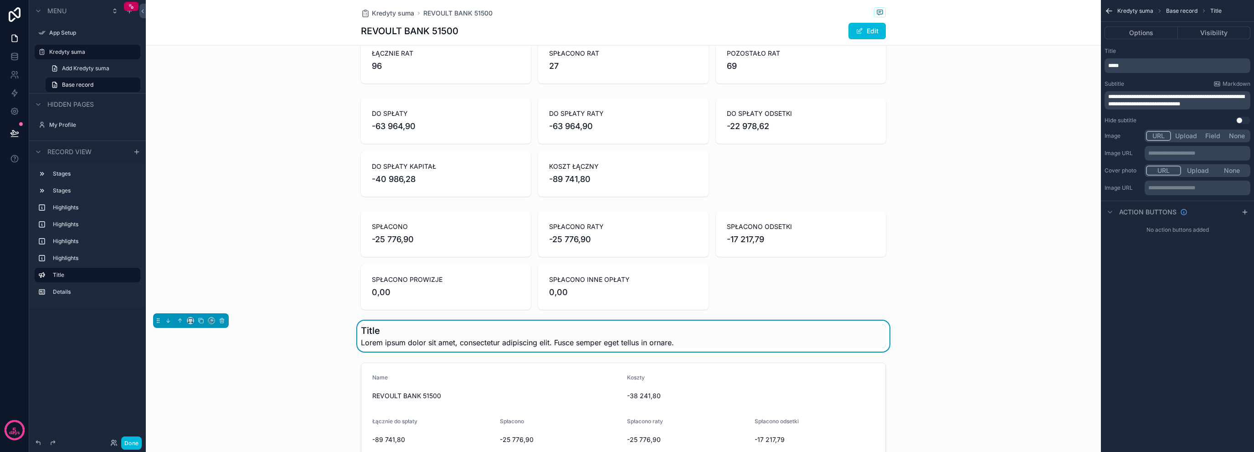
scroll to position [151, 0]
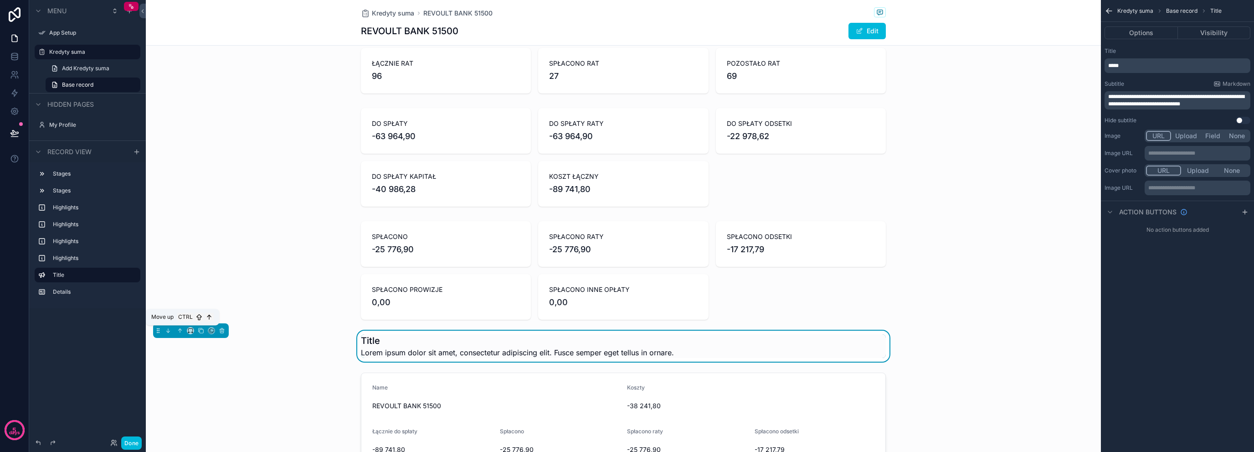
click at [178, 331] on icon "scrollable content" at bounding box center [180, 330] width 6 height 6
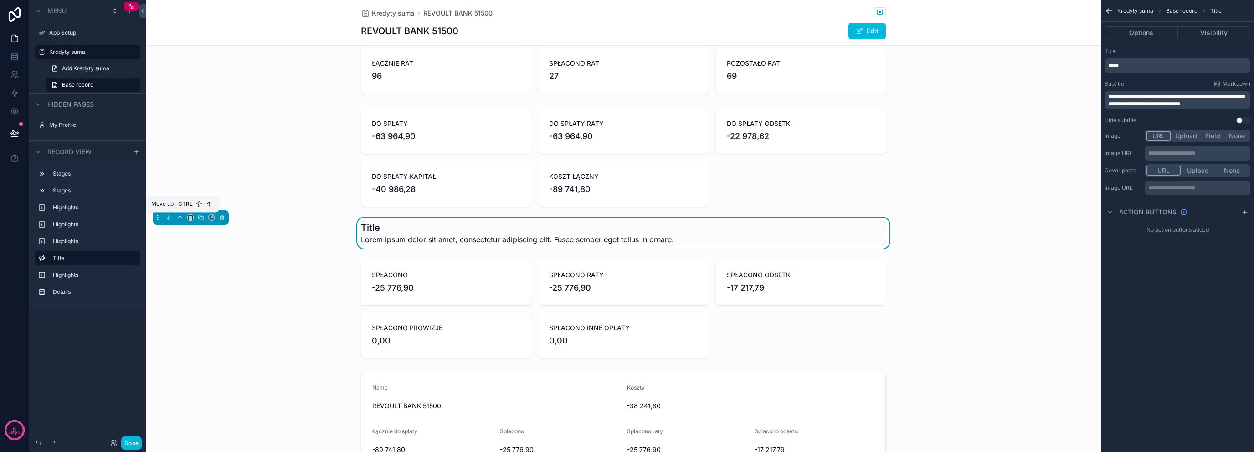
click at [182, 220] on button "scrollable content" at bounding box center [180, 217] width 10 height 10
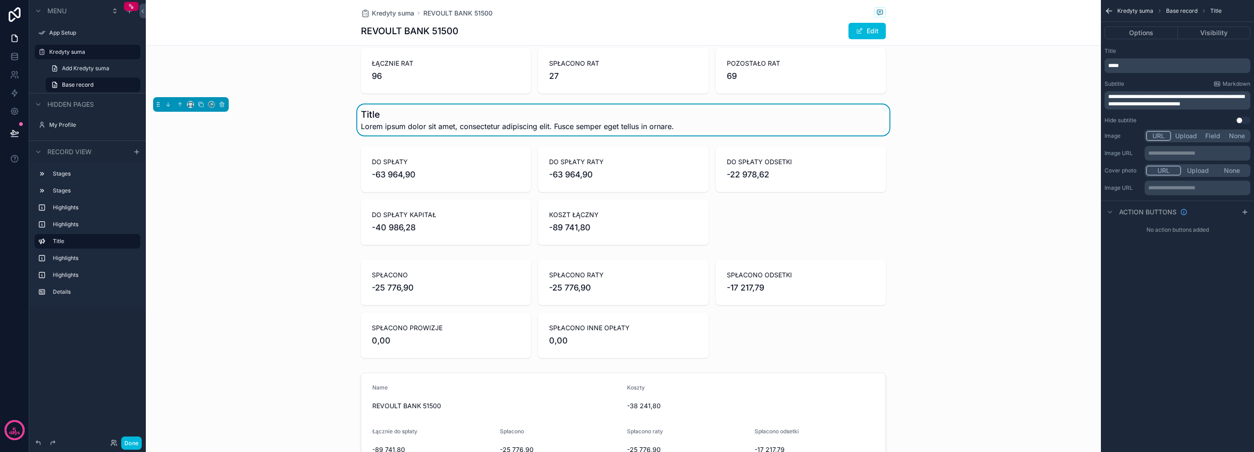
click at [313, 193] on div "scrollable content" at bounding box center [623, 196] width 955 height 106
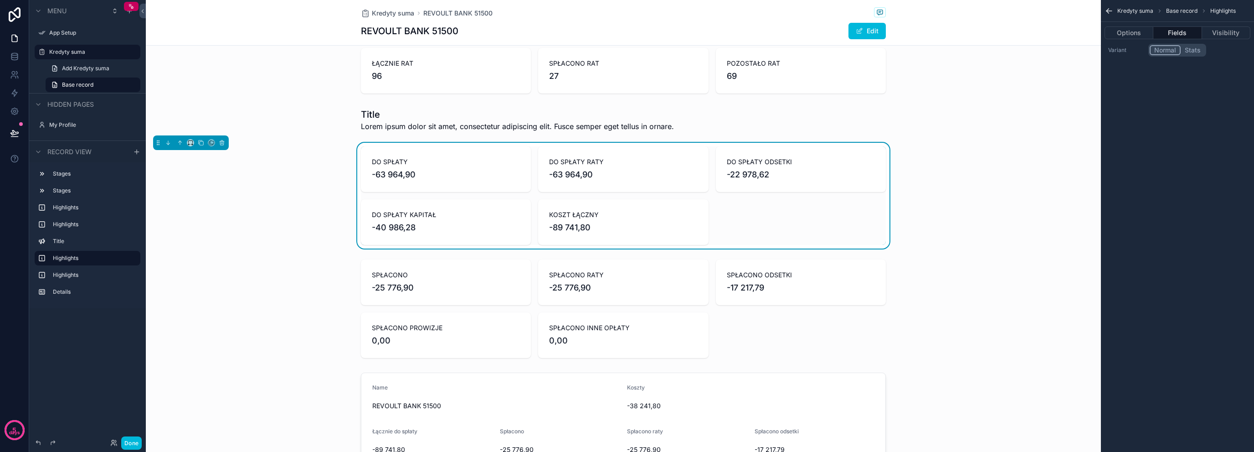
click at [403, 125] on div "scrollable content" at bounding box center [623, 119] width 955 height 31
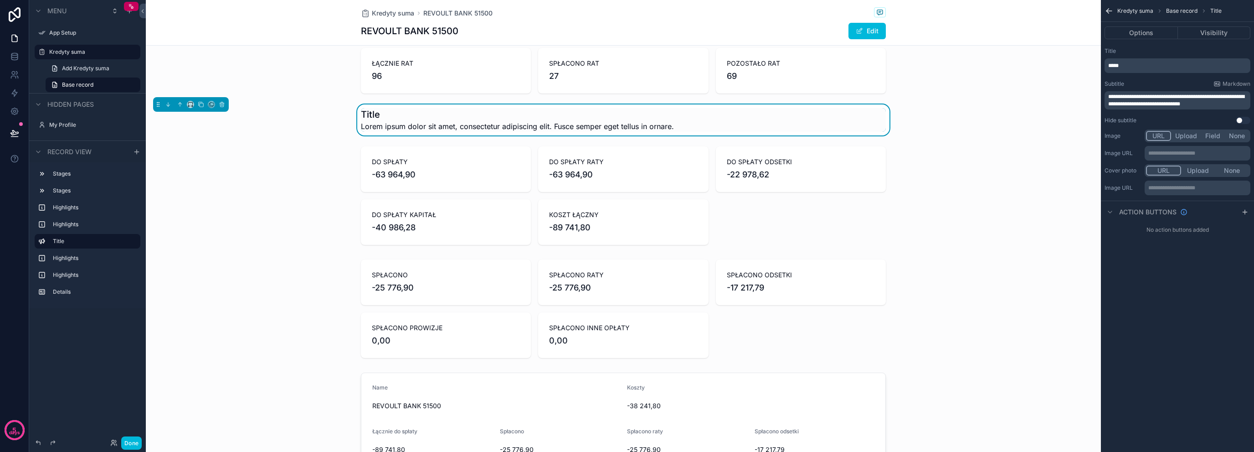
click at [343, 154] on div "scrollable content" at bounding box center [623, 196] width 955 height 106
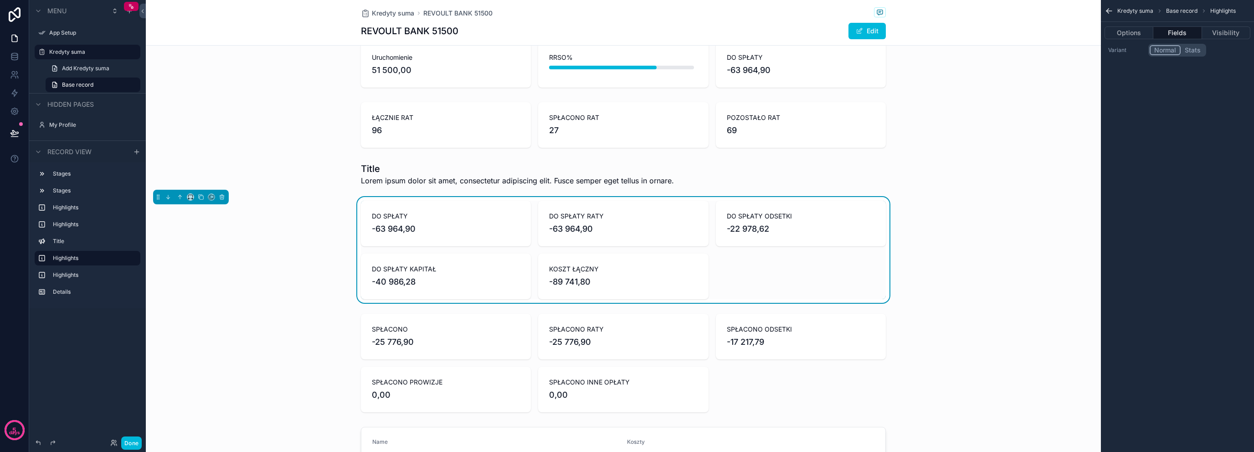
scroll to position [121, 0]
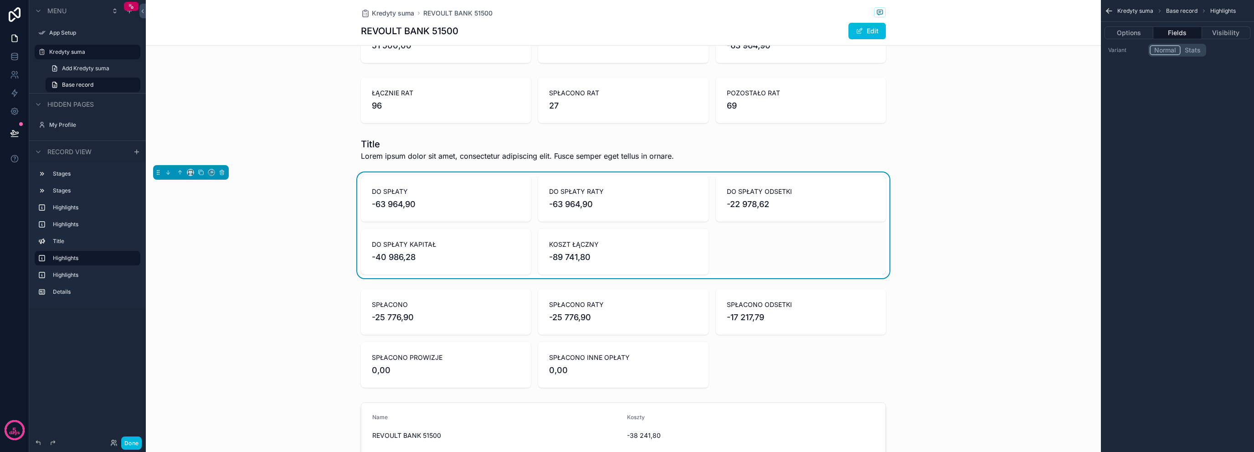
click at [407, 155] on div "scrollable content" at bounding box center [623, 149] width 955 height 31
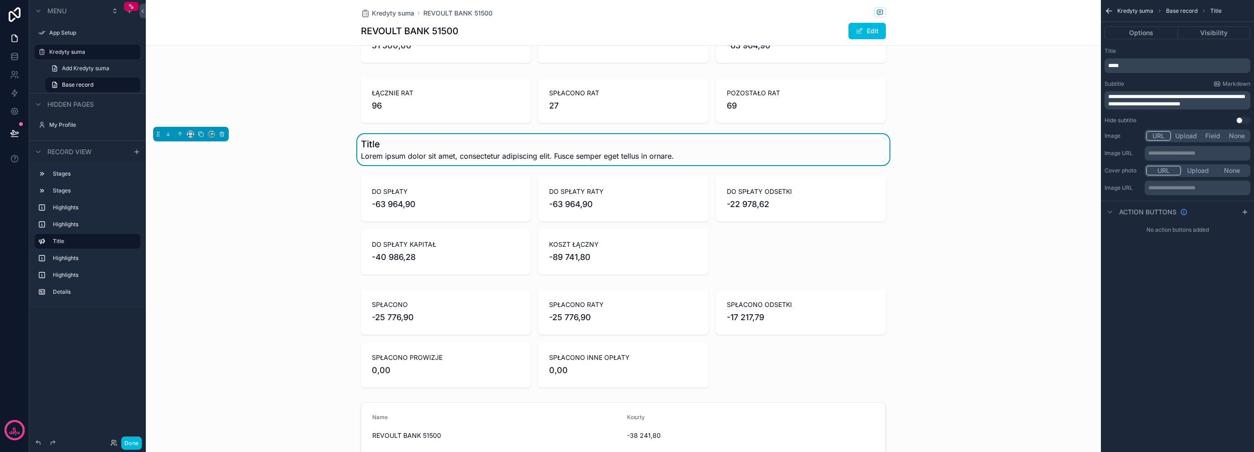
click at [419, 192] on div "scrollable content" at bounding box center [623, 225] width 955 height 106
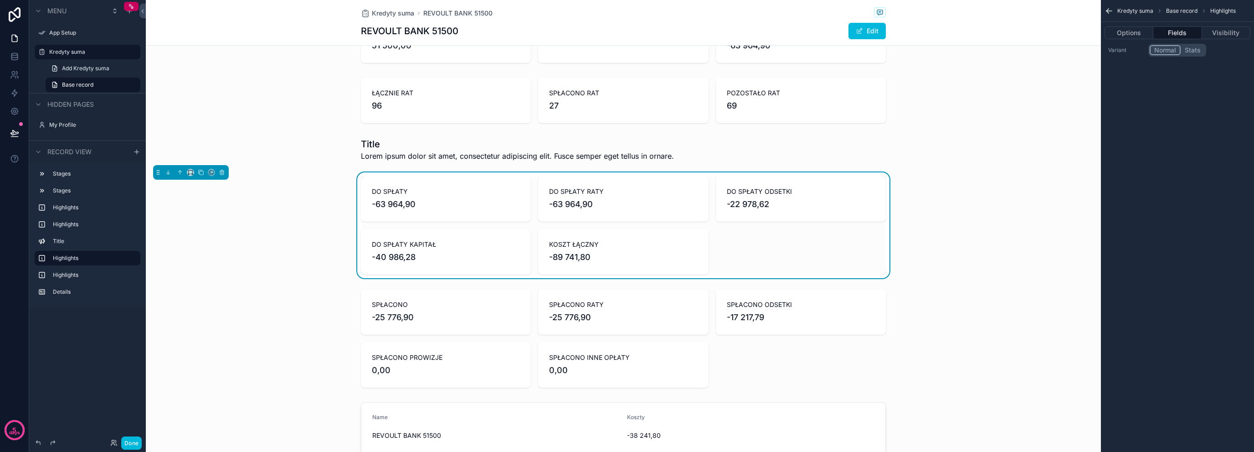
click at [406, 302] on div "scrollable content" at bounding box center [623, 338] width 955 height 106
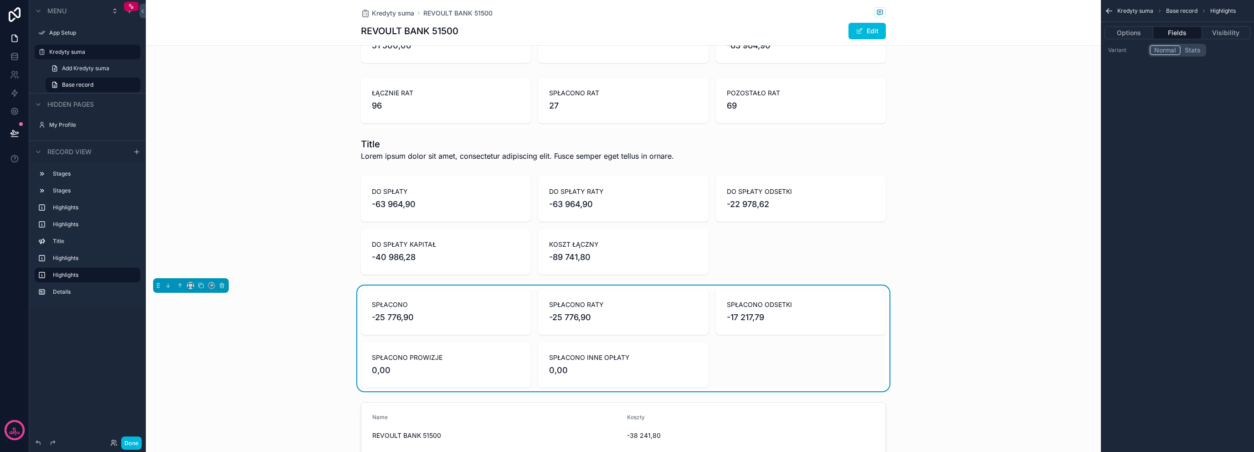
click at [425, 210] on div "scrollable content" at bounding box center [623, 225] width 955 height 106
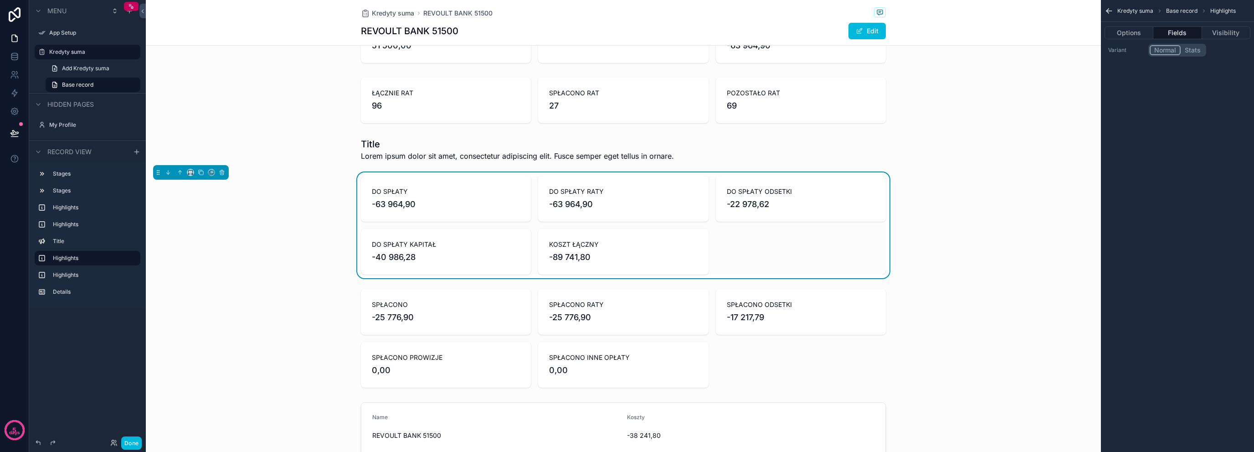
click at [469, 158] on div "scrollable content" at bounding box center [623, 149] width 955 height 31
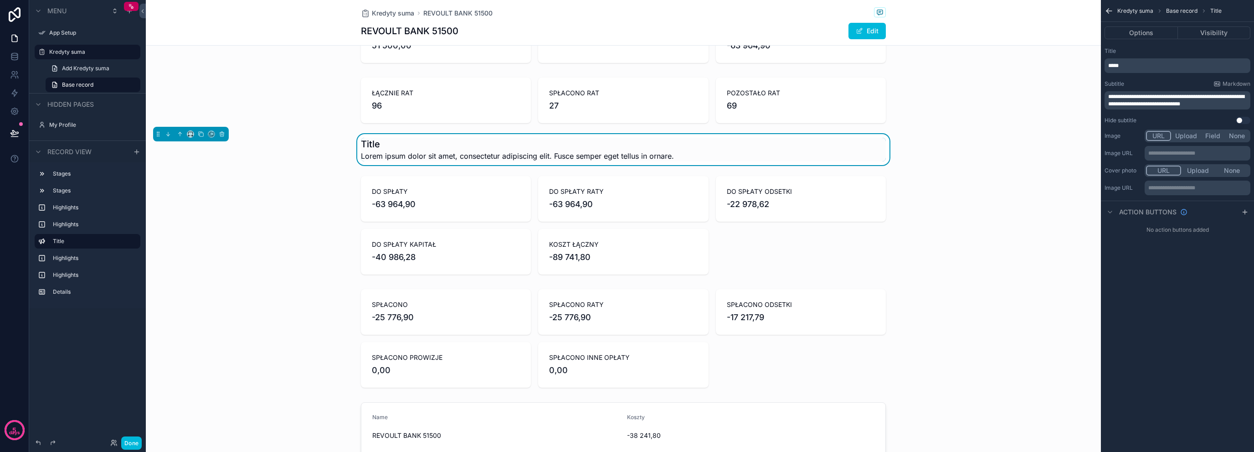
click at [471, 211] on div "scrollable content" at bounding box center [623, 225] width 955 height 106
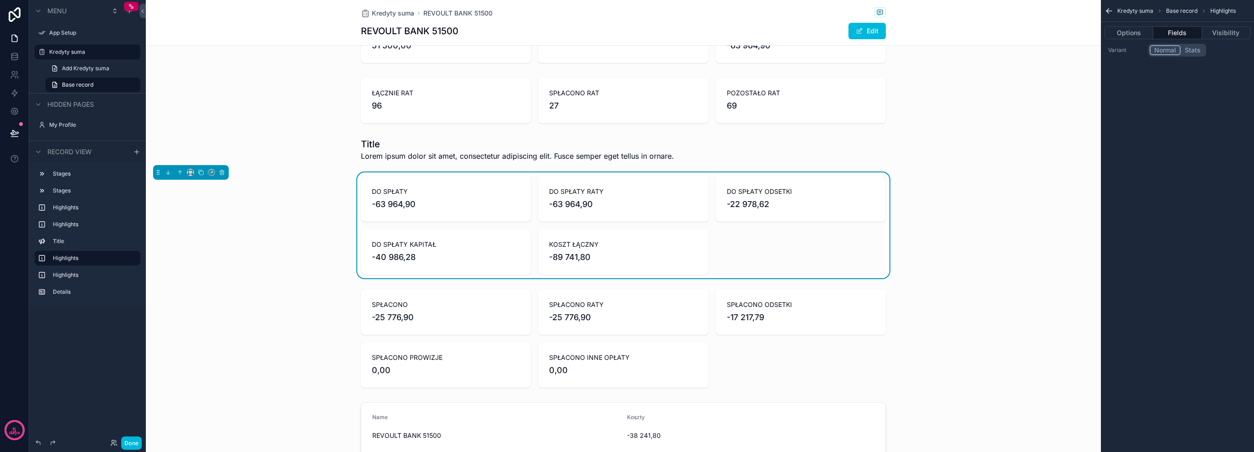
click at [464, 330] on div "scrollable content" at bounding box center [623, 338] width 955 height 106
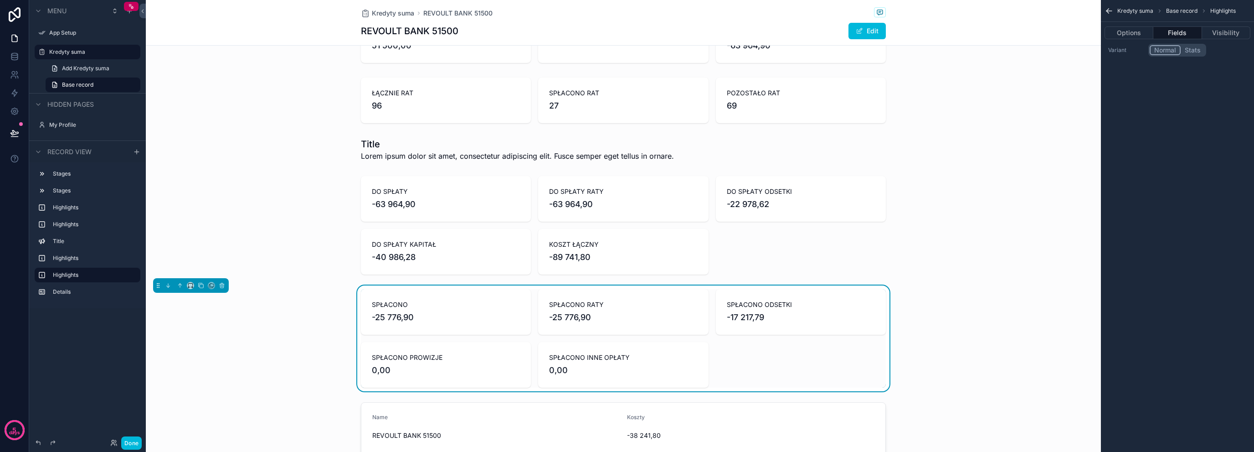
click at [474, 250] on div "scrollable content" at bounding box center [623, 225] width 955 height 106
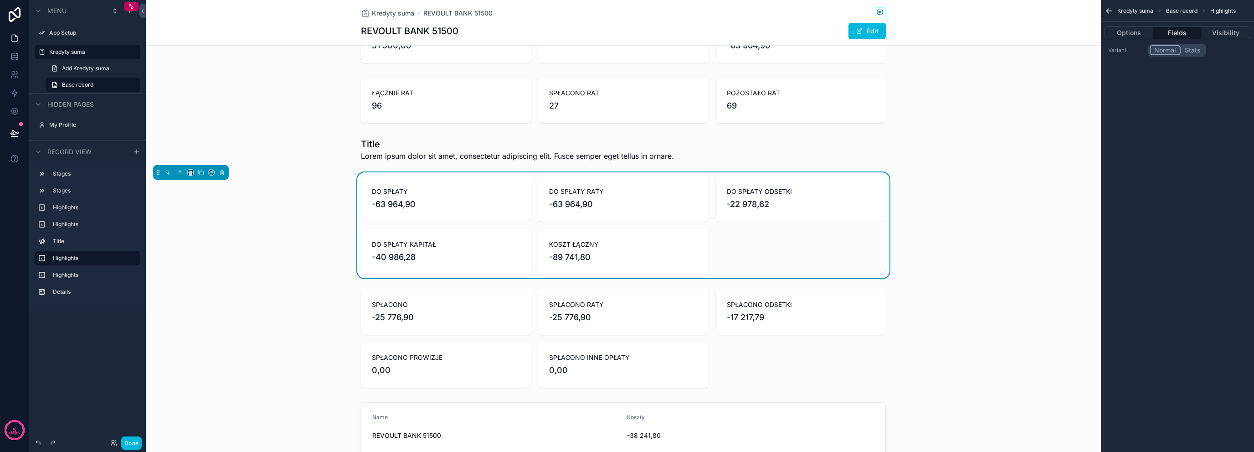
click at [501, 154] on div "scrollable content" at bounding box center [623, 149] width 955 height 31
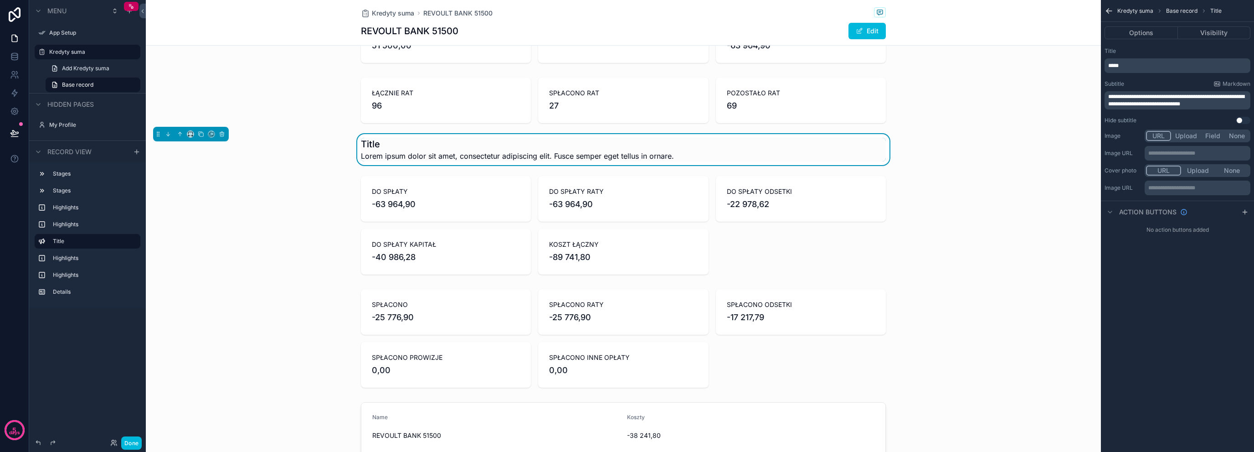
click at [1161, 69] on p "*****" at bounding box center [1178, 65] width 140 height 7
click at [1162, 69] on p "*****" at bounding box center [1178, 65] width 140 height 7
click at [1139, 62] on p "*****" at bounding box center [1178, 65] width 140 height 7
click at [1138, 62] on div "*****" at bounding box center [1178, 65] width 146 height 15
click at [1136, 63] on p "*****" at bounding box center [1178, 65] width 140 height 7
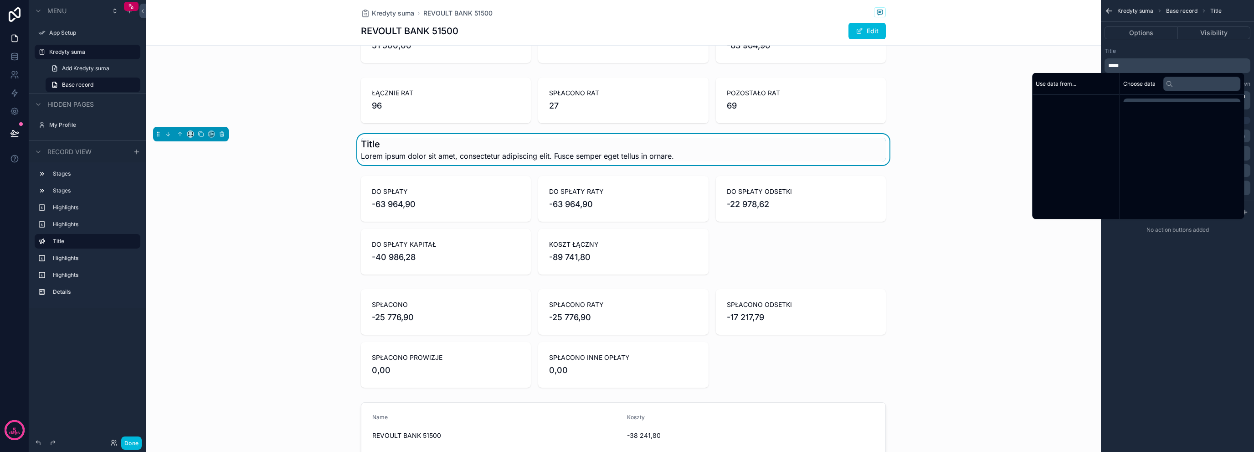
click at [1136, 63] on p "*****" at bounding box center [1178, 65] width 140 height 7
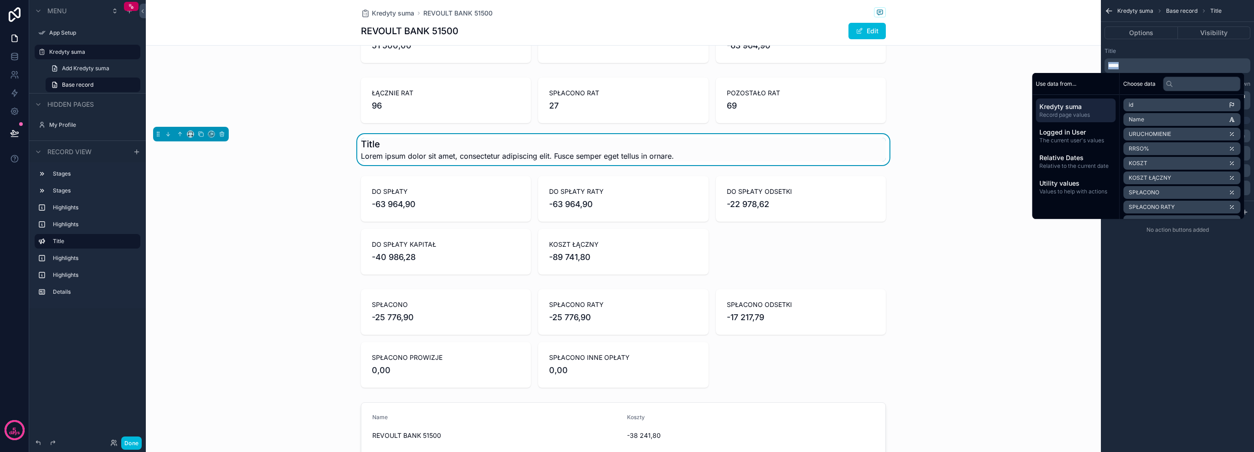
paste div "scrollable content"
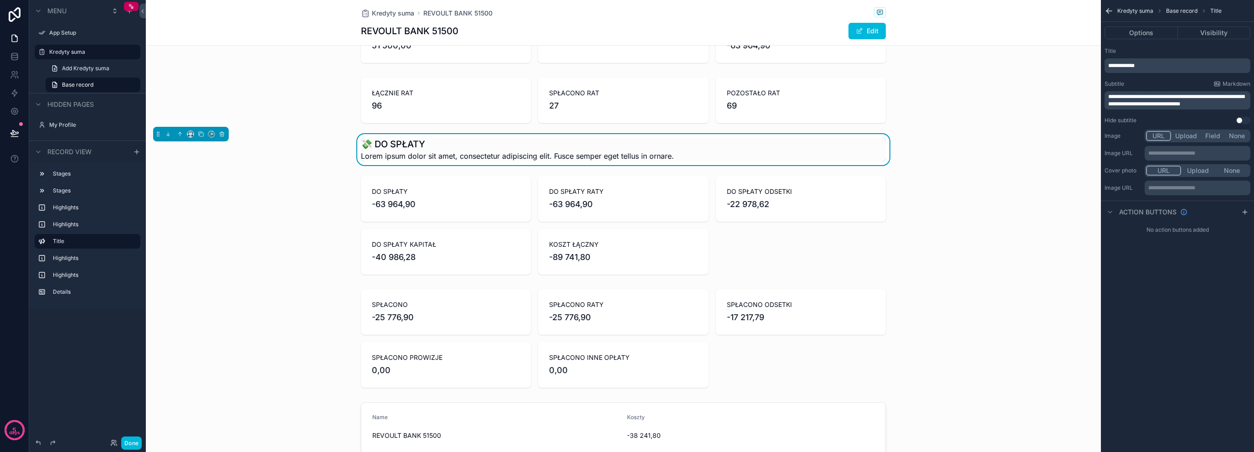
click at [1145, 52] on div "Title" at bounding box center [1178, 50] width 146 height 7
click at [1126, 100] on span "**********" at bounding box center [1176, 100] width 136 height 13
drag, startPoint x: 1213, startPoint y: 107, endPoint x: 1072, endPoint y: 78, distance: 144.1
click at [1072, 78] on div "App Setup Kredyty suma My Profile Powered by OK [PERSON_NAME] suma REVOULT BANK…" at bounding box center [700, 226] width 1108 height 452
click at [1181, 96] on span "**********" at bounding box center [1175, 98] width 134 height 5
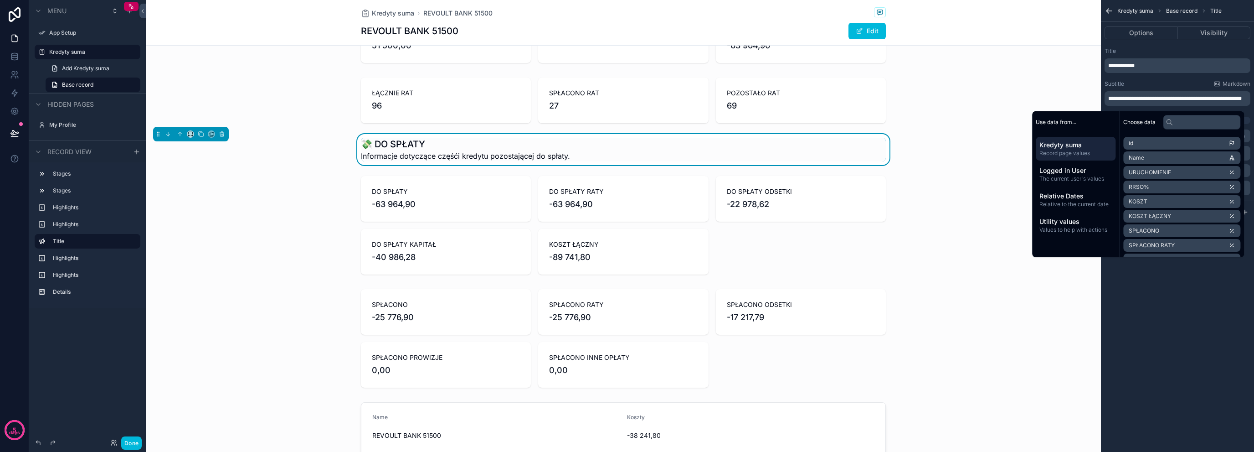
click at [0, 0] on lt-span "******" at bounding box center [0, 0] width 0 height 0
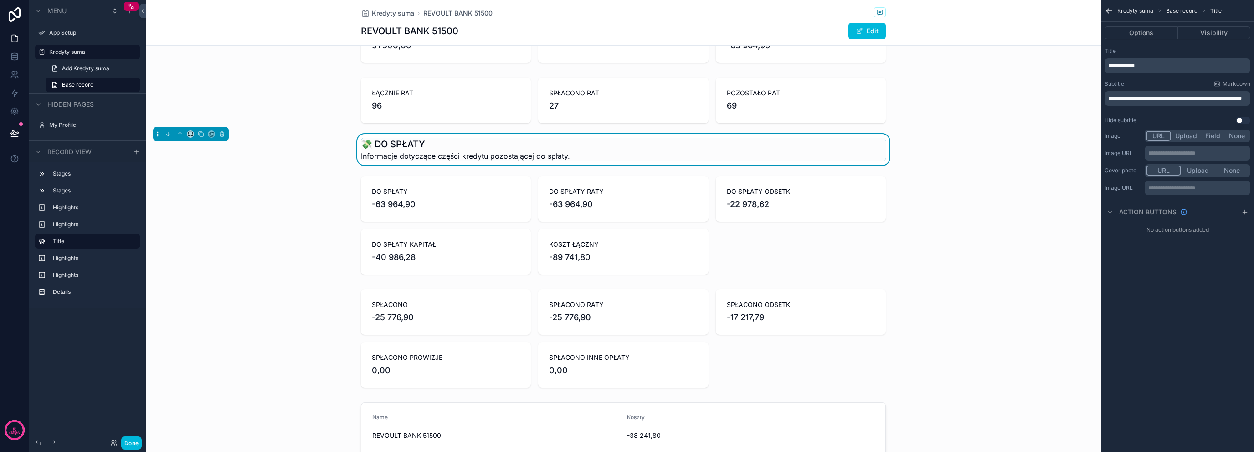
click at [1208, 96] on span "**********" at bounding box center [1175, 98] width 134 height 5
click at [1153, 98] on span "**********" at bounding box center [1175, 98] width 134 height 5
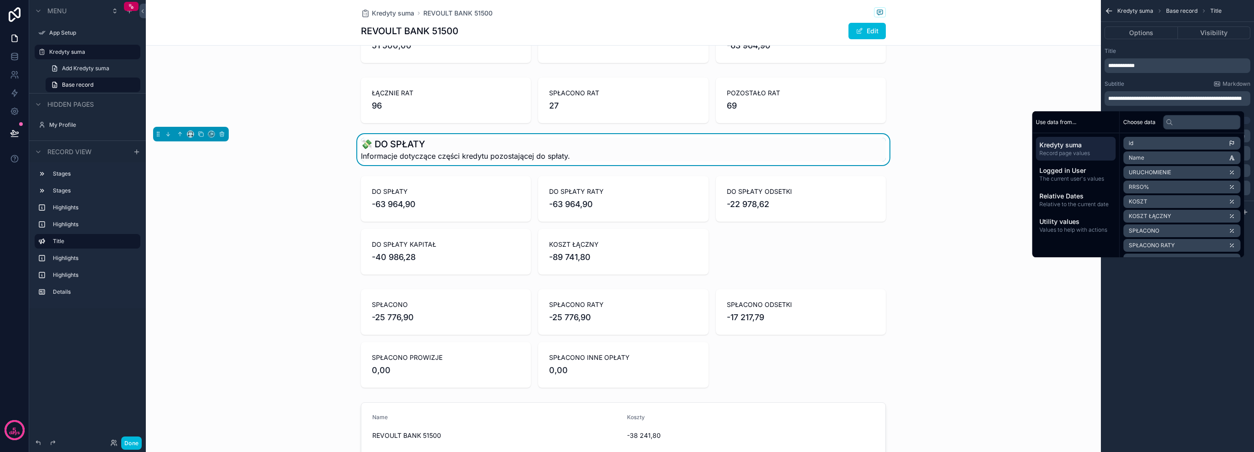
click at [1143, 102] on p "**********" at bounding box center [1178, 98] width 140 height 7
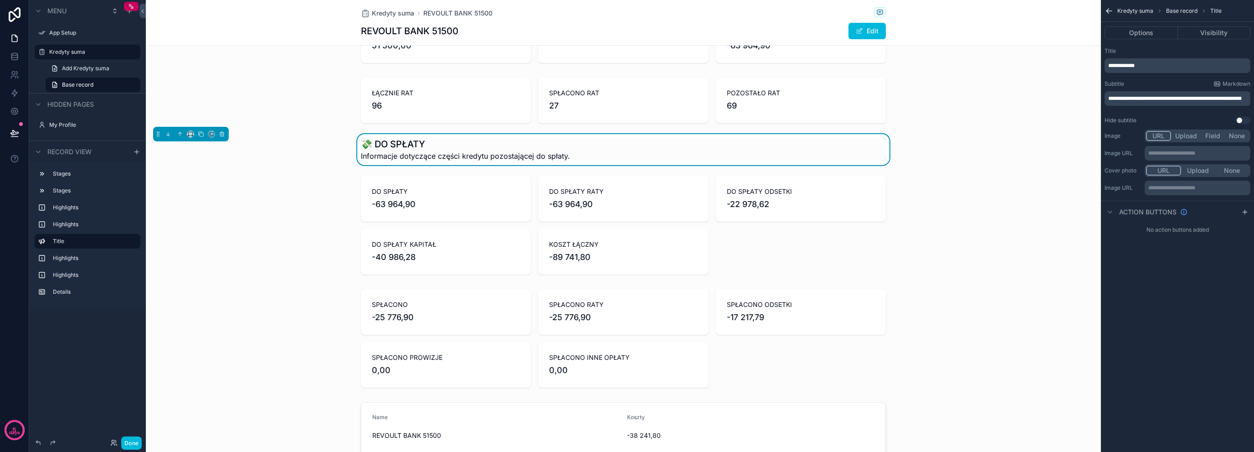
click at [325, 208] on div "scrollable content" at bounding box center [623, 225] width 955 height 106
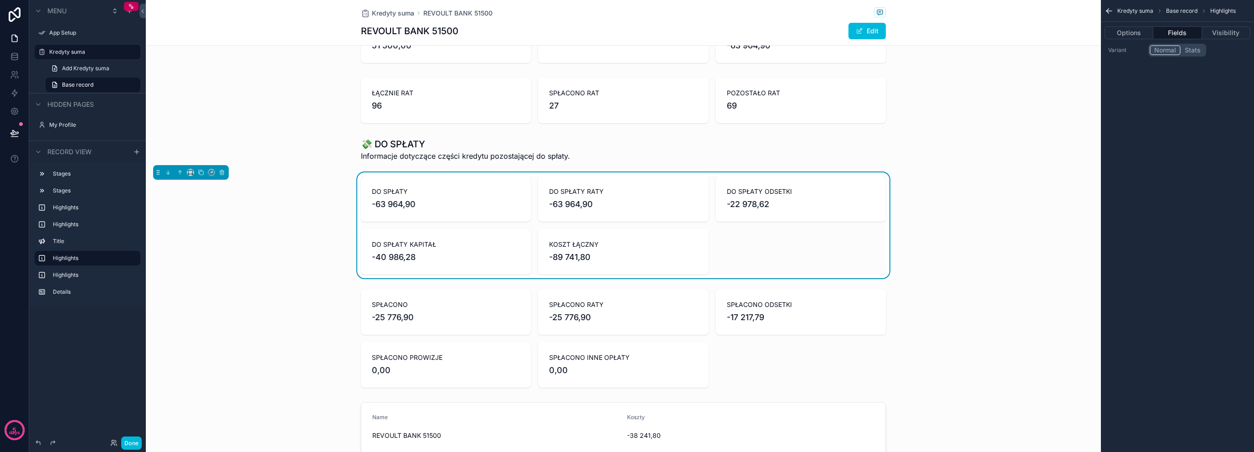
click at [423, 191] on span "DO SPŁATY" at bounding box center [446, 191] width 148 height 9
click at [1131, 36] on button "Options" at bounding box center [1129, 32] width 49 height 13
click at [1162, 35] on button "Fields" at bounding box center [1178, 32] width 48 height 13
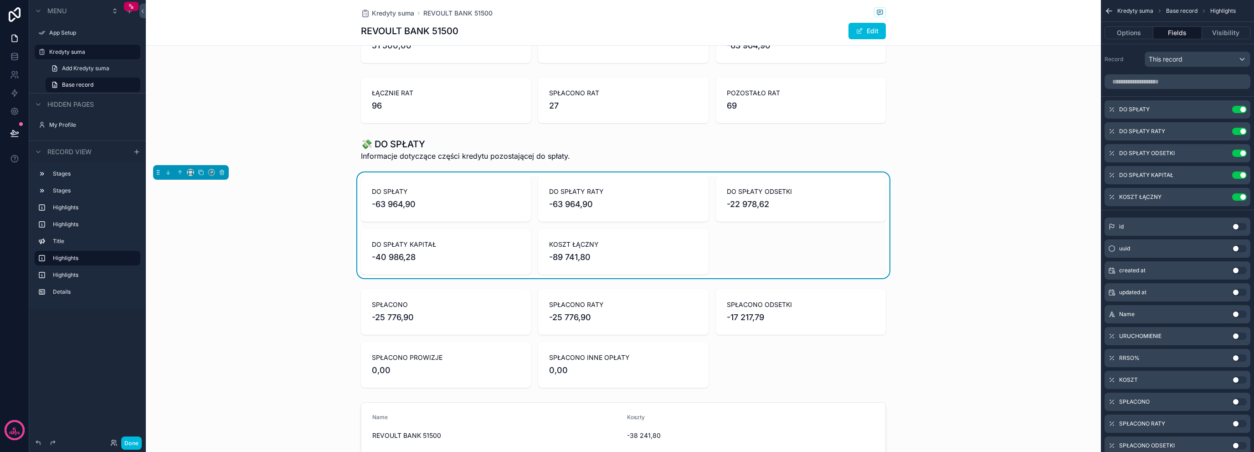
click at [0, 0] on icon "scrollable content" at bounding box center [0, 0] width 0 height 0
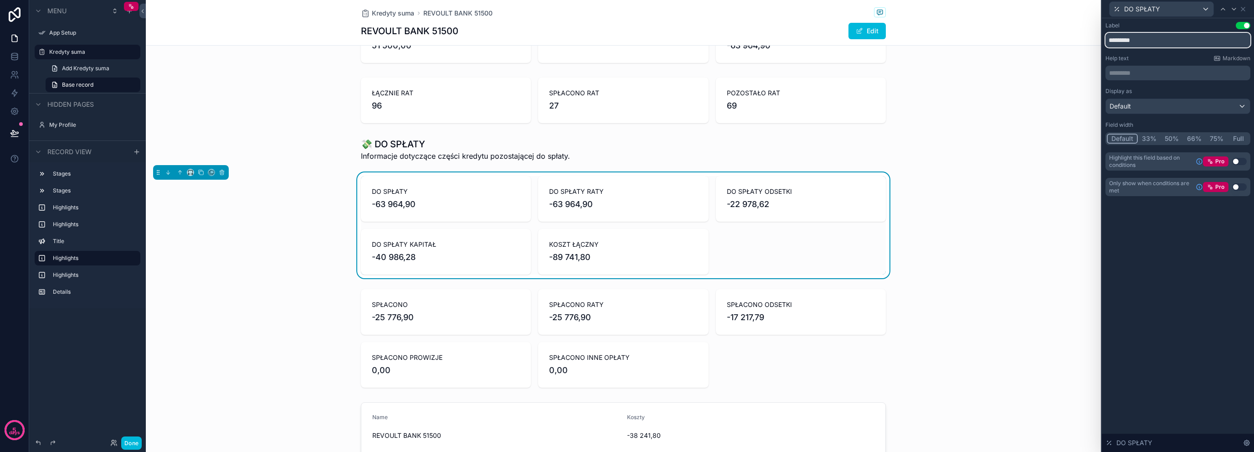
click at [1169, 43] on input "*********" at bounding box center [1178, 40] width 145 height 15
click at [1170, 43] on input "*********" at bounding box center [1178, 40] width 145 height 15
type input "*********"
click at [1241, 160] on button "Use setting" at bounding box center [1239, 161] width 15 height 7
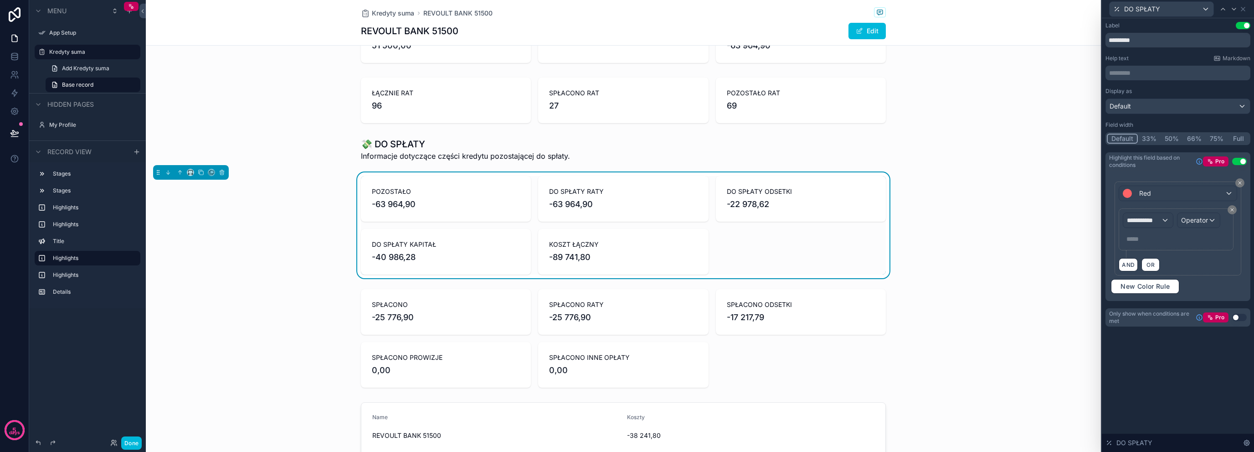
click at [1146, 228] on div "**********" at bounding box center [1176, 229] width 106 height 34
click at [1154, 218] on span "**********" at bounding box center [1144, 220] width 34 height 9
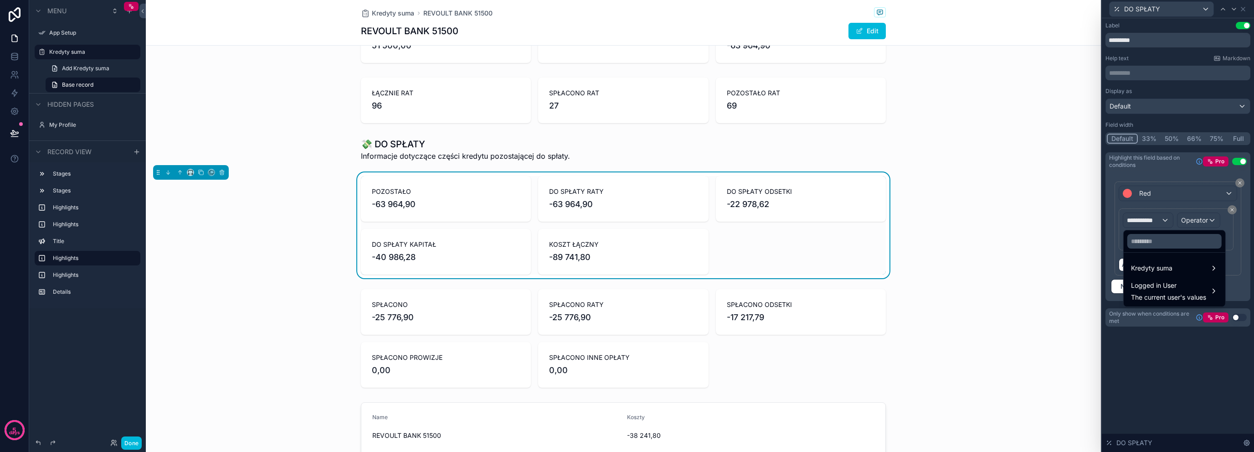
click at [1162, 267] on span "Kredyty suma" at bounding box center [1151, 268] width 41 height 11
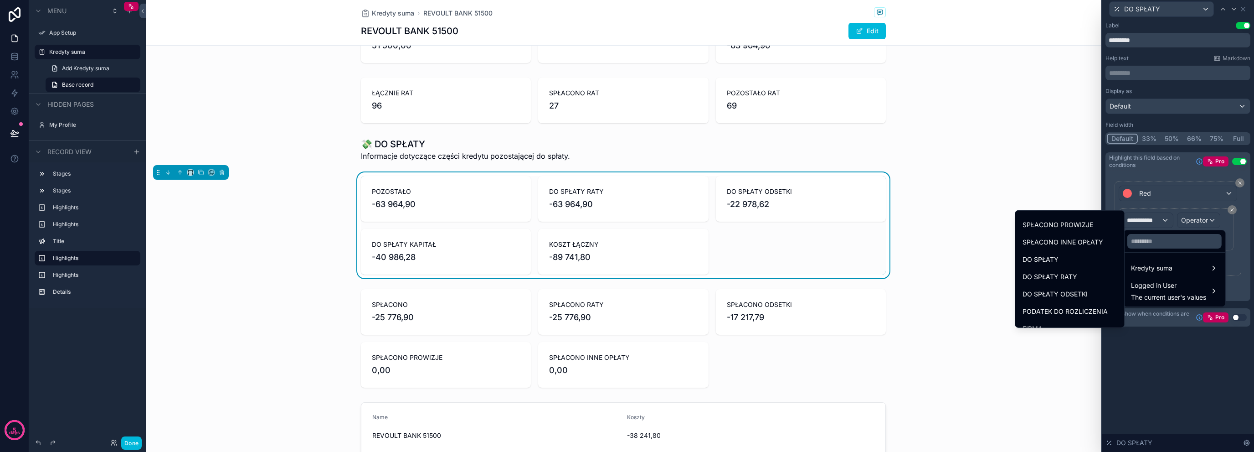
scroll to position [201, 0]
click at [1061, 259] on div "DO SPŁATY" at bounding box center [1070, 261] width 94 height 11
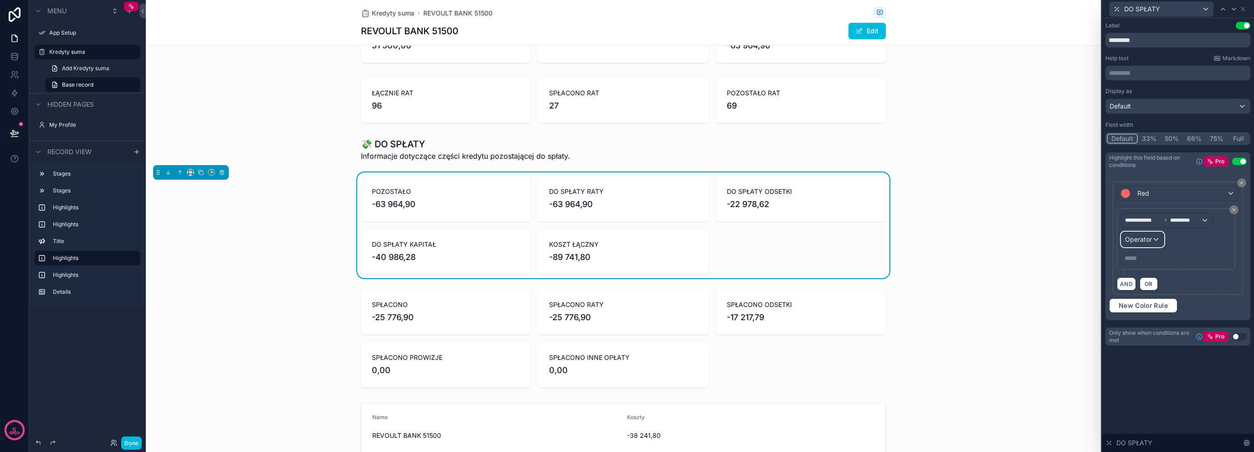
click at [1152, 239] on div "Operator" at bounding box center [1143, 239] width 42 height 15
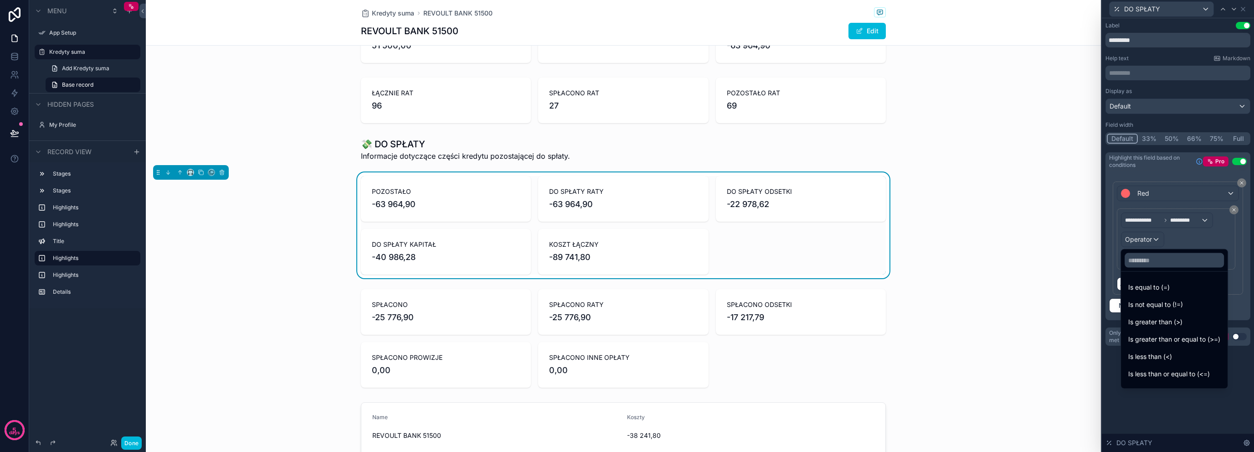
click at [1186, 353] on div "Is less than (<)" at bounding box center [1175, 356] width 92 height 11
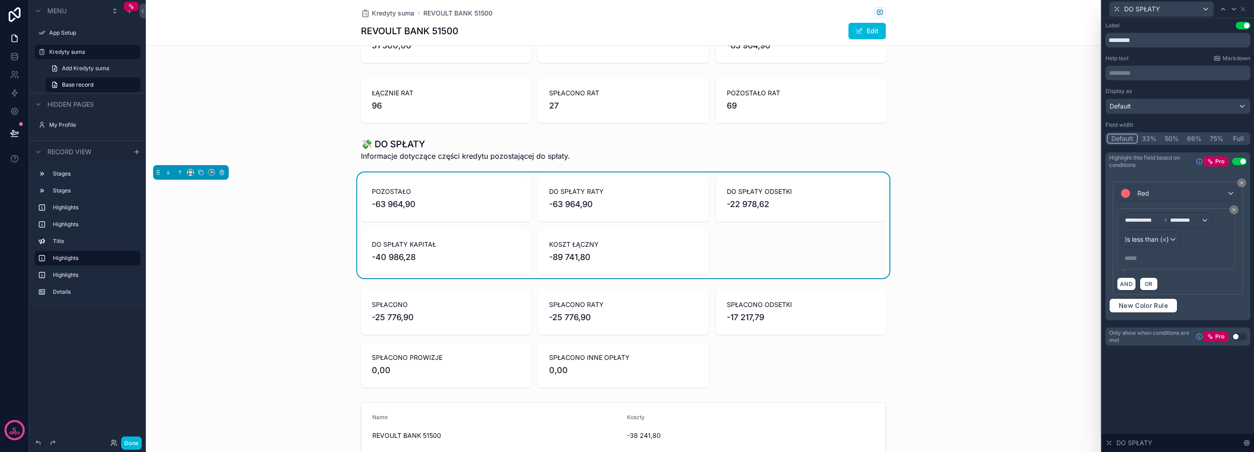
click at [1150, 256] on p "***** ﻿" at bounding box center [1177, 257] width 105 height 9
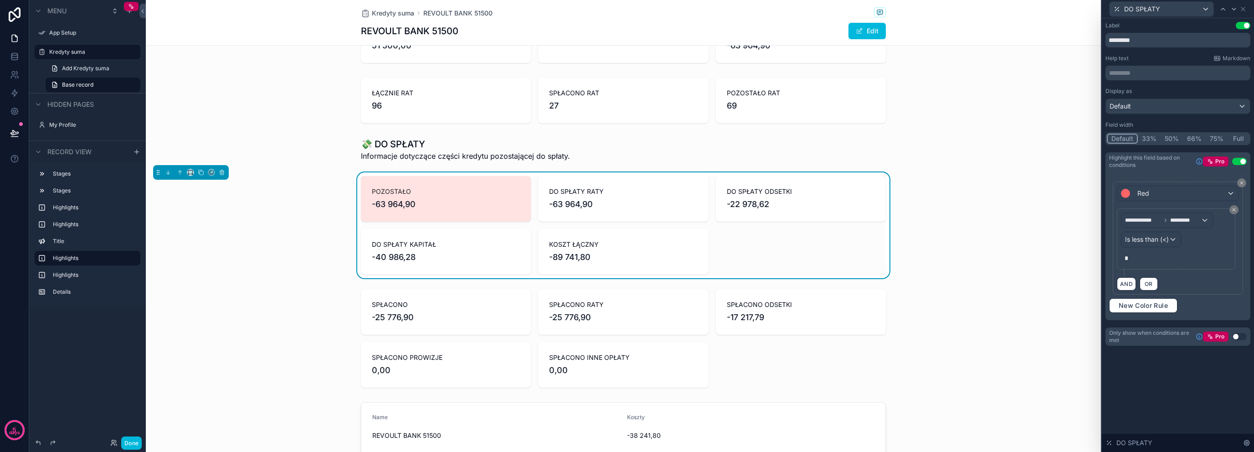
click at [1195, 281] on div "AND OR" at bounding box center [1178, 284] width 122 height 14
click at [1244, 6] on icon at bounding box center [1243, 8] width 7 height 7
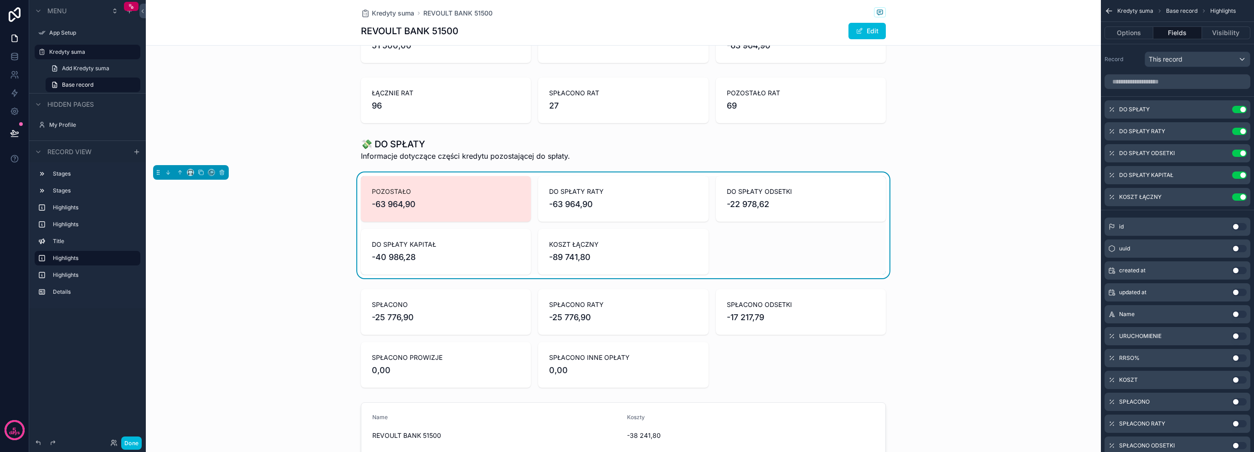
click at [0, 0] on icon "scrollable content" at bounding box center [0, 0] width 0 height 0
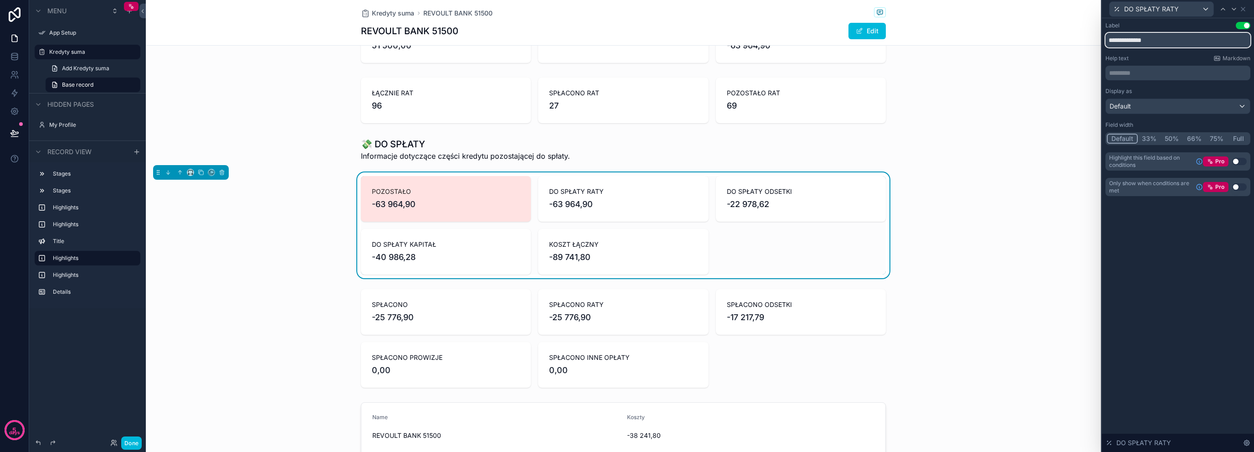
drag, startPoint x: 1178, startPoint y: 40, endPoint x: 1073, endPoint y: 17, distance: 107.7
click at [1073, 17] on div "**********" at bounding box center [627, 226] width 1254 height 452
type input "****"
click at [1243, 5] on icon at bounding box center [1243, 8] width 7 height 7
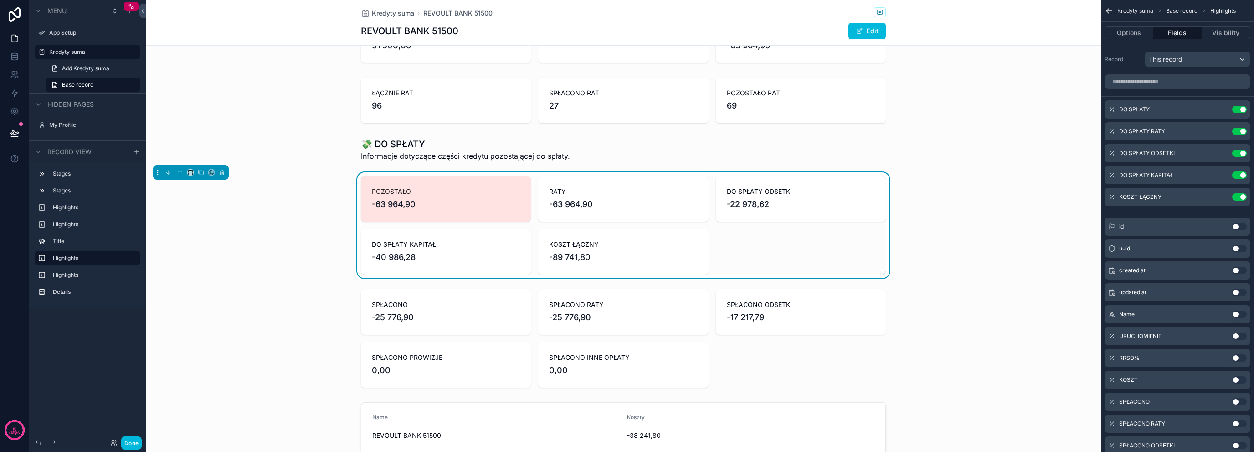
click at [0, 0] on icon "scrollable content" at bounding box center [0, 0] width 0 height 0
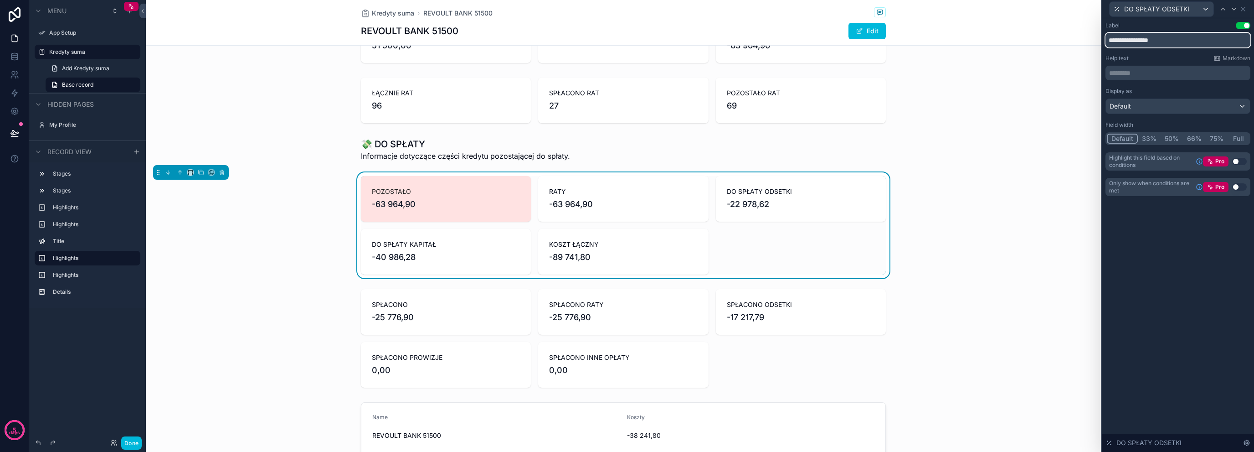
click at [1186, 43] on input "**********" at bounding box center [1178, 40] width 145 height 15
type input "*******"
click at [1245, 11] on icon at bounding box center [1243, 8] width 7 height 7
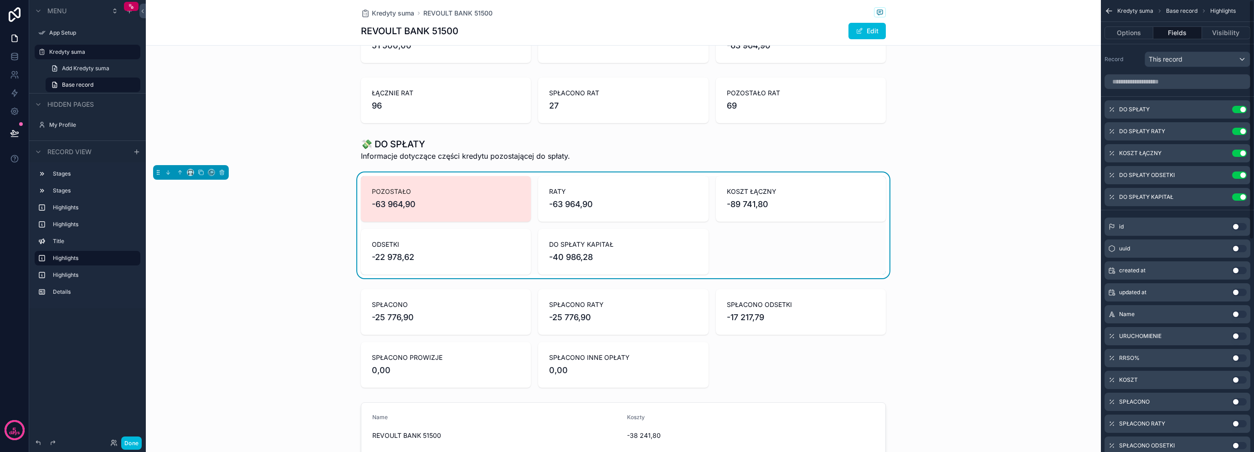
click at [0, 0] on button "scrollable content" at bounding box center [0, 0] width 0 height 0
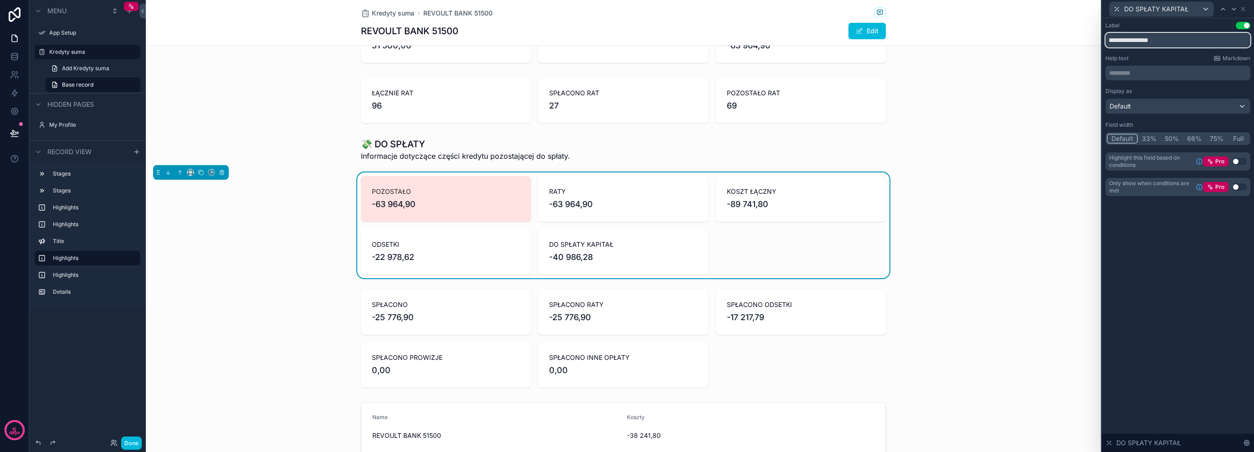
click at [1184, 42] on input "**********" at bounding box center [1178, 40] width 145 height 15
type input "*******"
click at [1241, 7] on icon at bounding box center [1243, 8] width 7 height 7
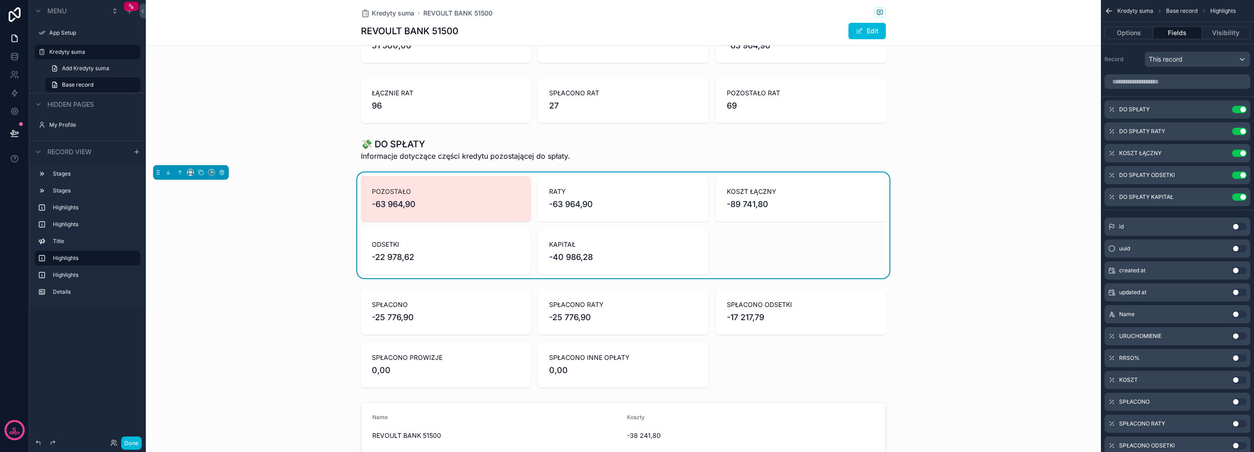
click at [0, 0] on icon "scrollable content" at bounding box center [0, 0] width 0 height 0
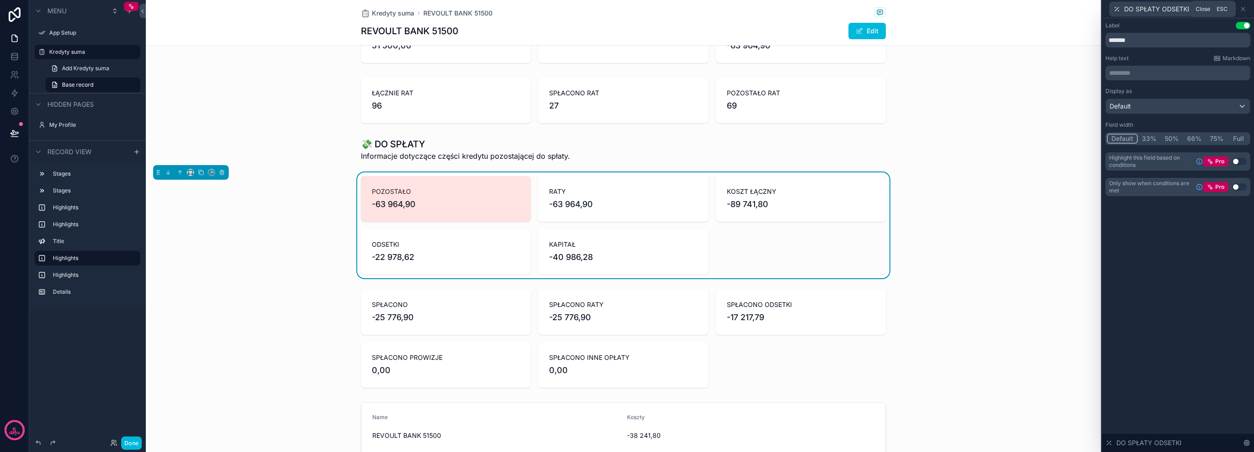
click at [1245, 5] on icon at bounding box center [1243, 8] width 7 height 7
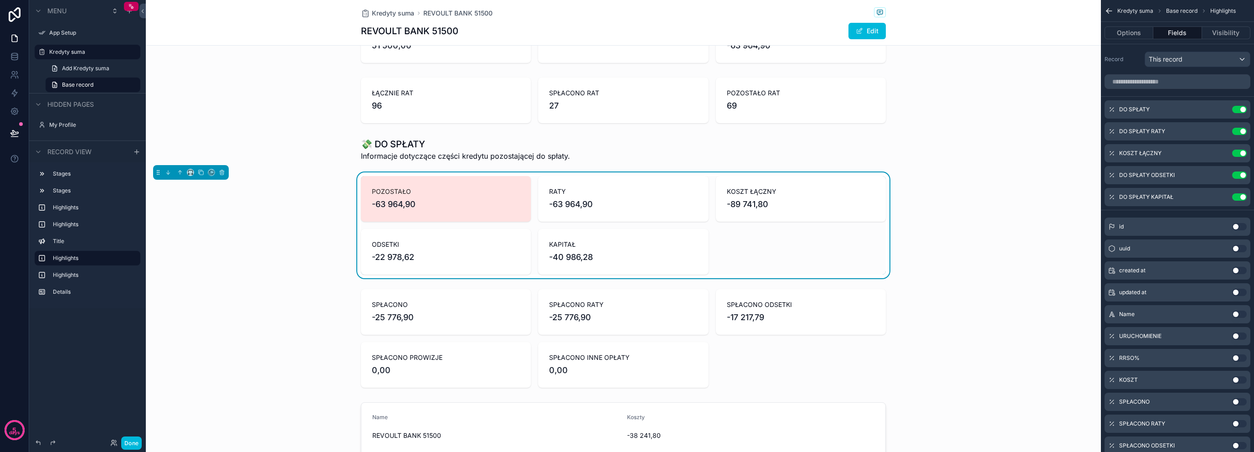
click at [0, 0] on icon "scrollable content" at bounding box center [0, 0] width 0 height 0
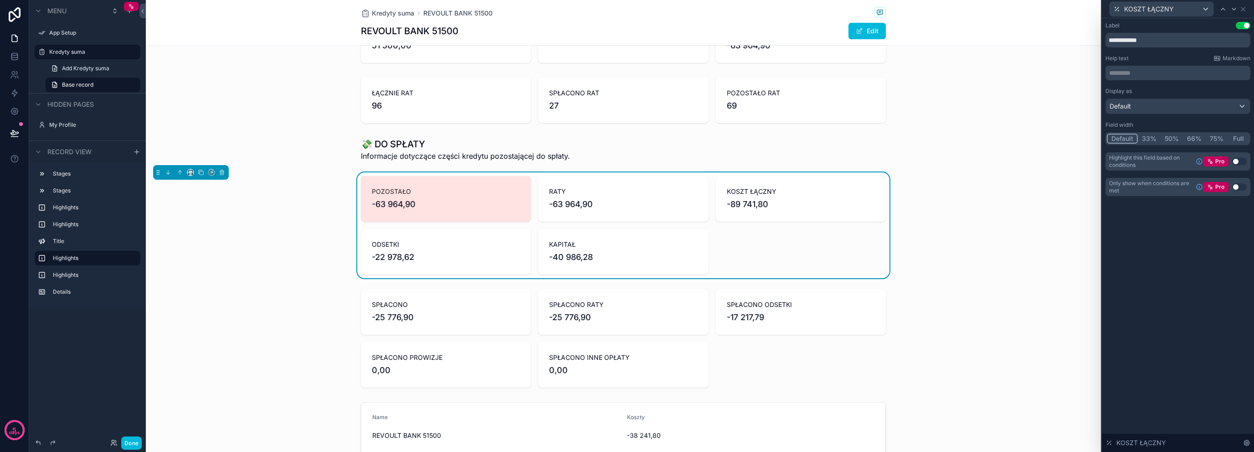
click at [1168, 31] on div "**********" at bounding box center [1178, 35] width 145 height 26
click at [1141, 36] on input "**********" at bounding box center [1178, 40] width 145 height 15
click at [1142, 37] on input "**********" at bounding box center [1178, 40] width 145 height 15
type input "*****"
click at [1241, 9] on icon at bounding box center [1243, 8] width 7 height 7
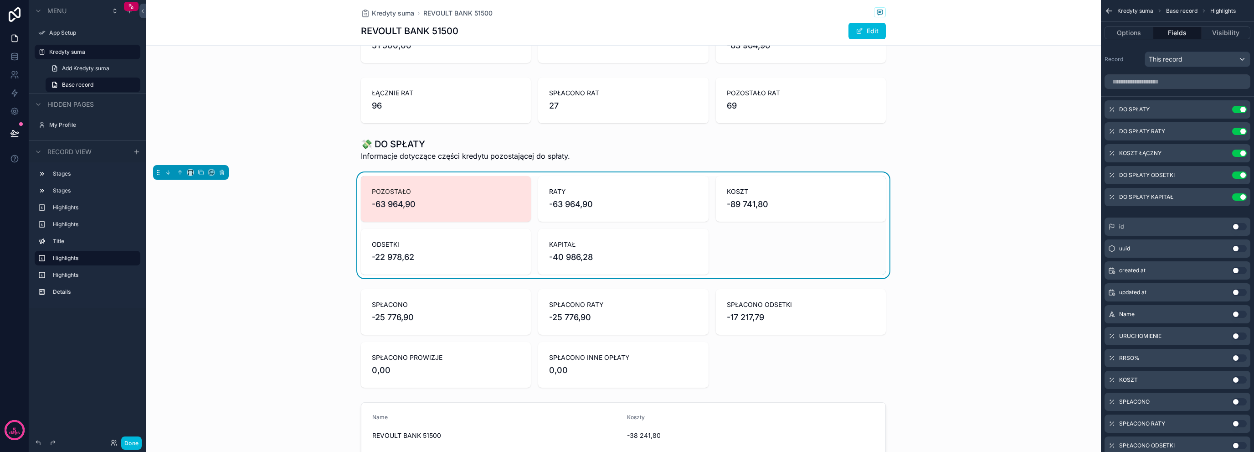
click at [0, 0] on icon "scrollable content" at bounding box center [0, 0] width 0 height 0
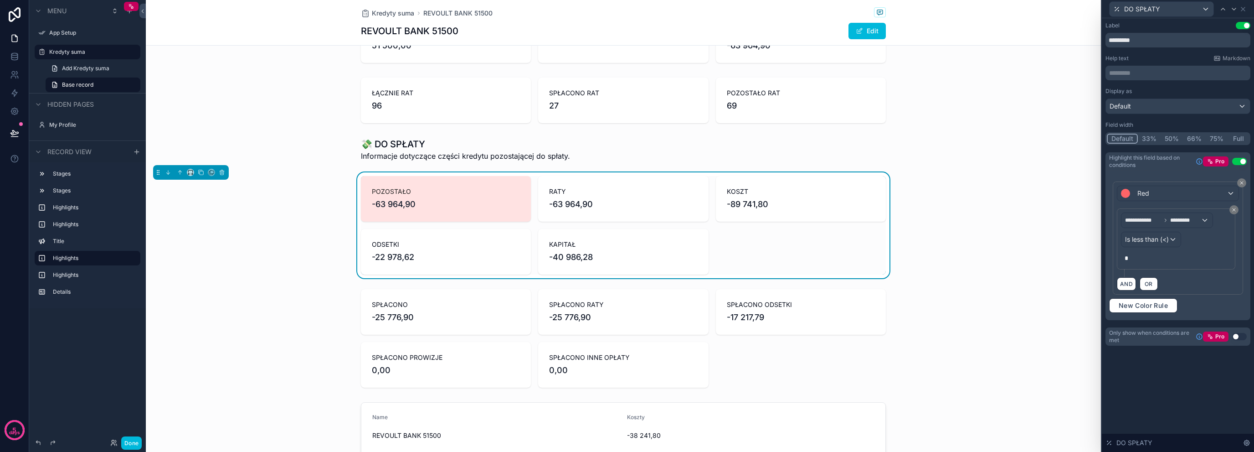
click at [1165, 139] on button "50%" at bounding box center [1172, 139] width 22 height 10
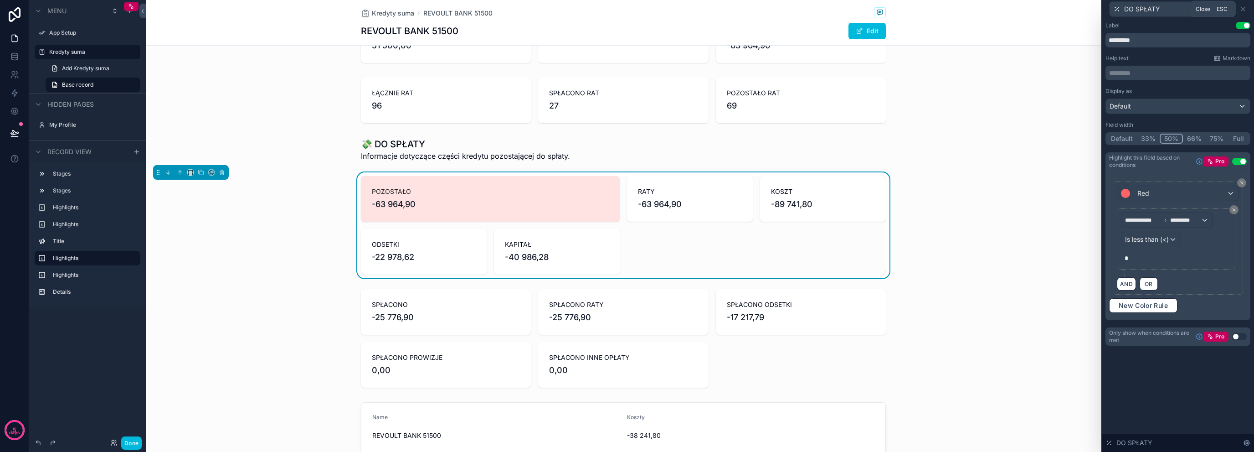
click at [1245, 11] on icon at bounding box center [1243, 8] width 7 height 7
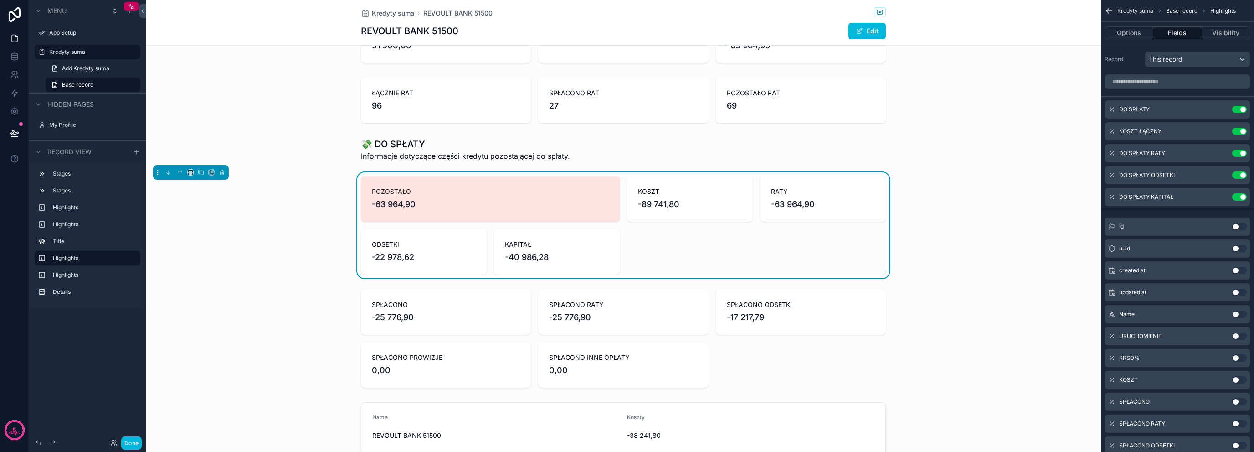
click at [0, 0] on button "scrollable content" at bounding box center [0, 0] width 0 height 0
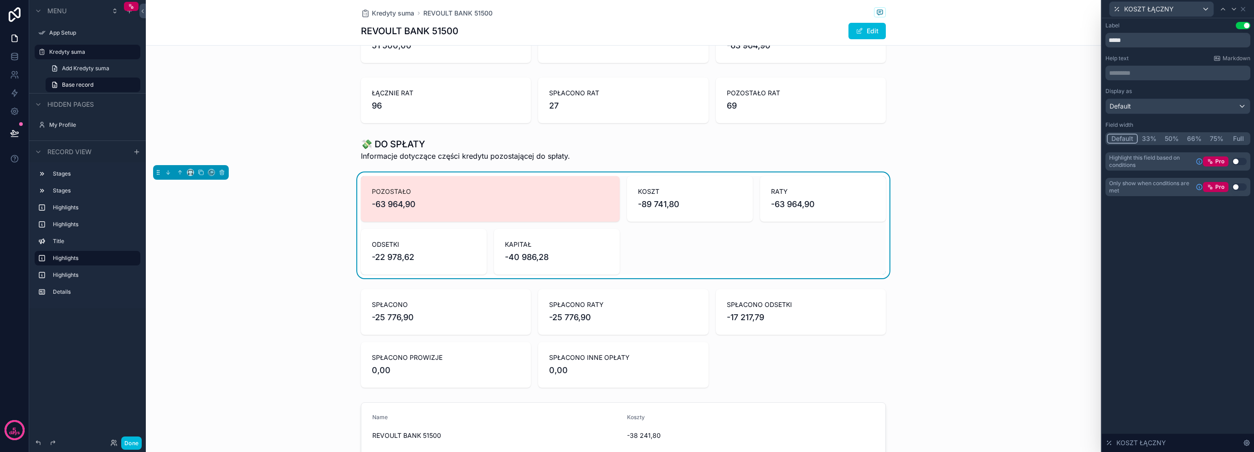
click at [1171, 135] on button "50%" at bounding box center [1172, 139] width 22 height 10
click at [1234, 161] on button "Use setting" at bounding box center [1239, 161] width 15 height 7
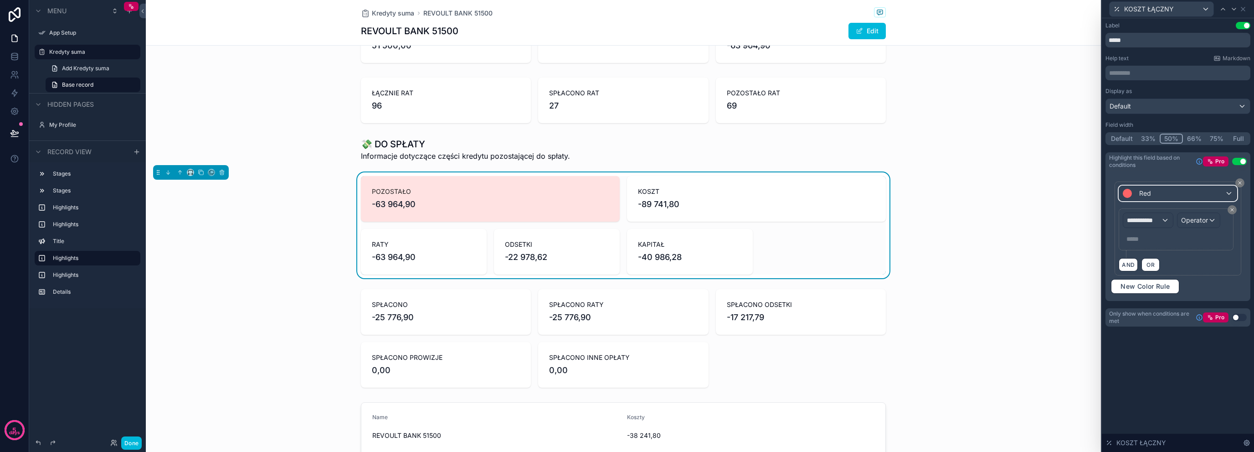
click at [1160, 196] on div "Red" at bounding box center [1177, 193] width 117 height 15
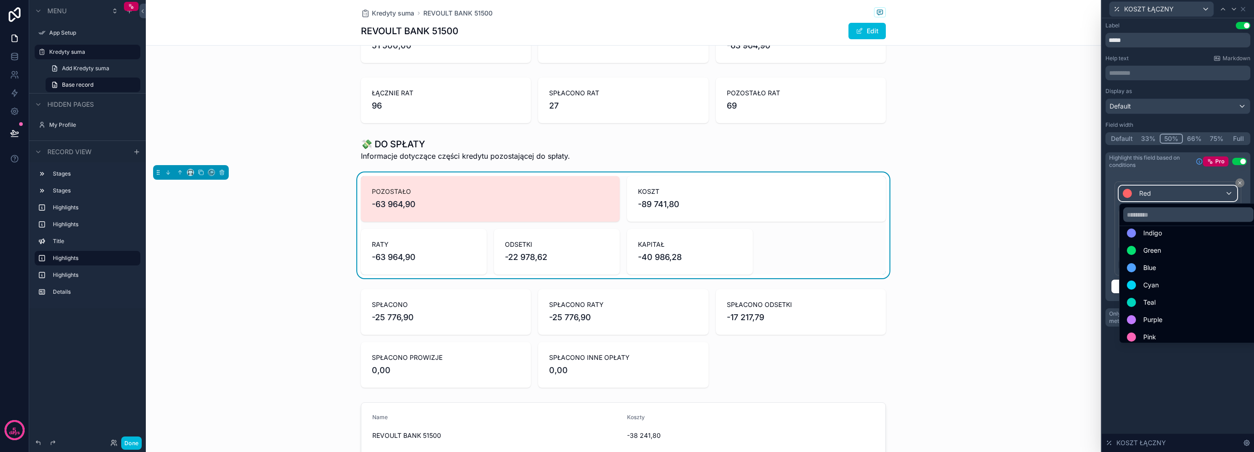
scroll to position [65, 0]
click at [1185, 267] on div "Blue" at bounding box center [1188, 263] width 123 height 11
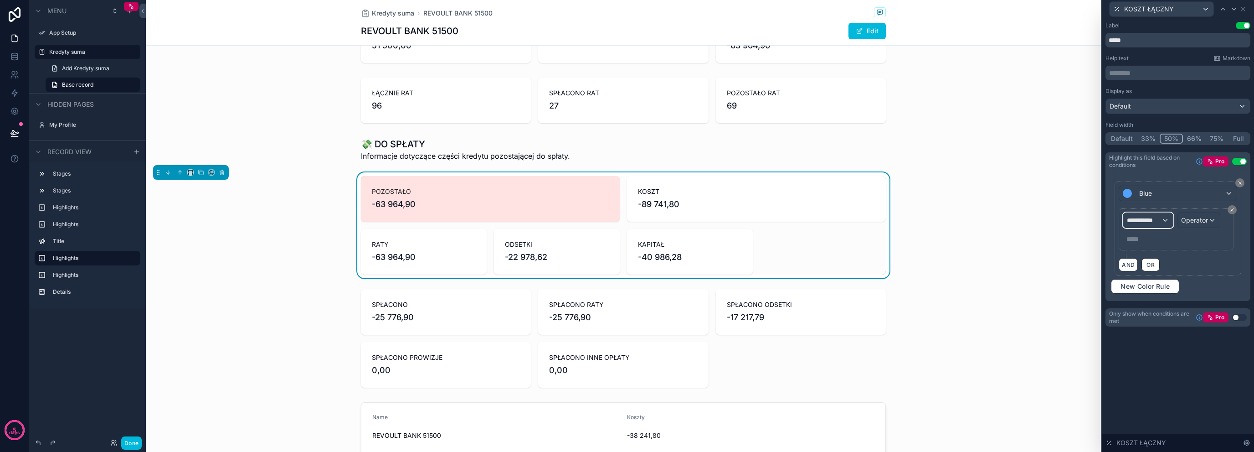
click at [1165, 217] on div "**********" at bounding box center [1148, 220] width 49 height 15
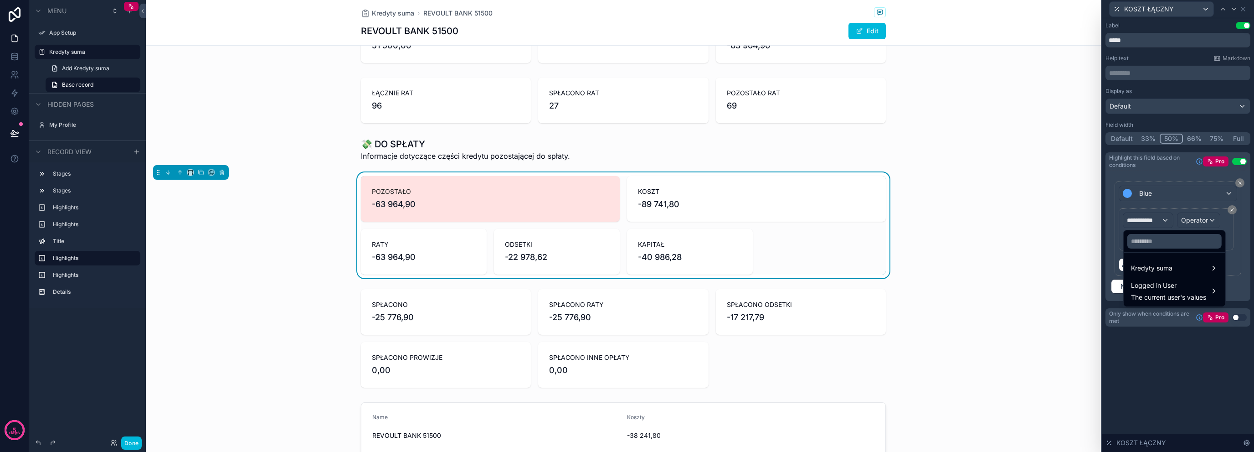
click at [1196, 265] on div "Kredyty suma" at bounding box center [1174, 268] width 87 height 11
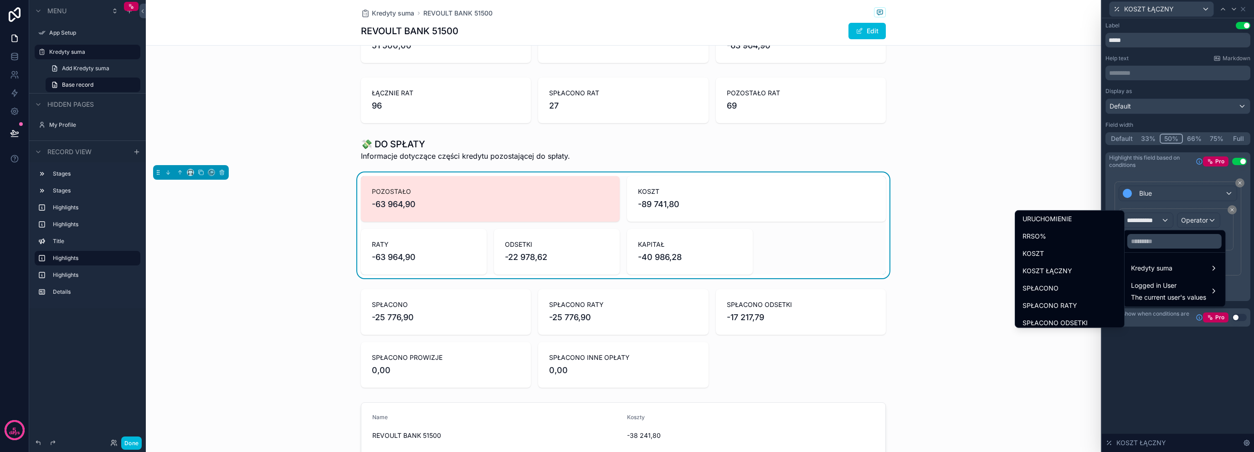
scroll to position [90, 0]
click at [1088, 267] on div "KOSZT ŁĄCZNY" at bounding box center [1070, 268] width 94 height 11
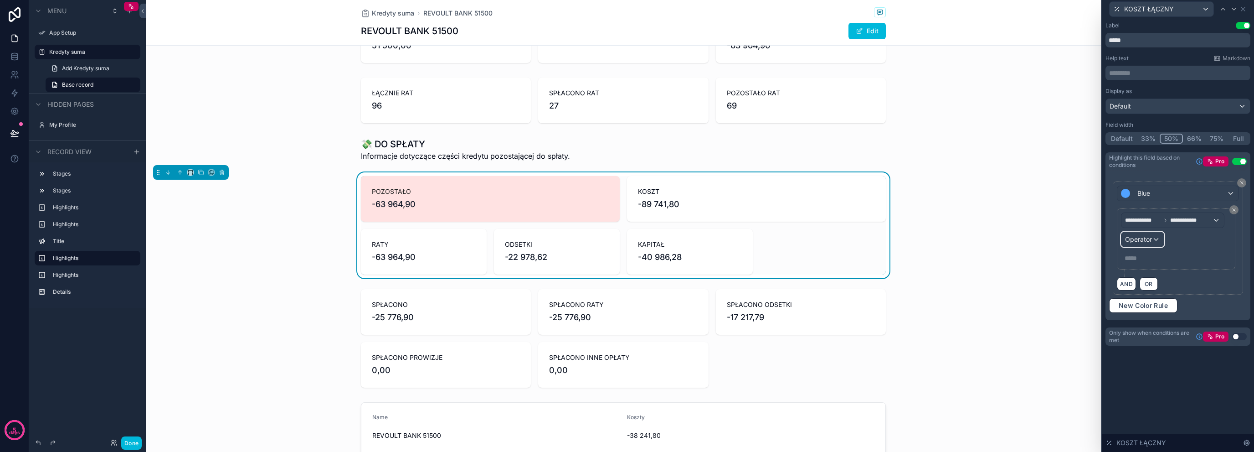
click at [1146, 240] on span "Operator" at bounding box center [1138, 239] width 27 height 8
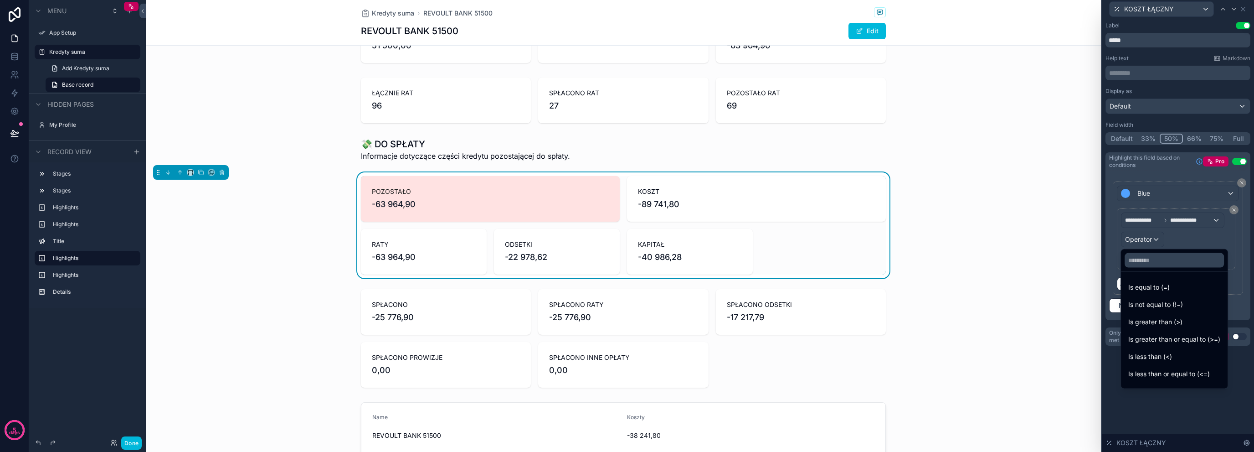
click at [1191, 353] on div "Is less than (<)" at bounding box center [1175, 356] width 92 height 11
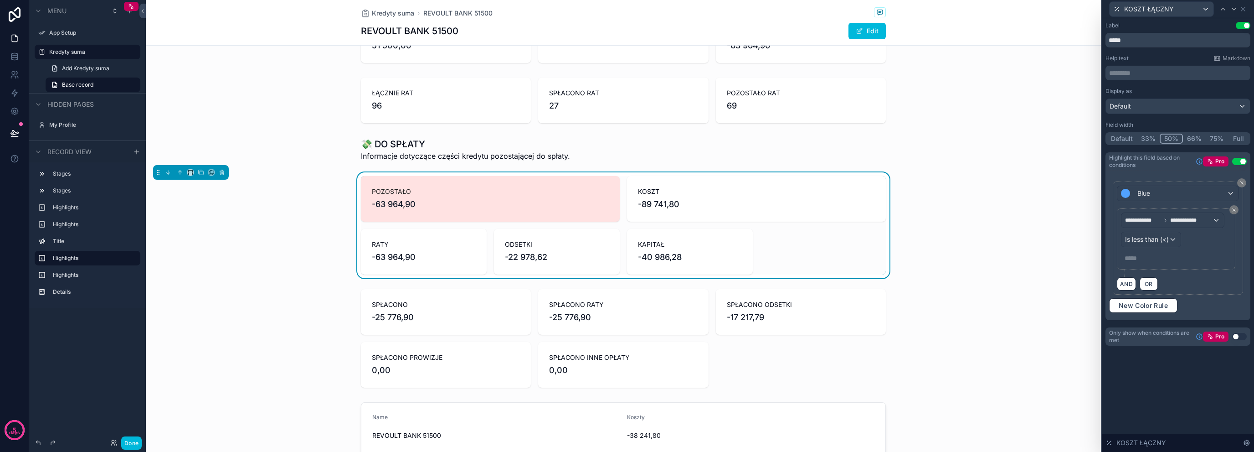
click at [1133, 258] on p "***** ﻿" at bounding box center [1177, 257] width 105 height 9
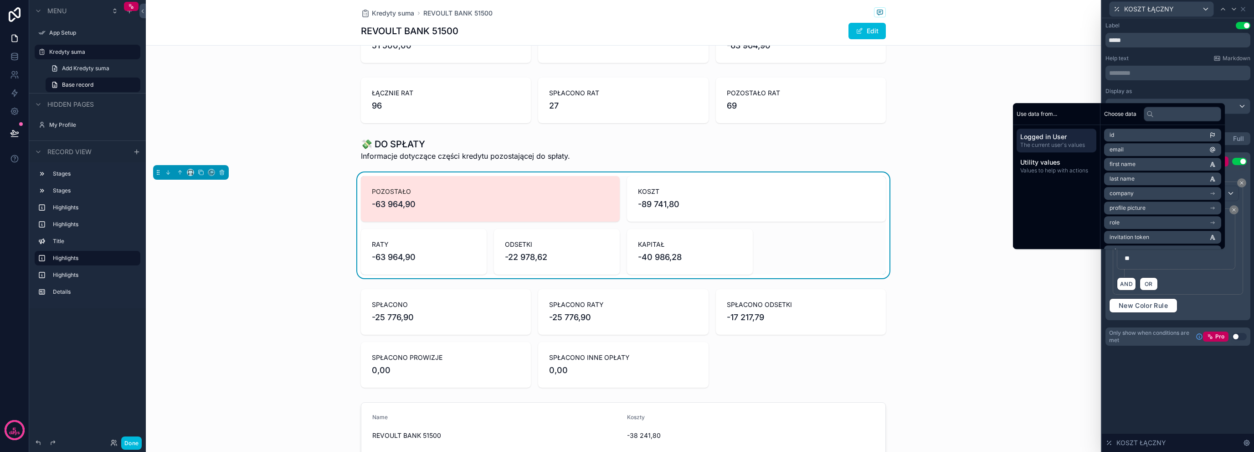
click at [1157, 255] on p "**" at bounding box center [1177, 257] width 105 height 9
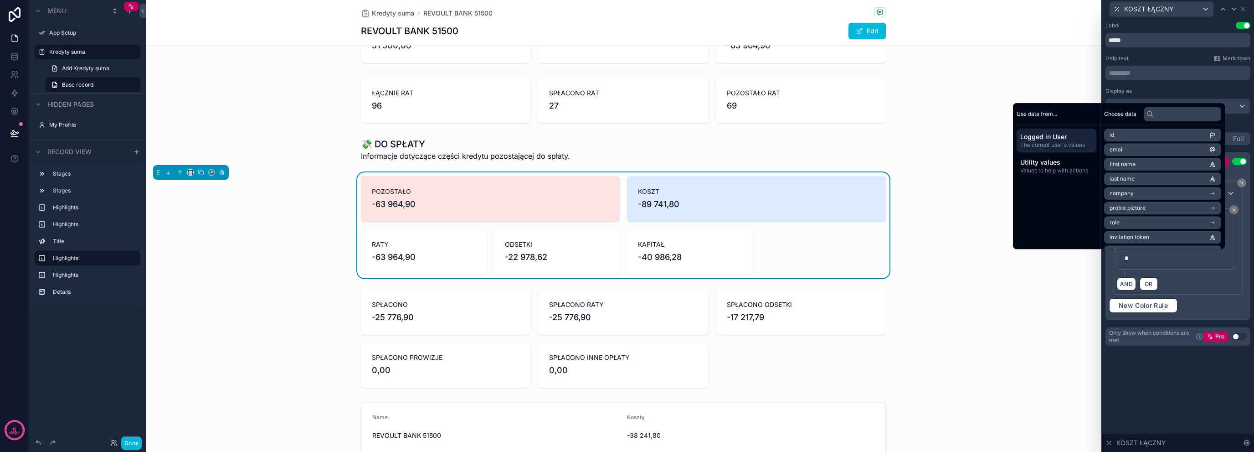
click at [1168, 269] on div "**********" at bounding box center [1178, 242] width 122 height 68
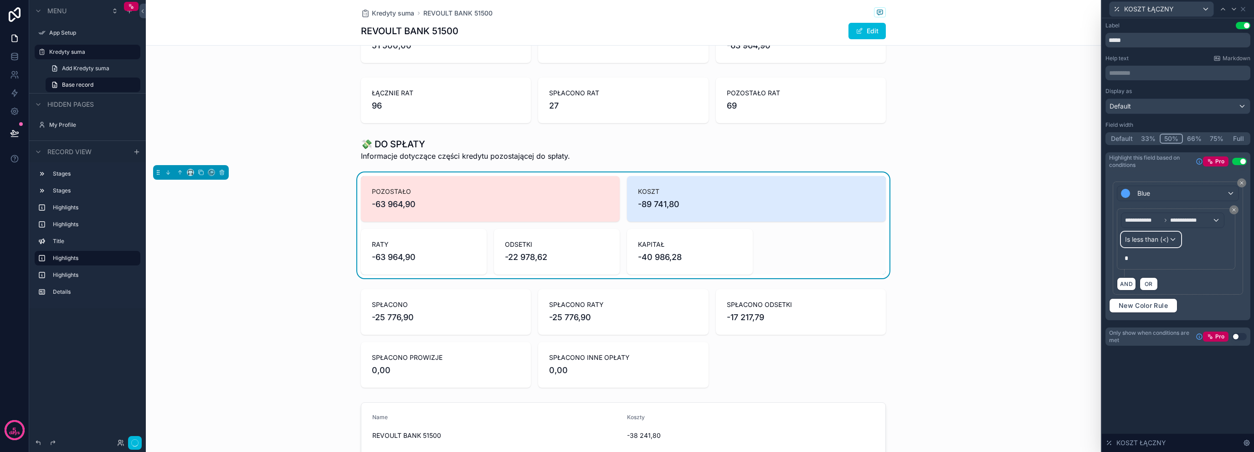
click at [1164, 241] on span "Is less than (<)" at bounding box center [1147, 239] width 44 height 9
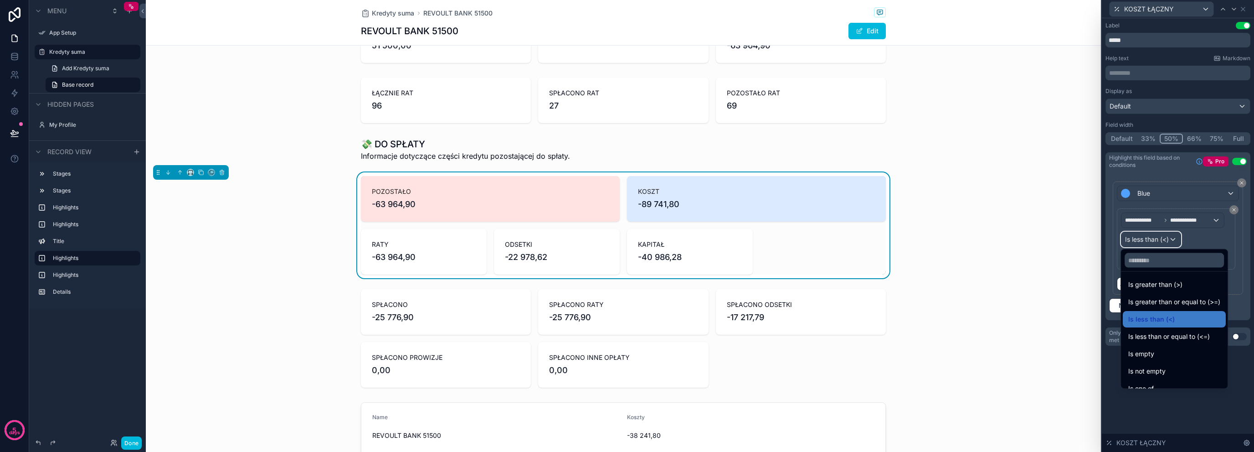
scroll to position [35, 0]
click at [1207, 342] on span "Is less than or equal to (<=)" at bounding box center [1170, 339] width 82 height 11
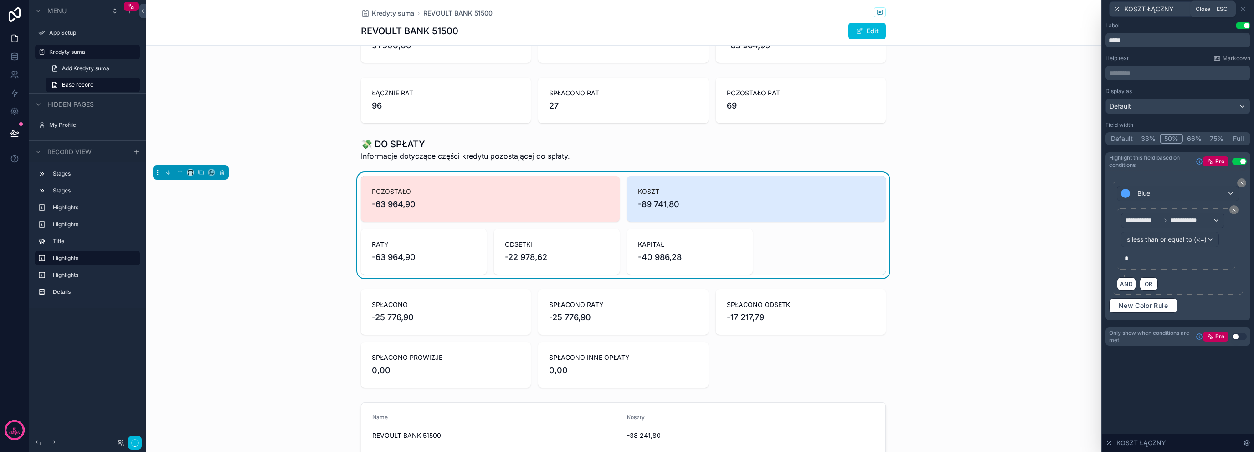
click at [1243, 9] on icon at bounding box center [1244, 9] width 4 height 4
